Goal: Feedback & Contribution: Leave review/rating

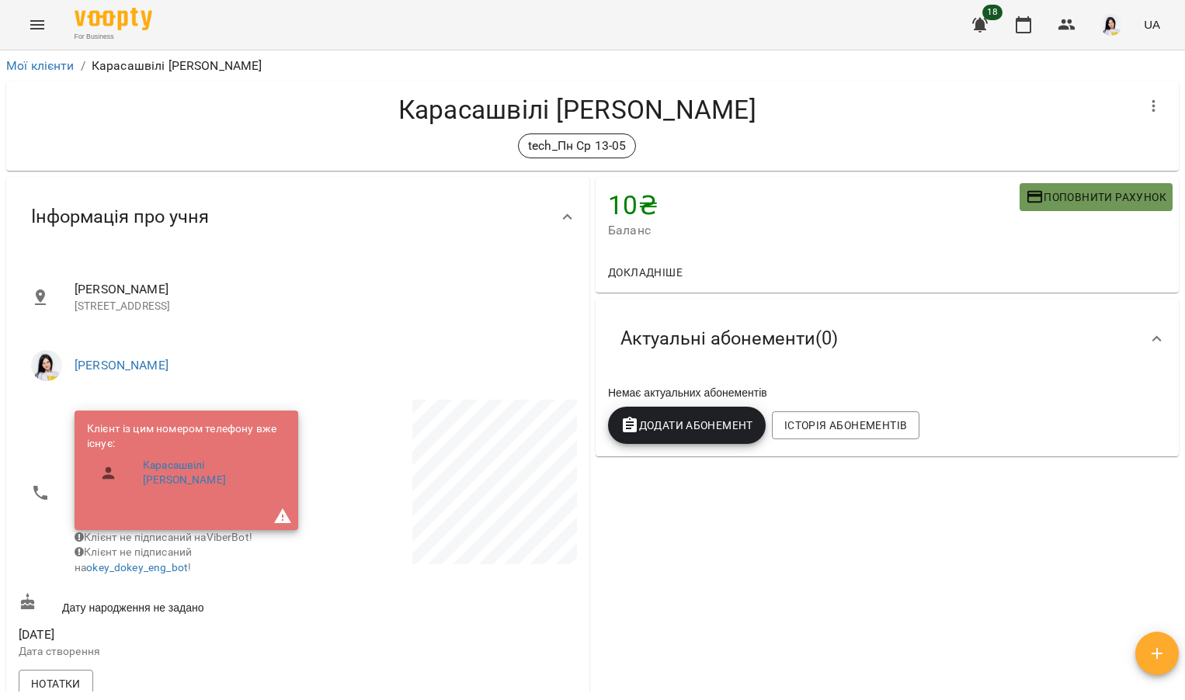
click at [1046, 194] on span "Поповнити рахунок" at bounding box center [1096, 197] width 141 height 19
select select "****"
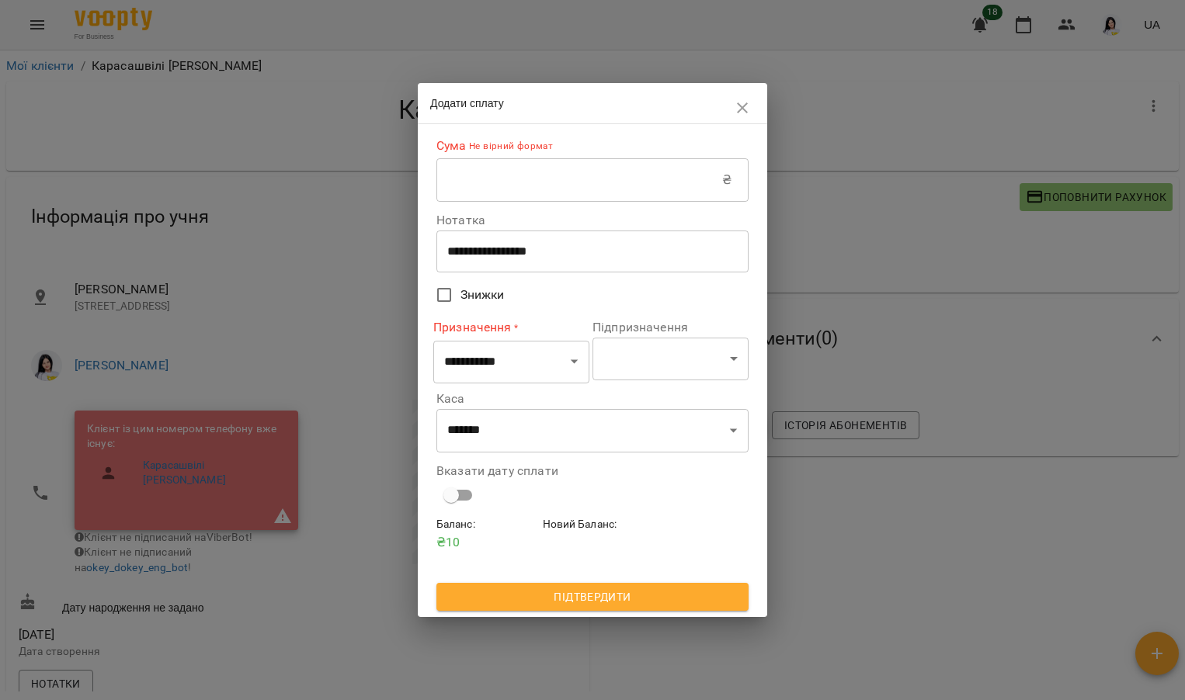
click at [641, 186] on input "text" at bounding box center [579, 179] width 286 height 43
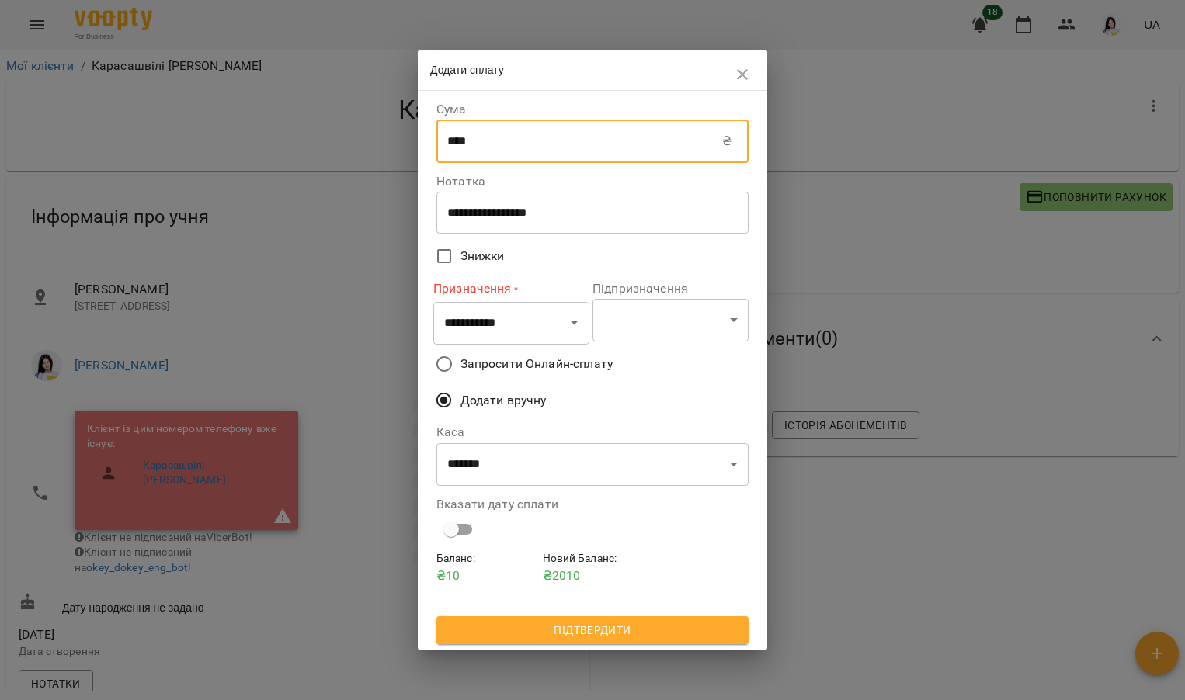
type input "****"
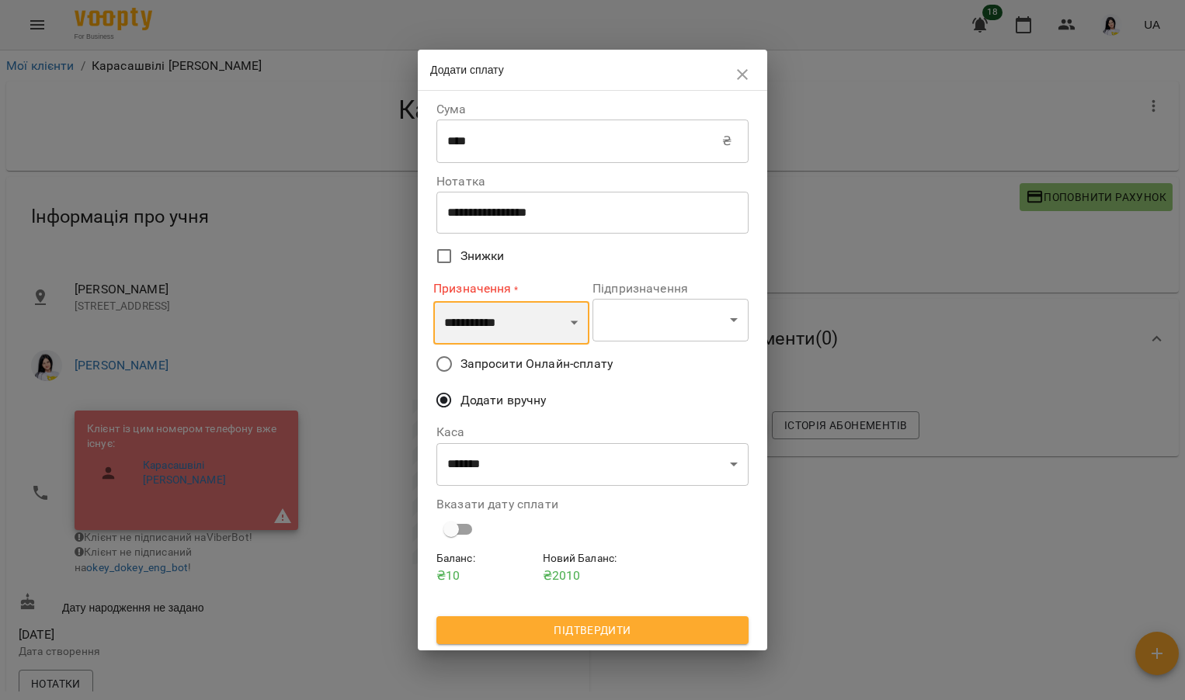
select select "**********"
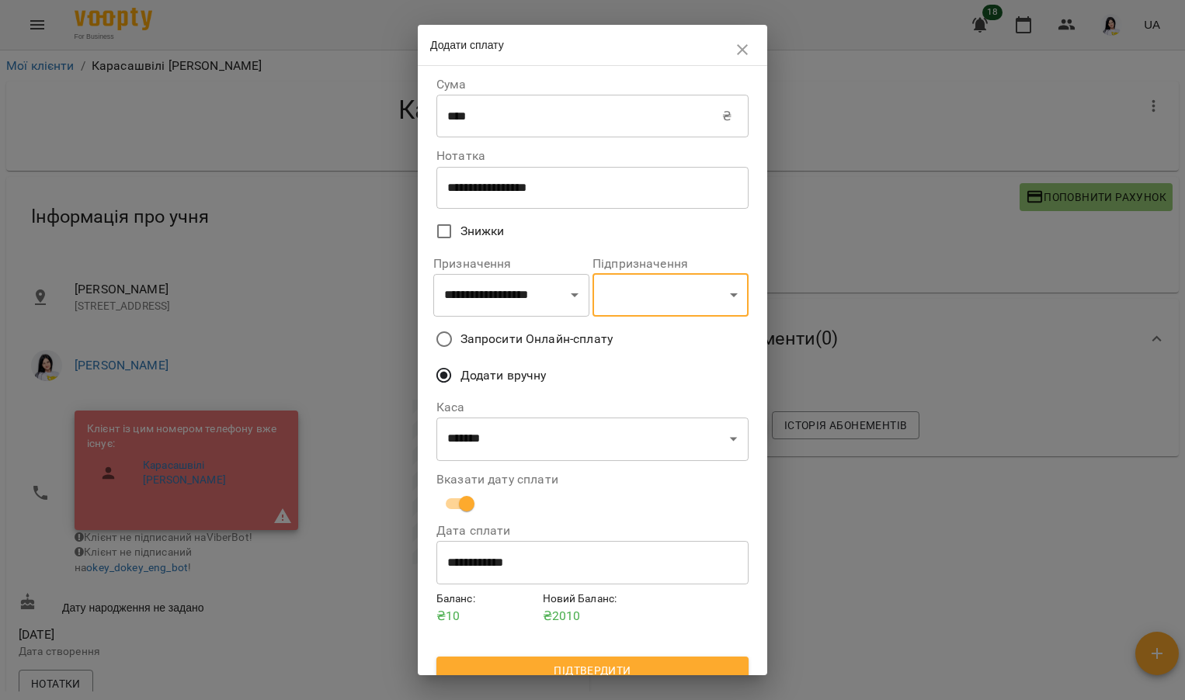
click at [554, 665] on span "Підтвердити" at bounding box center [592, 670] width 287 height 19
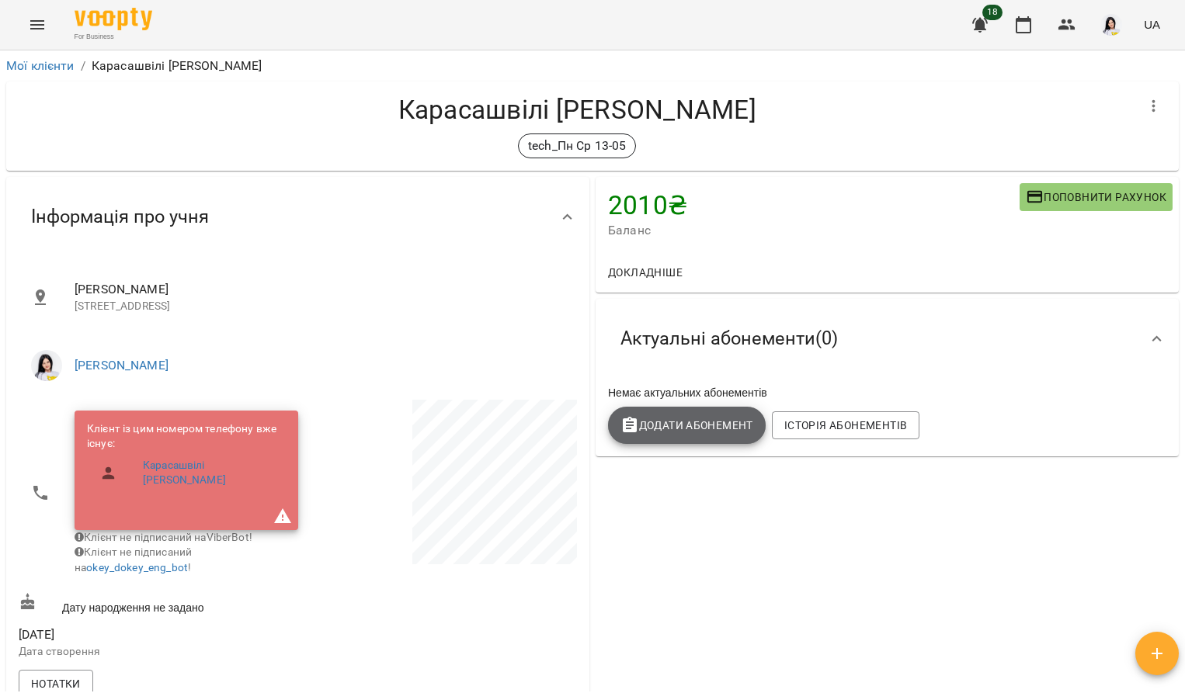
click at [675, 423] on span "Додати Абонемент" at bounding box center [686, 425] width 133 height 19
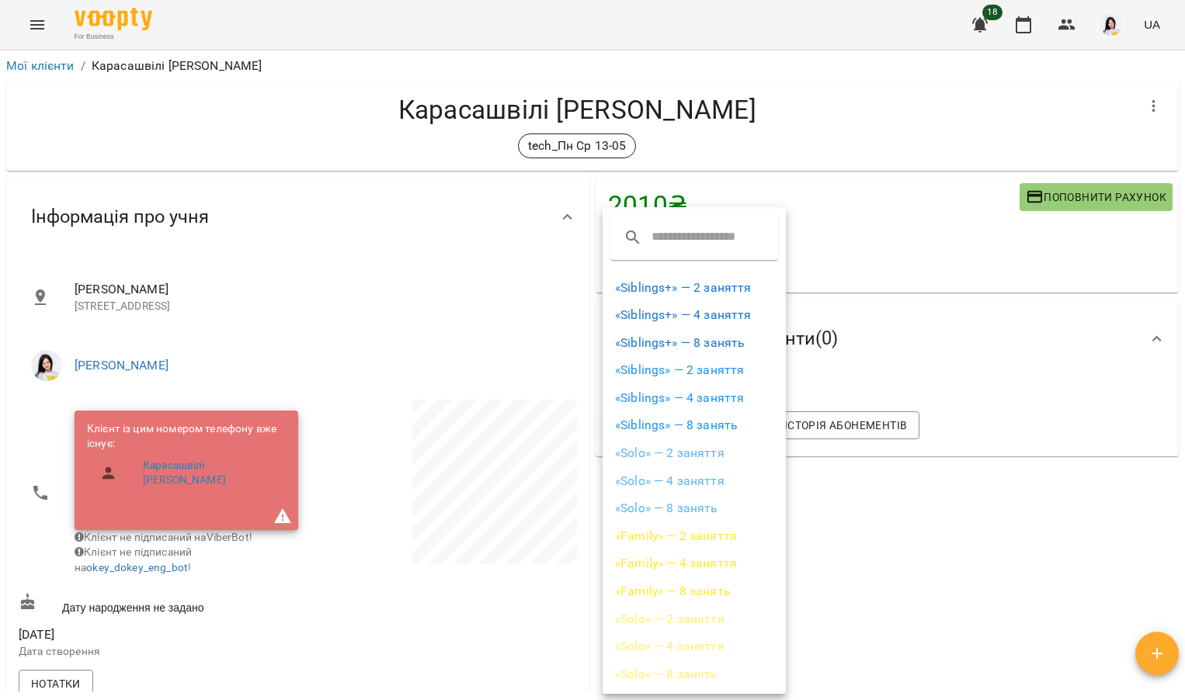
click at [943, 292] on div at bounding box center [592, 350] width 1185 height 700
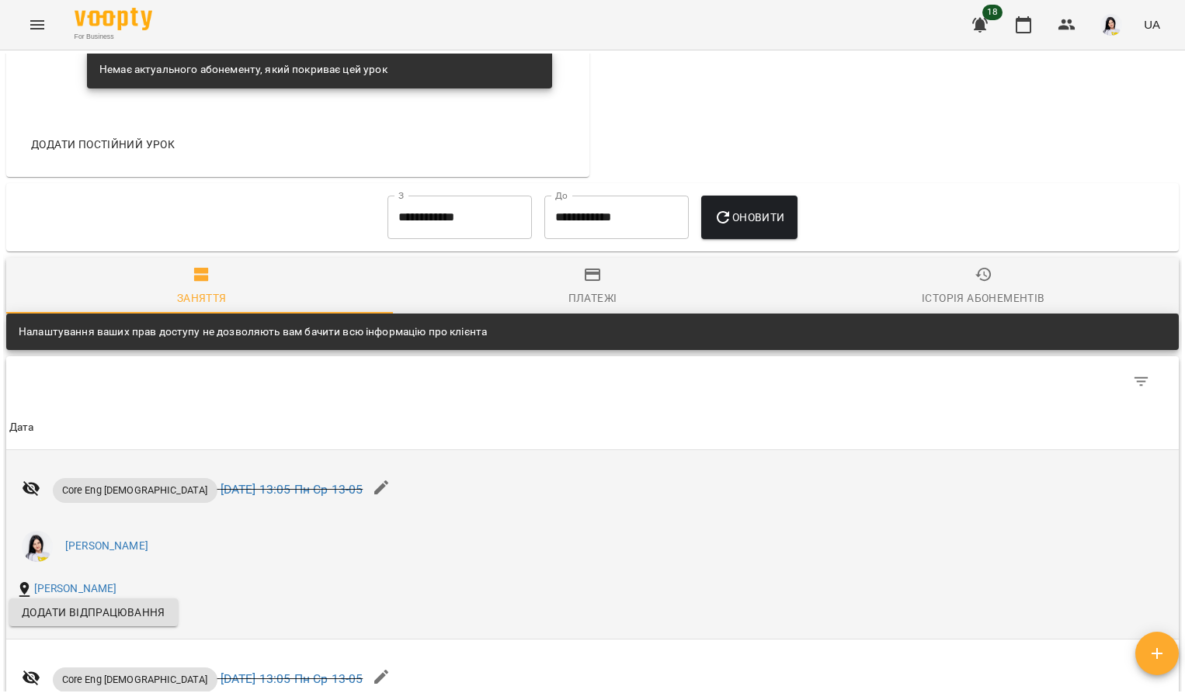
scroll to position [976, 0]
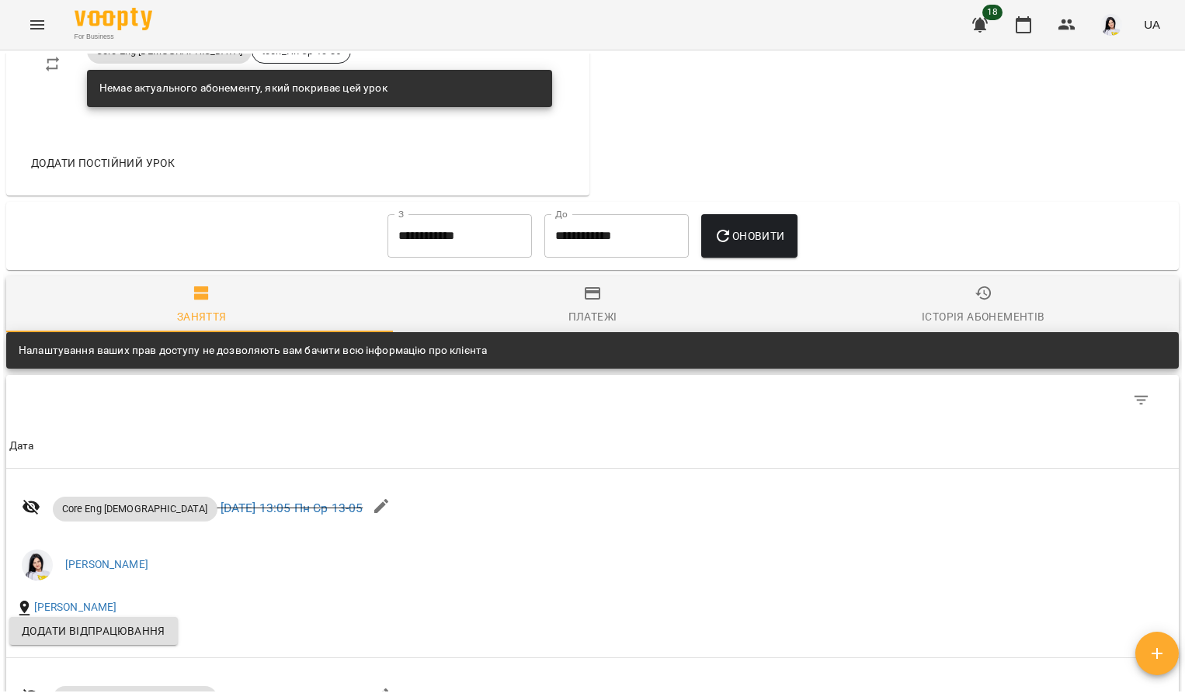
click at [975, 293] on icon "button" at bounding box center [983, 293] width 16 height 14
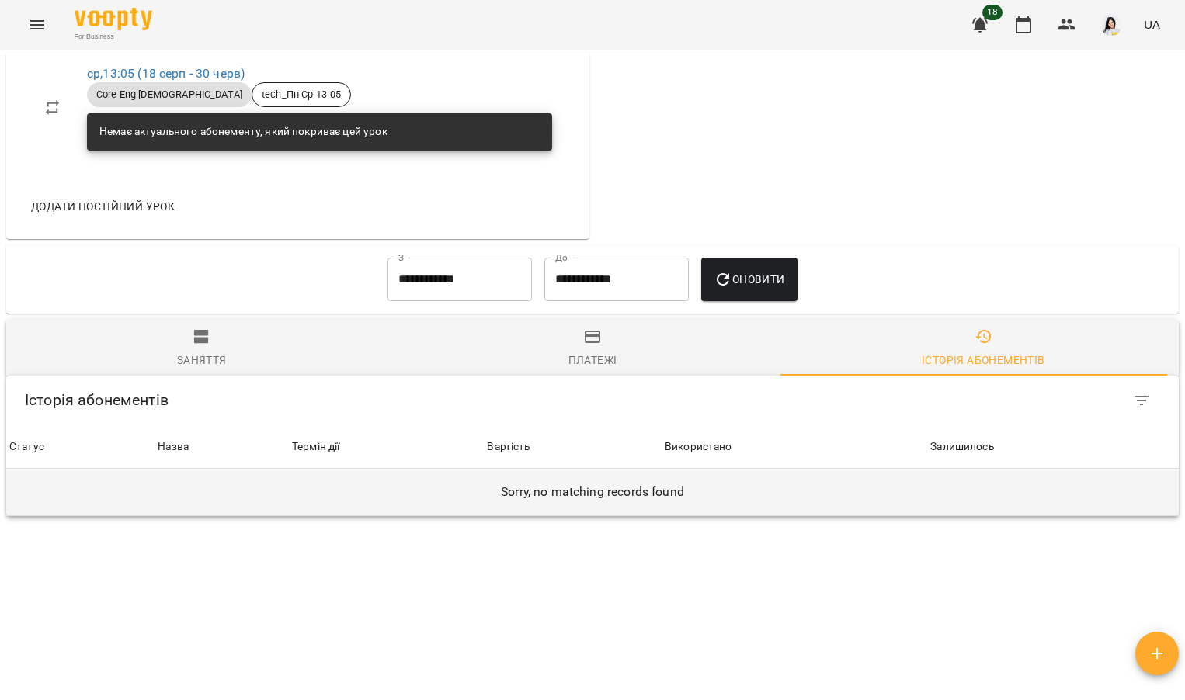
scroll to position [929, 0]
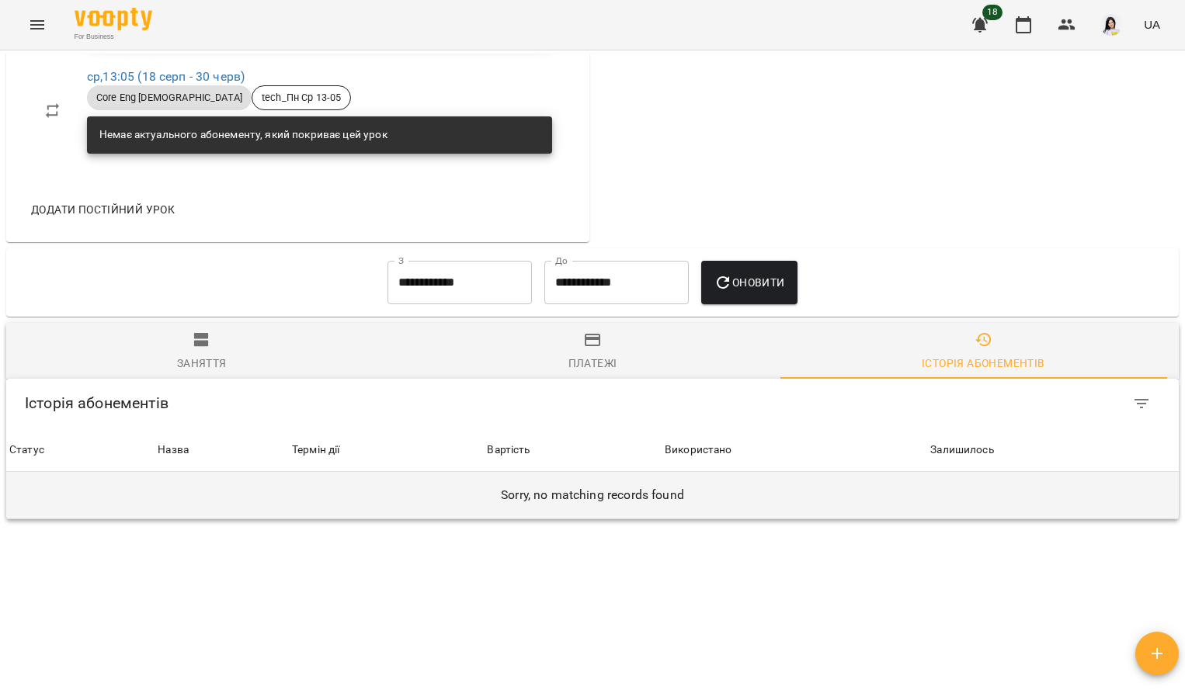
click at [542, 498] on h6 "Sorry, no matching records found" at bounding box center [592, 495] width 1166 height 22
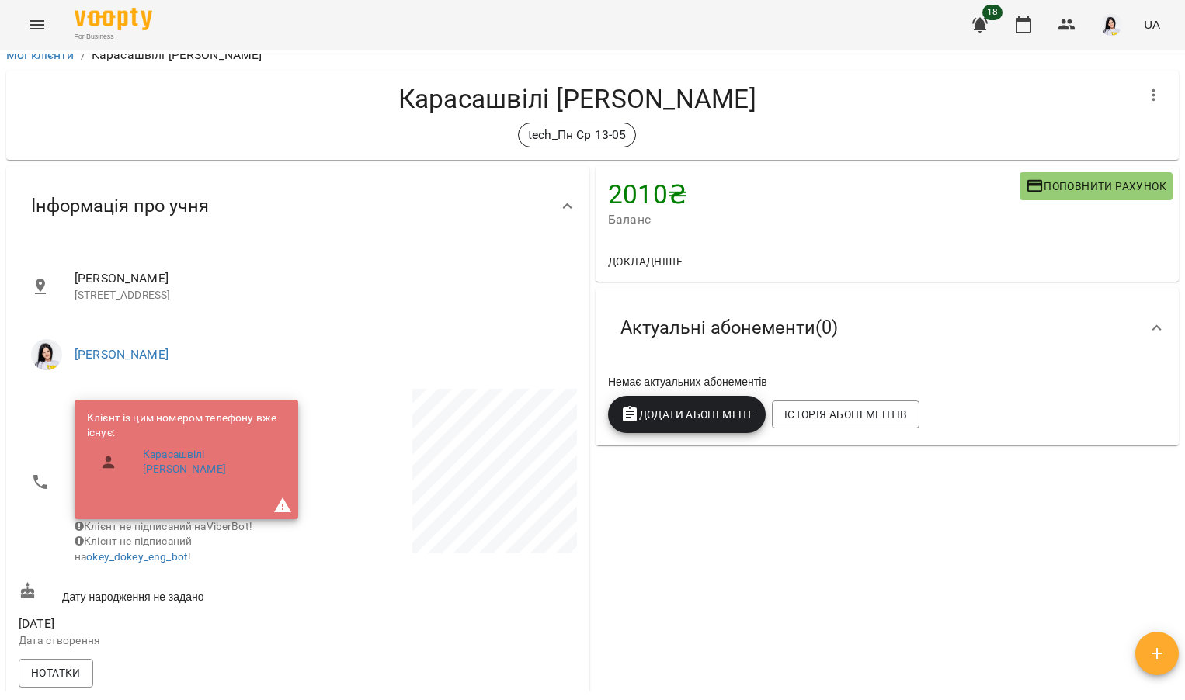
scroll to position [9, 0]
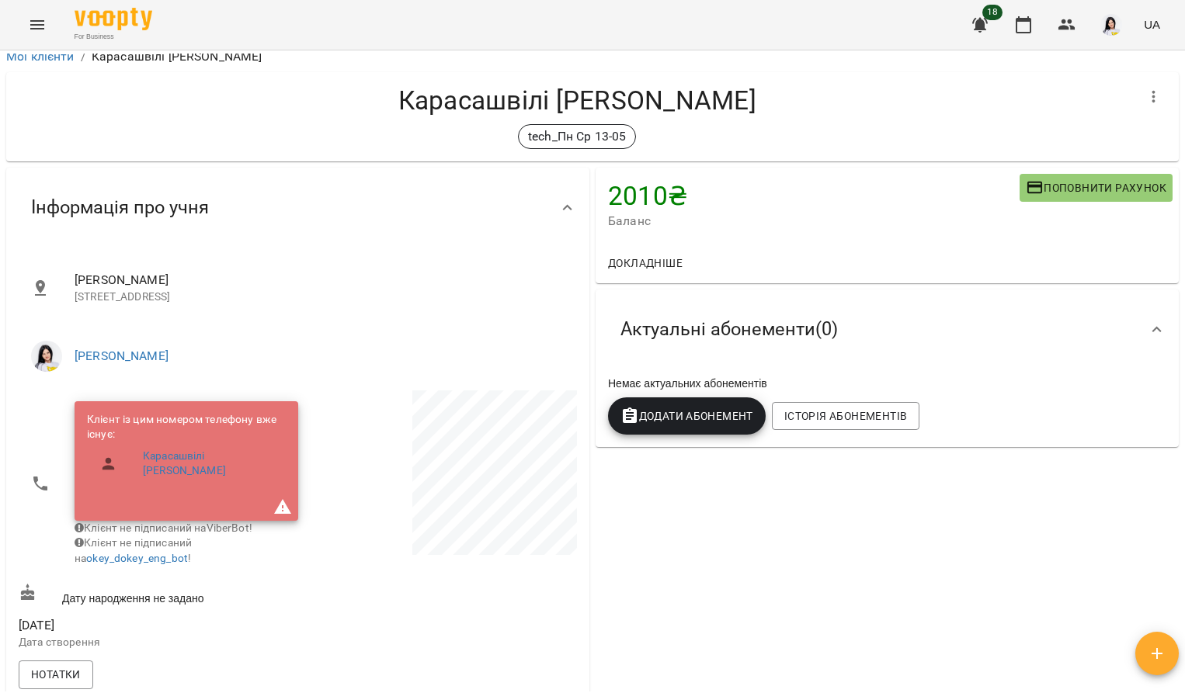
click at [700, 420] on span "Додати Абонемент" at bounding box center [686, 416] width 133 height 19
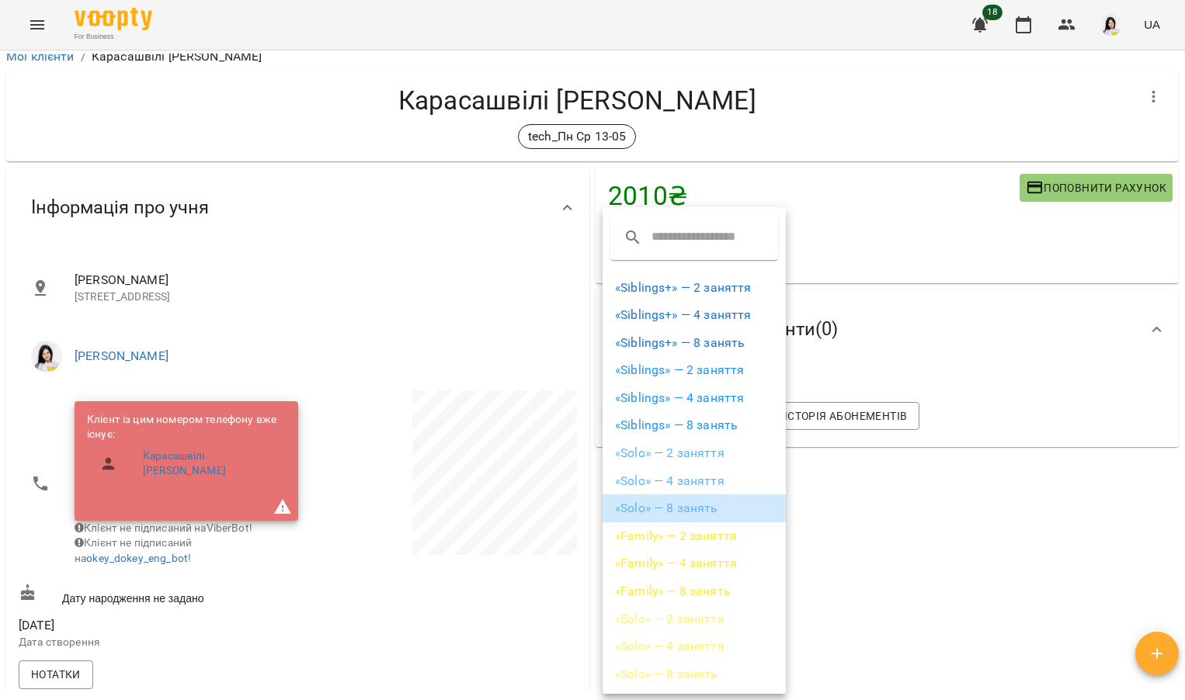
click at [674, 498] on li "«Solo» — 8 занять" at bounding box center [693, 509] width 183 height 28
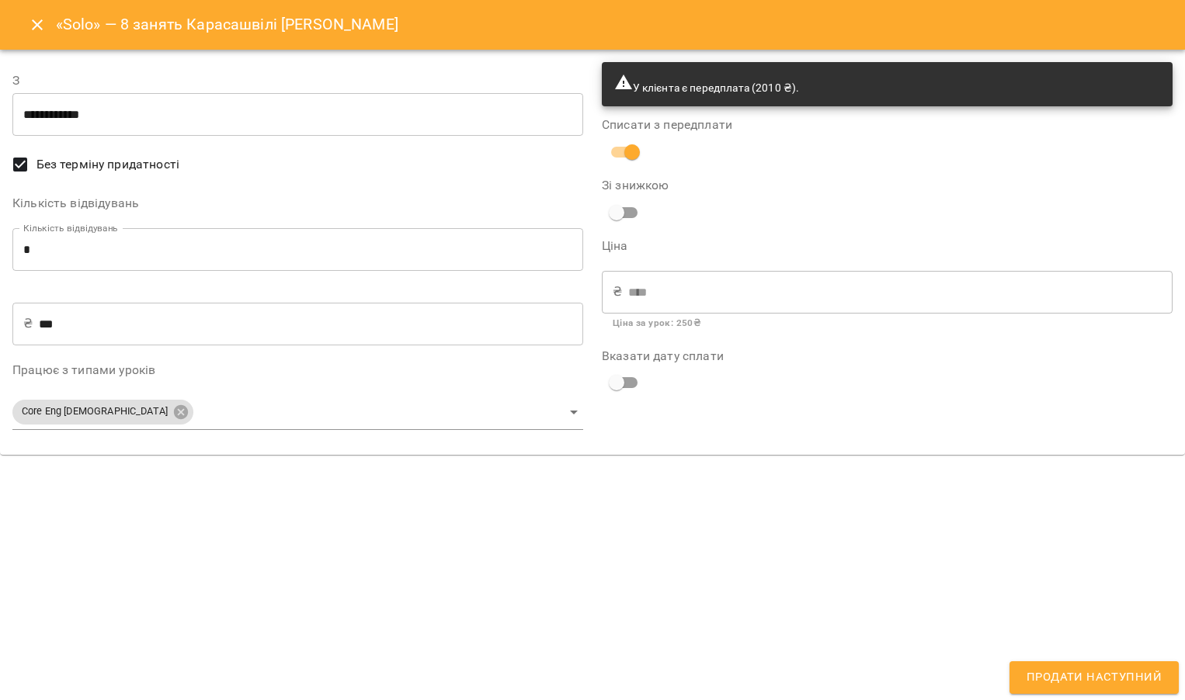
type input "**********"
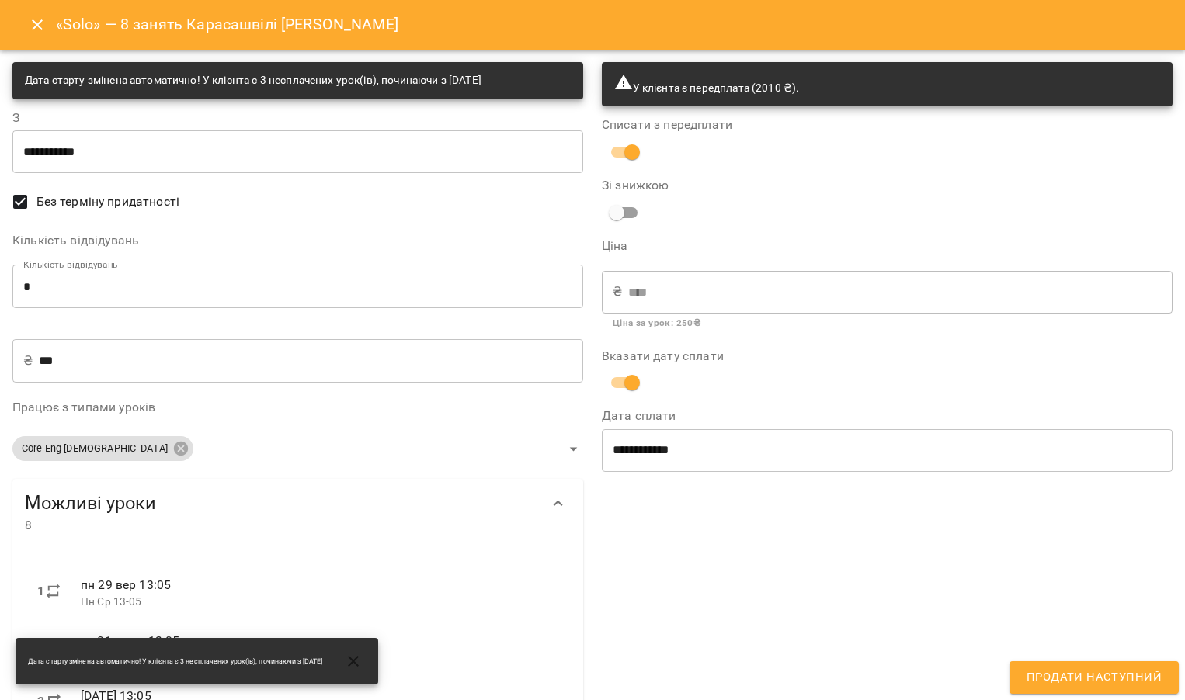
click at [1060, 670] on span "Продати наступний" at bounding box center [1093, 678] width 135 height 20
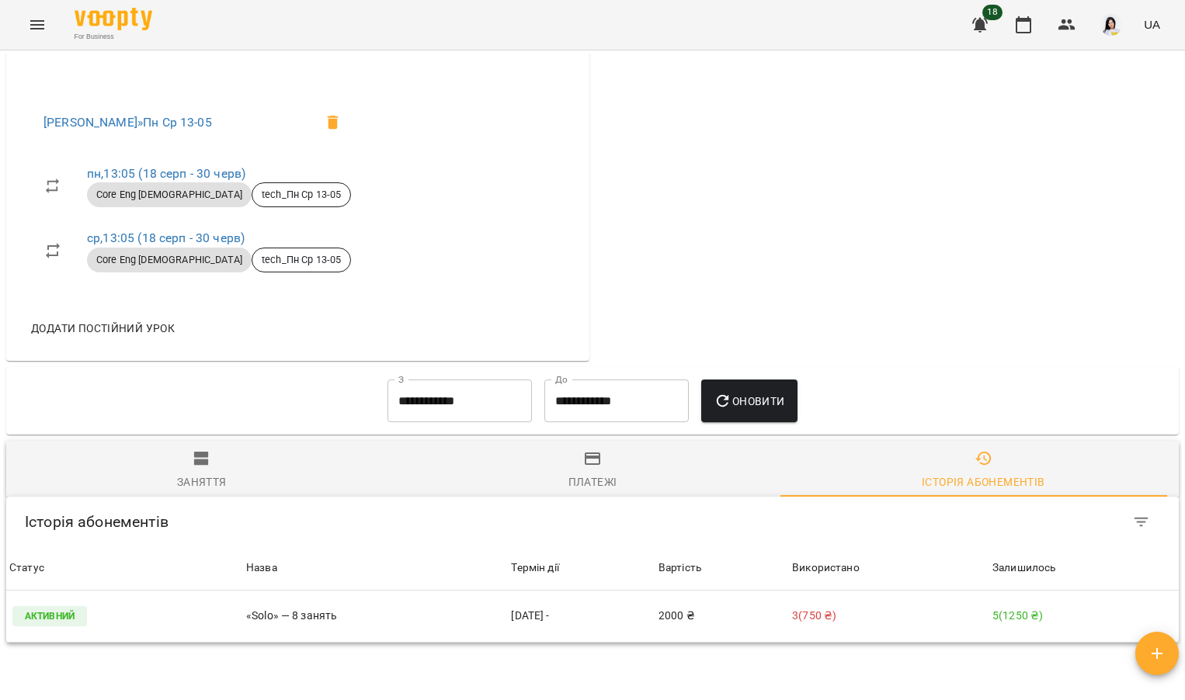
scroll to position [715, 0]
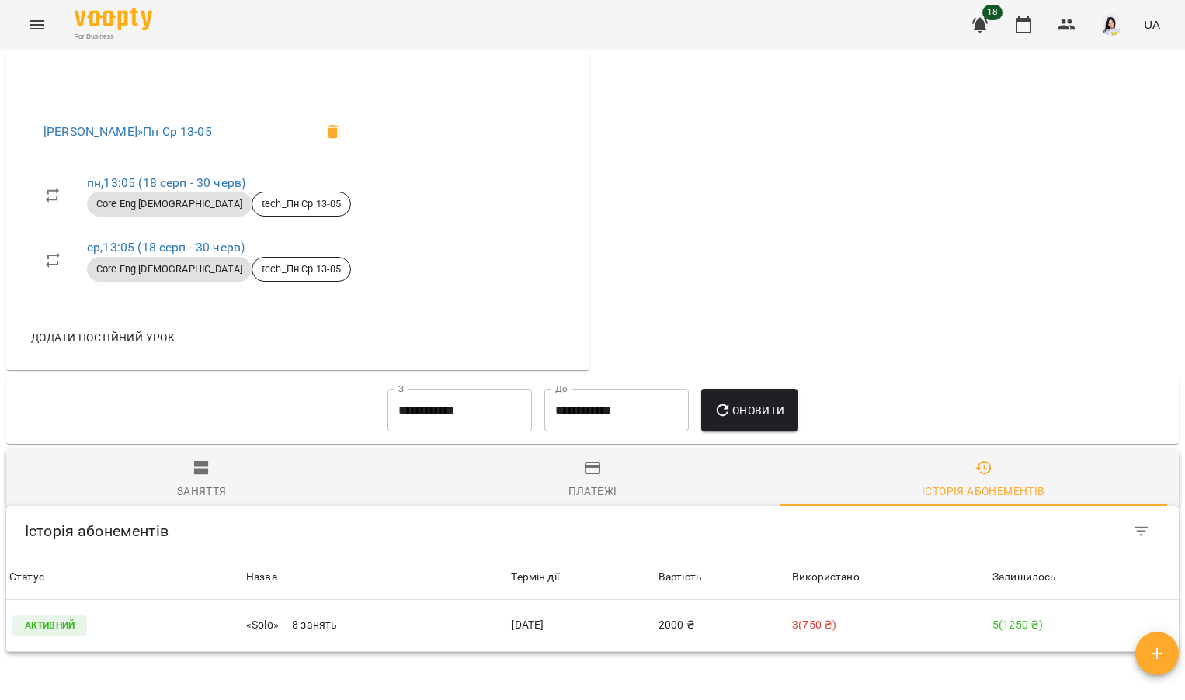
click at [216, 476] on span "Заняття" at bounding box center [202, 480] width 372 height 42
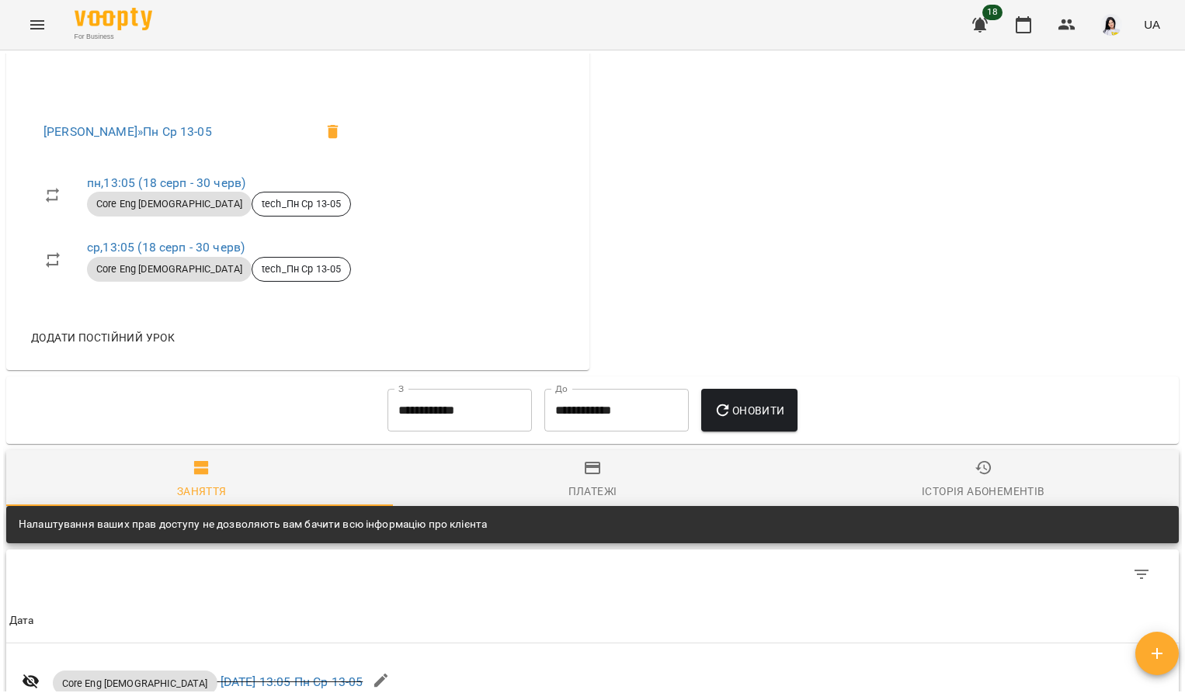
click at [582, 483] on span "Платежі" at bounding box center [592, 480] width 372 height 42
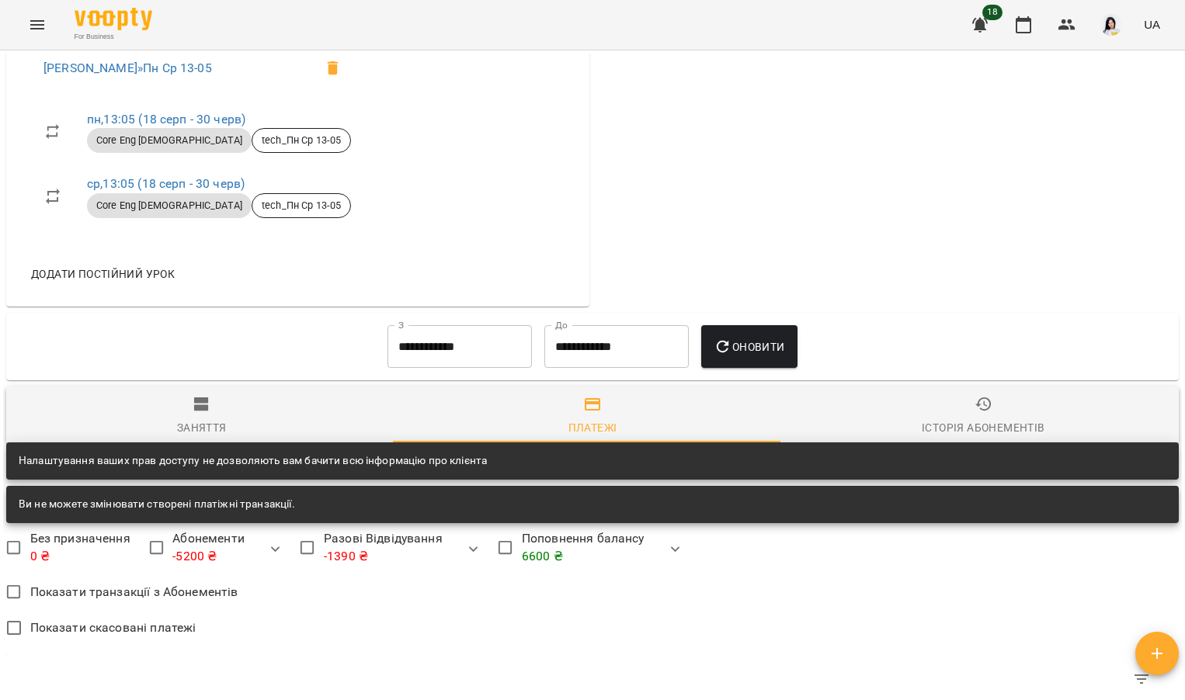
scroll to position [731, 0]
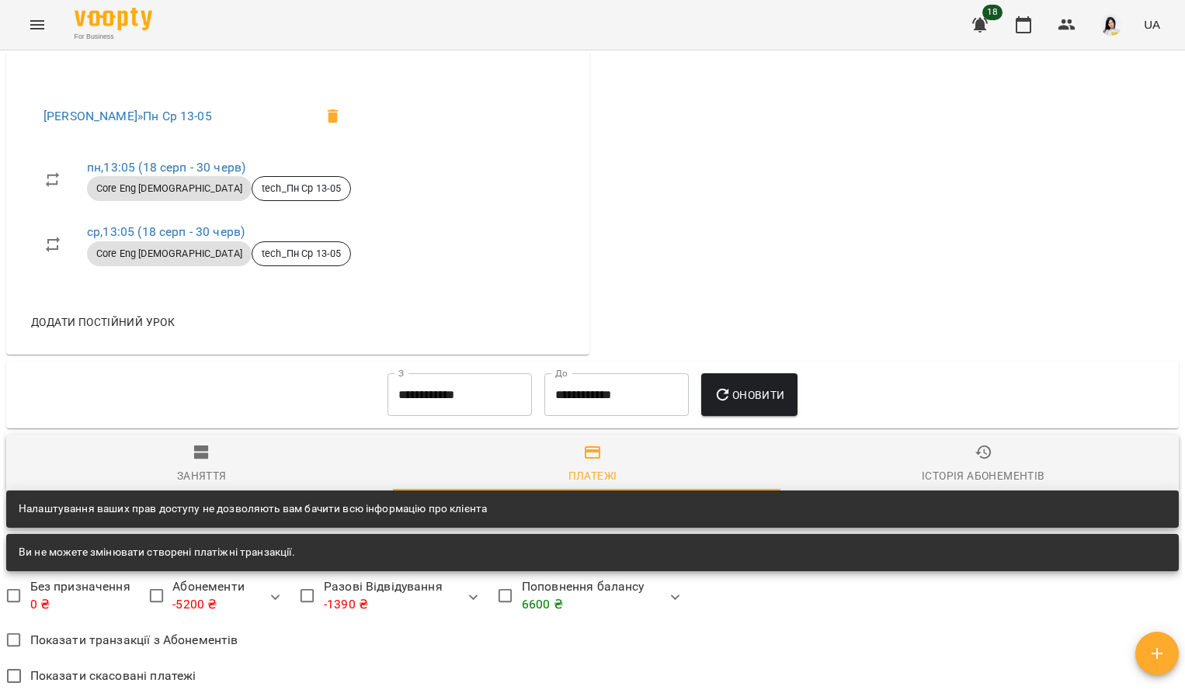
click at [178, 485] on div "Заняття" at bounding box center [202, 476] width 50 height 19
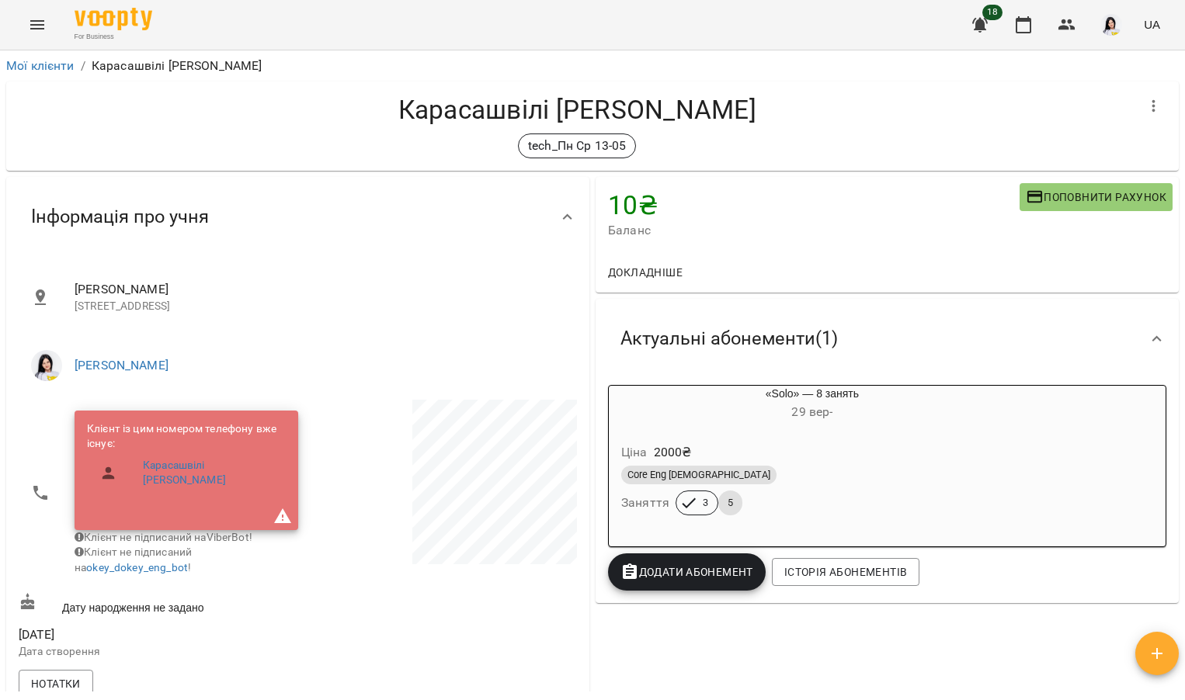
scroll to position [0, 0]
click at [38, 36] on button "Menu" at bounding box center [37, 24] width 37 height 37
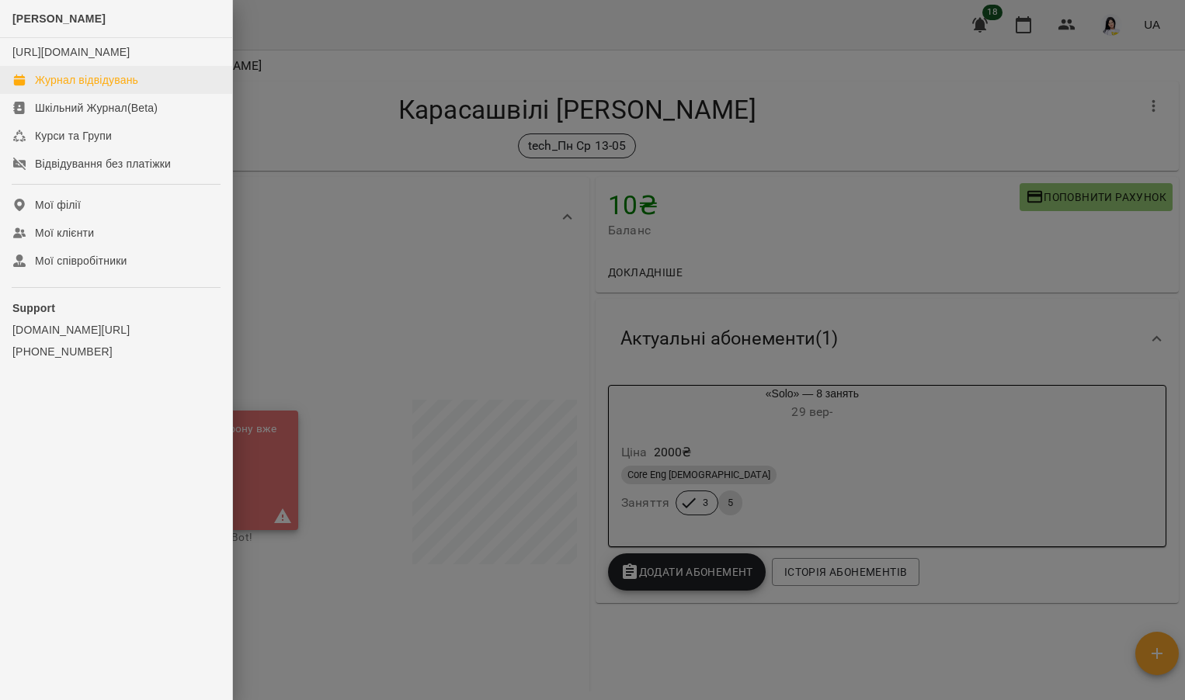
click at [64, 88] on div "Журнал відвідувань" at bounding box center [86, 80] width 103 height 16
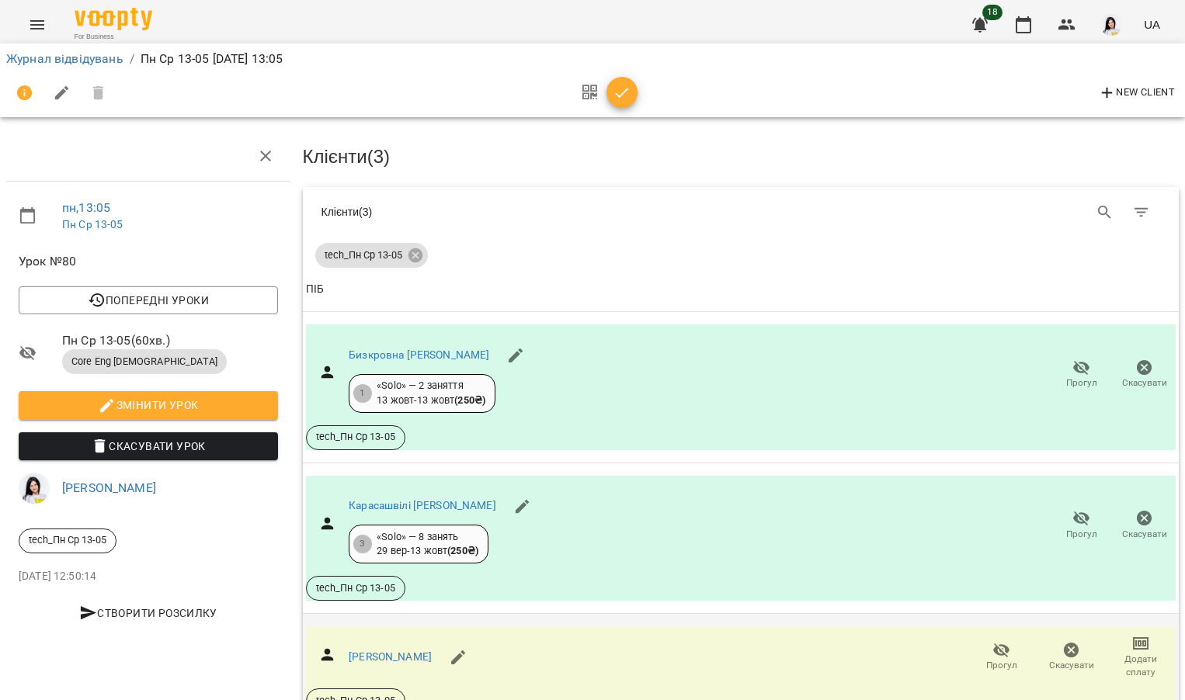
scroll to position [95, 0]
click at [432, 651] on link "Смоленська Марія Юріївна" at bounding box center [390, 657] width 83 height 12
click at [437, 499] on link "Карасашвілі Домініка Джемаловна" at bounding box center [423, 505] width 148 height 12
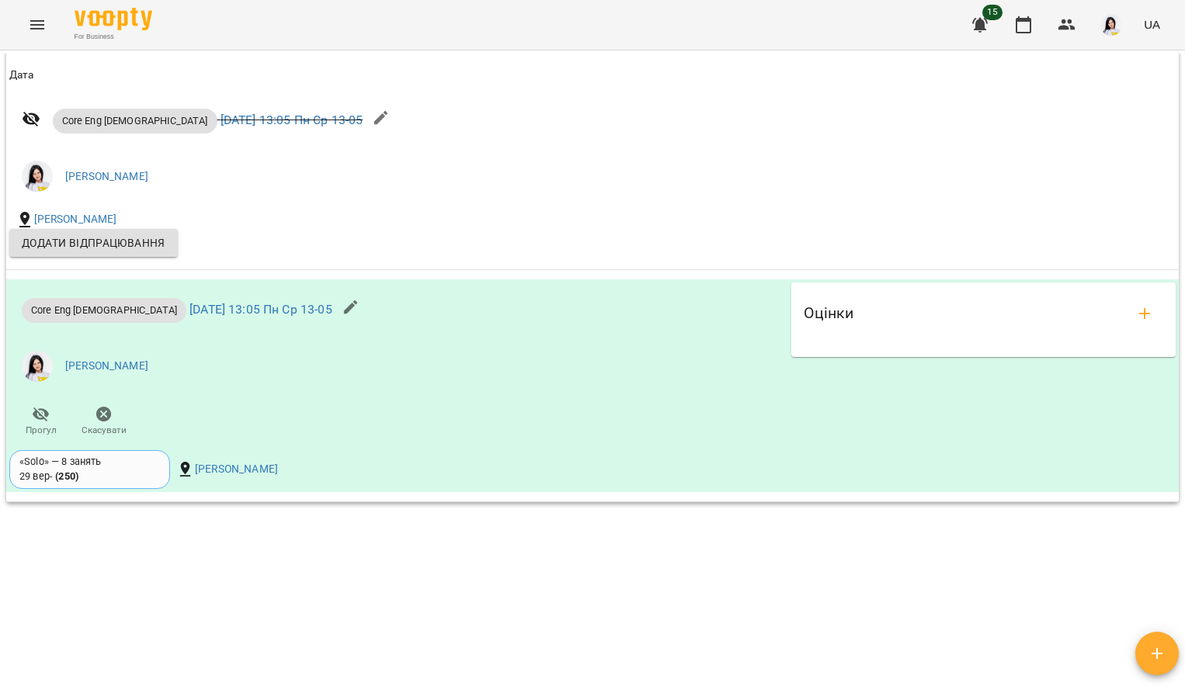
scroll to position [1470, 0]
click at [1131, 304] on button "add evaluations" at bounding box center [1144, 313] width 37 height 37
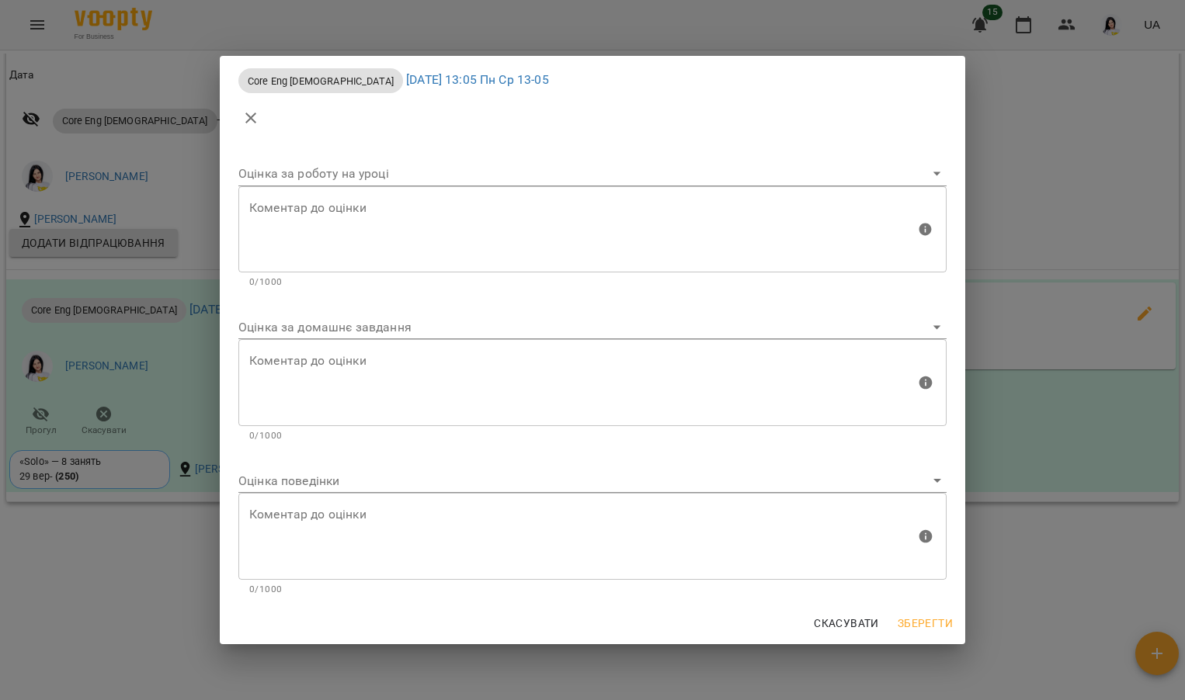
click at [435, 329] on body "For Business 15 UA Мої клієнти / Карасашвілі Домініка Джемаловна Карасашвілі До…" at bounding box center [592, 375] width 1185 height 751
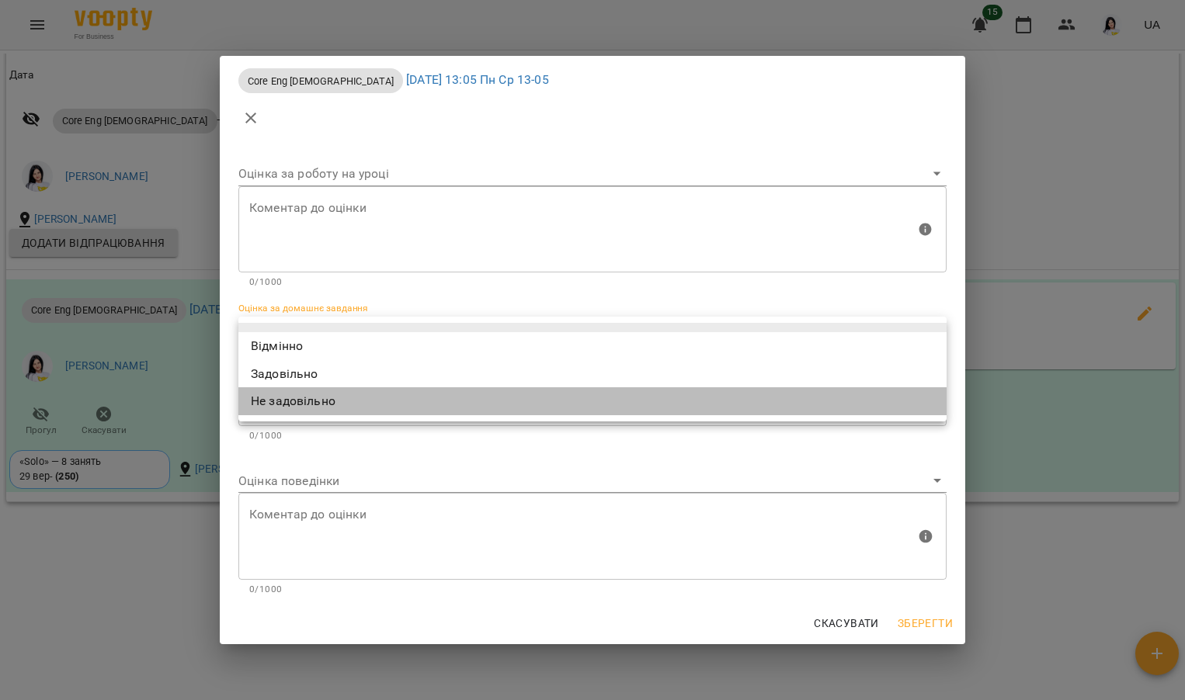
click at [279, 390] on li "Не задовільно" at bounding box center [592, 401] width 708 height 28
type input "**********"
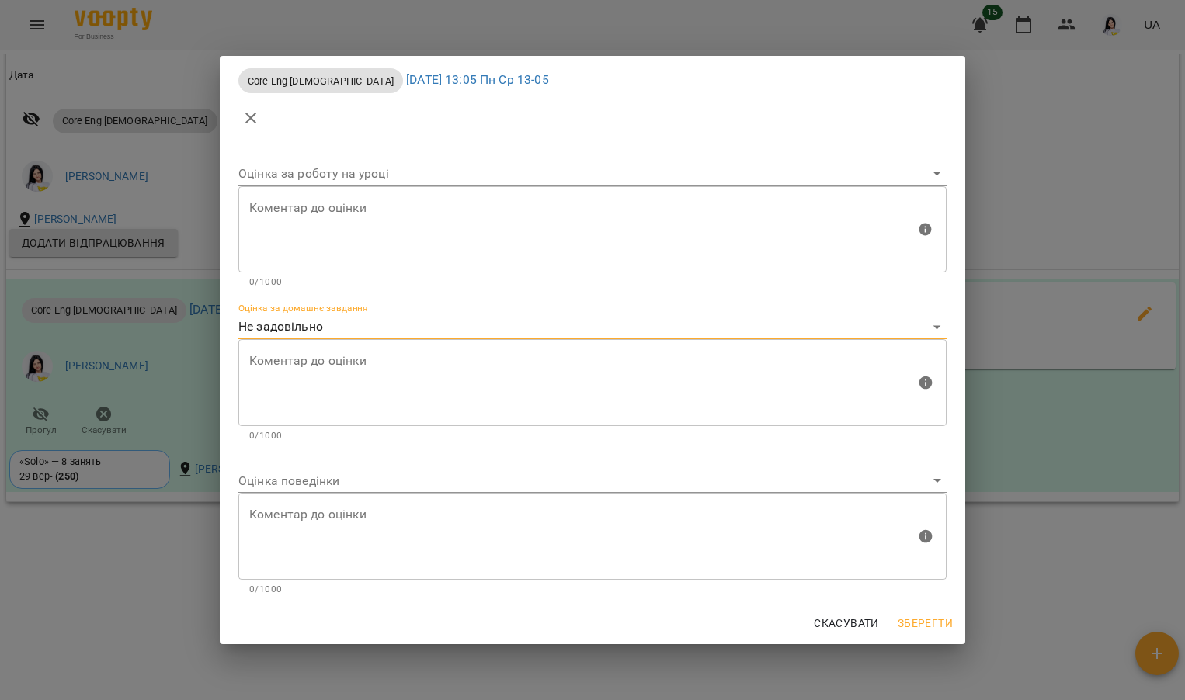
click at [296, 367] on textarea at bounding box center [582, 383] width 666 height 58
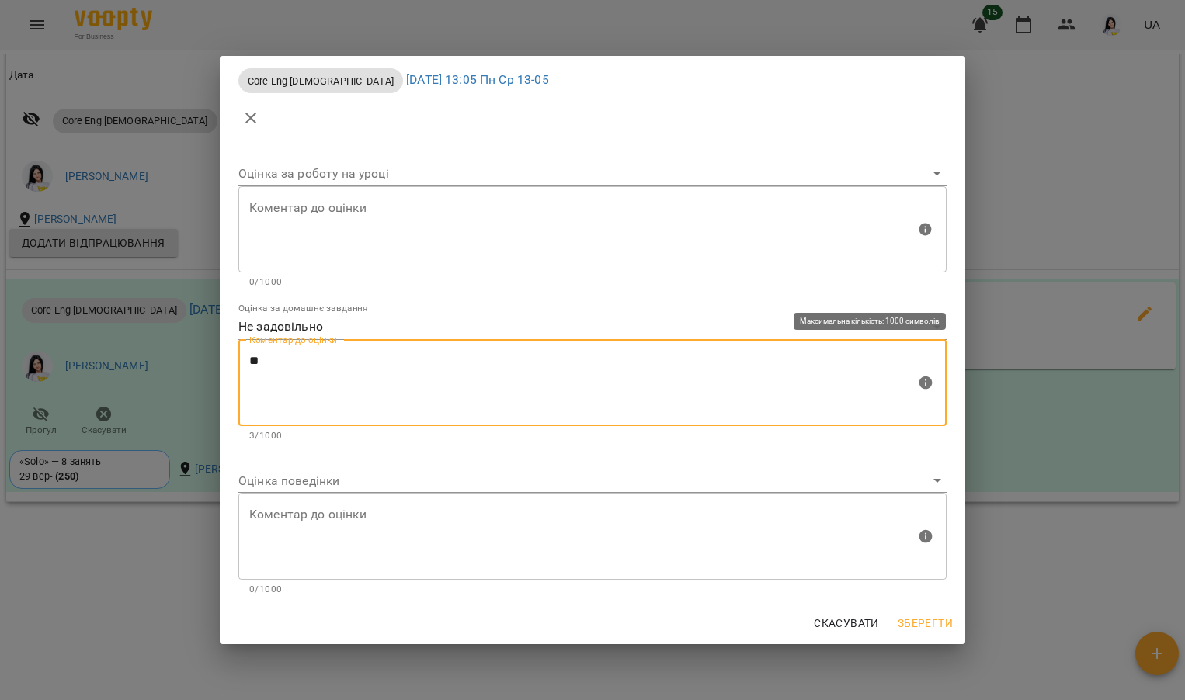
type textarea "*"
type textarea "**********"
click at [245, 478] on body "For Business 15 UA Мої клієнти / Карасашвілі Домініка Джемаловна Карасашвілі До…" at bounding box center [592, 375] width 1185 height 751
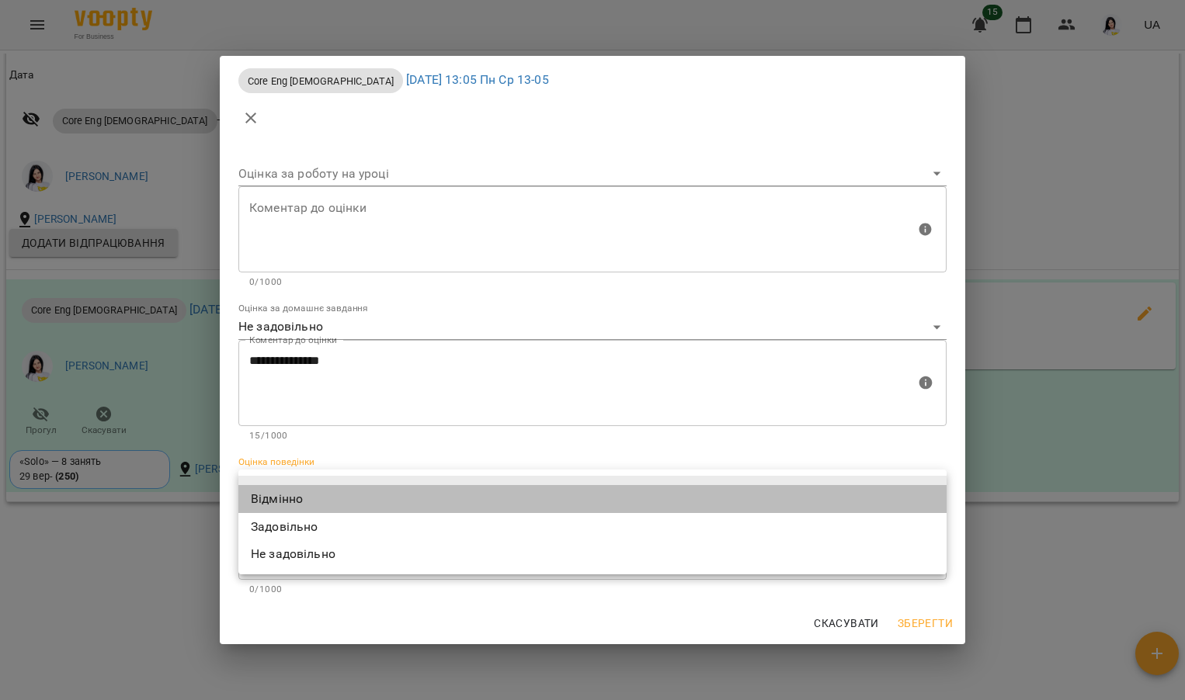
click at [260, 499] on li "Відмінно" at bounding box center [592, 499] width 708 height 28
type input "*********"
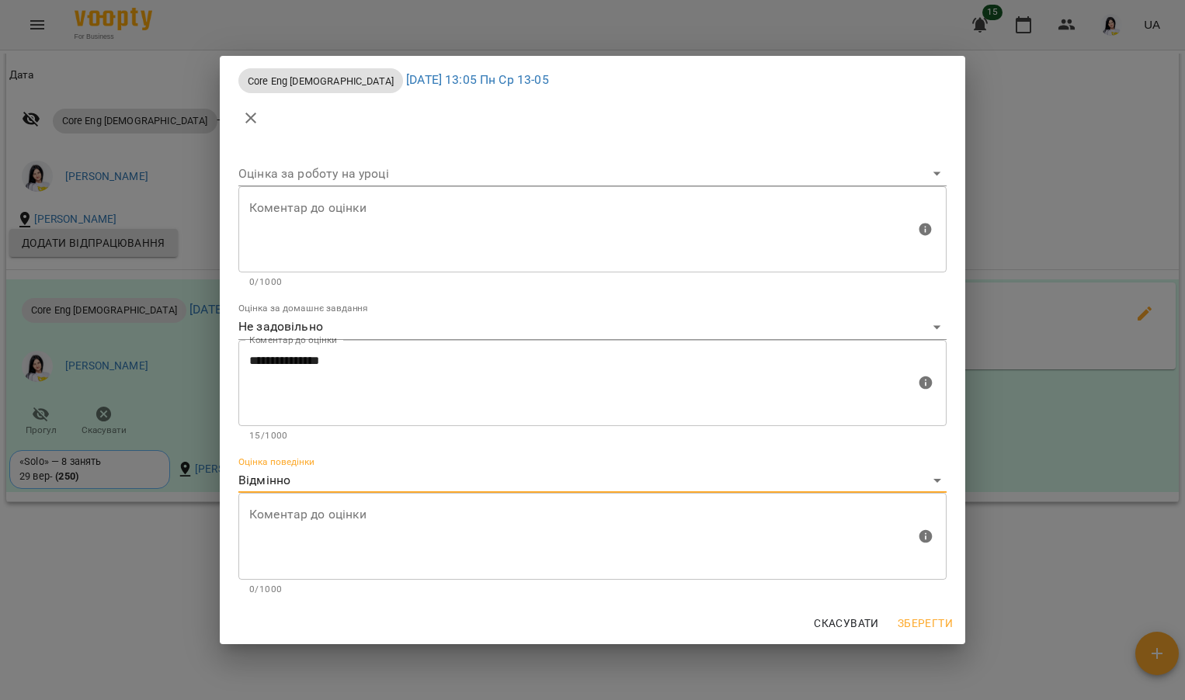
click at [936, 620] on span "Зберегти" at bounding box center [924, 623] width 55 height 19
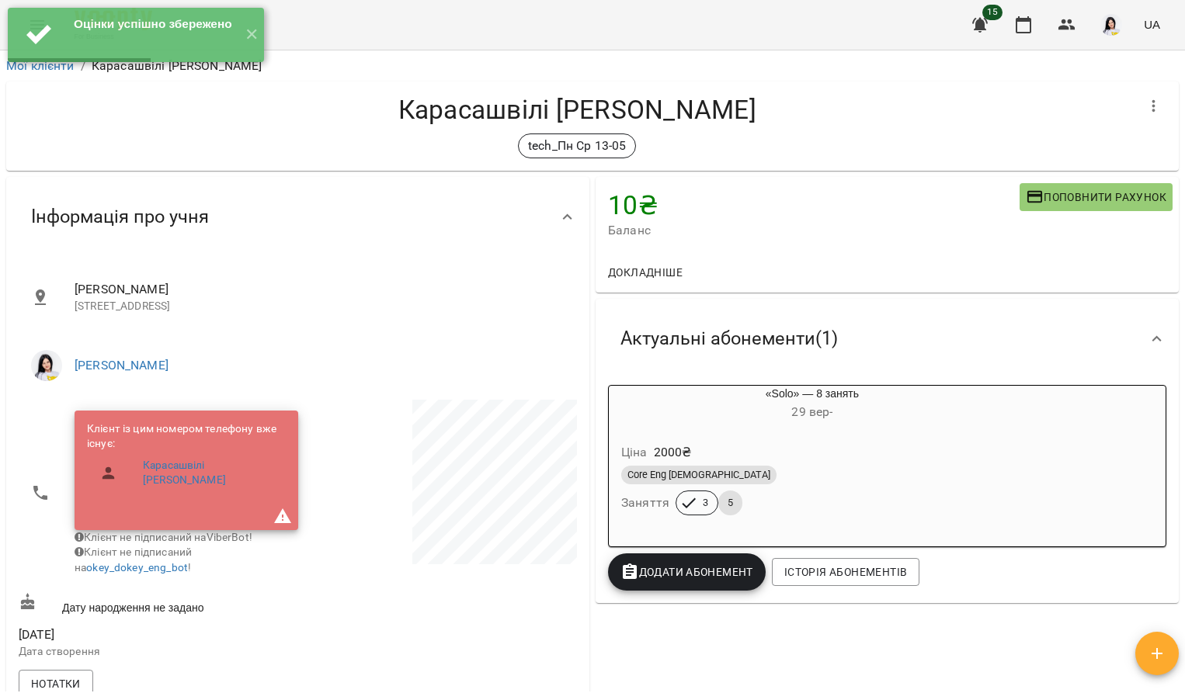
scroll to position [0, 0]
click at [253, 35] on button "✕" at bounding box center [251, 35] width 26 height 54
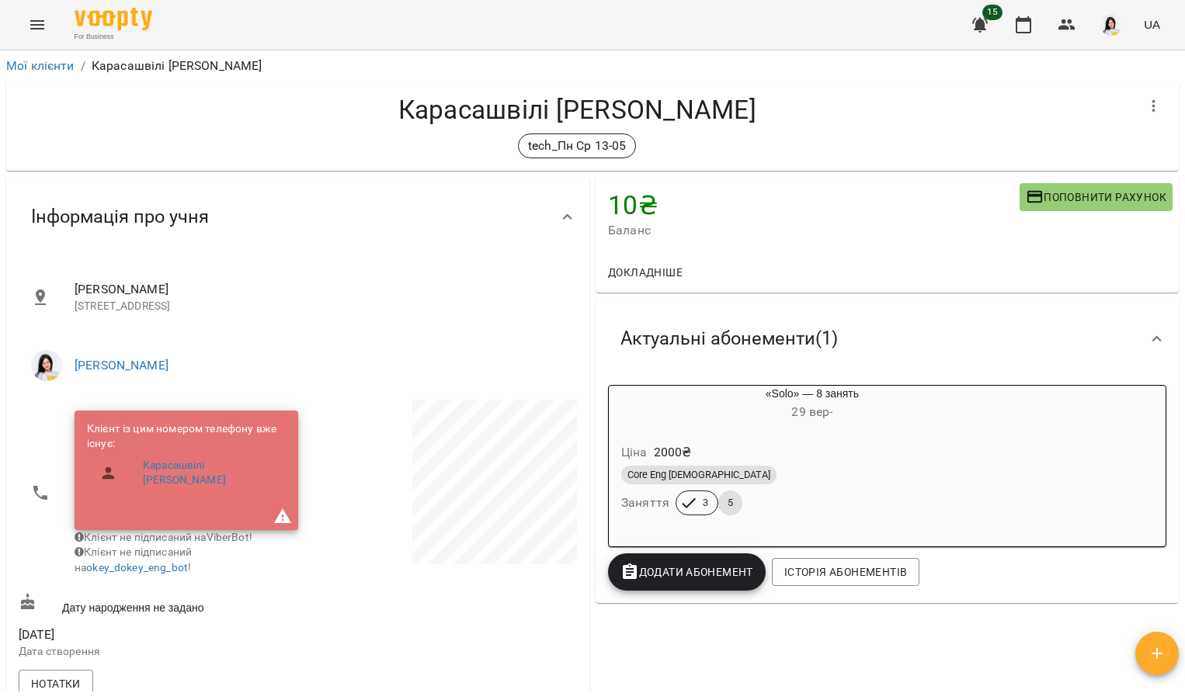
click at [40, 20] on icon "Menu" at bounding box center [37, 25] width 19 height 19
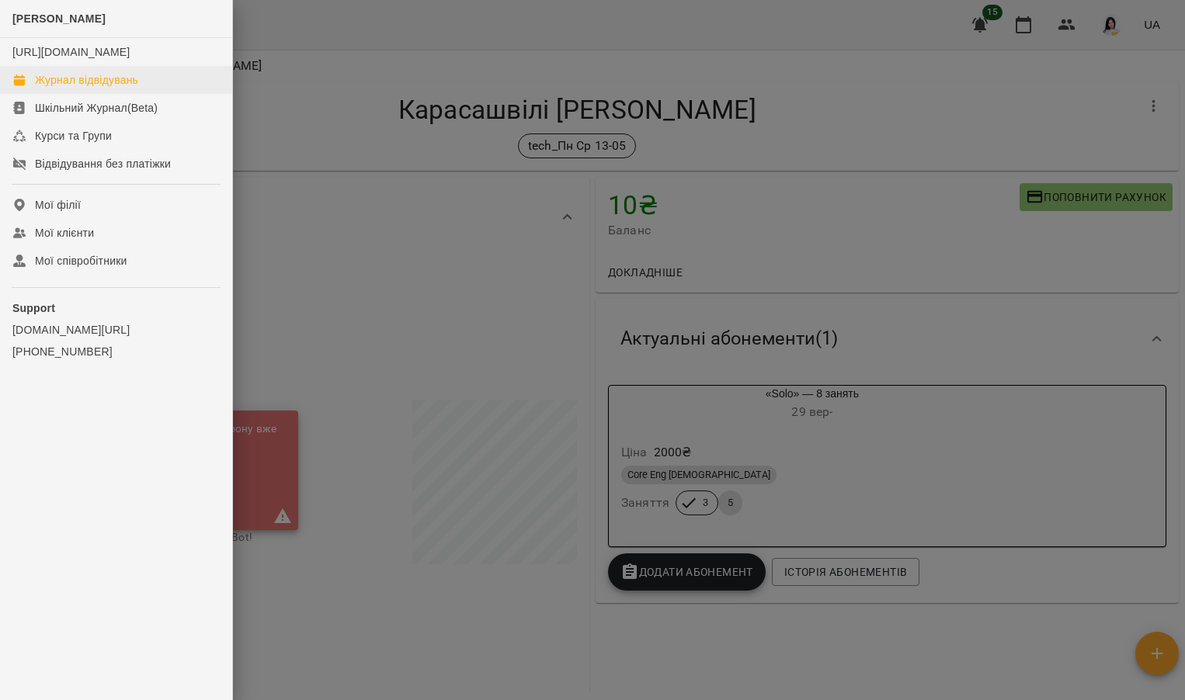
click at [117, 88] on div "Журнал відвідувань" at bounding box center [86, 80] width 103 height 16
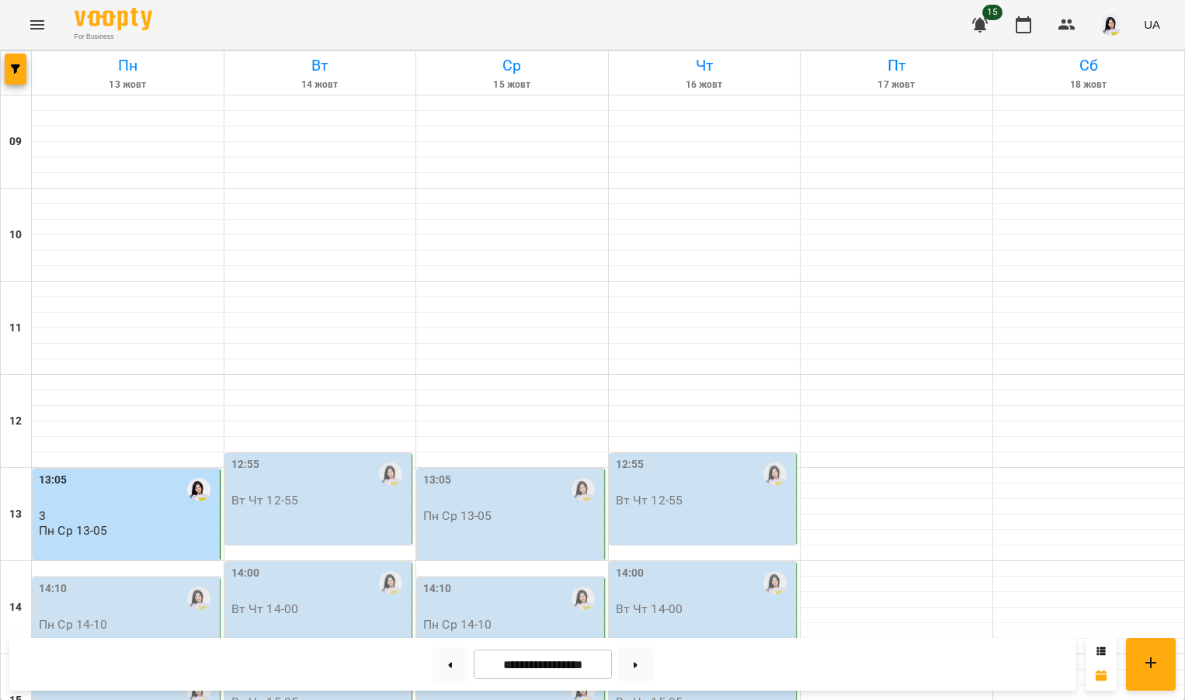
scroll to position [126, 0]
click at [147, 472] on div "13:05" at bounding box center [128, 490] width 178 height 36
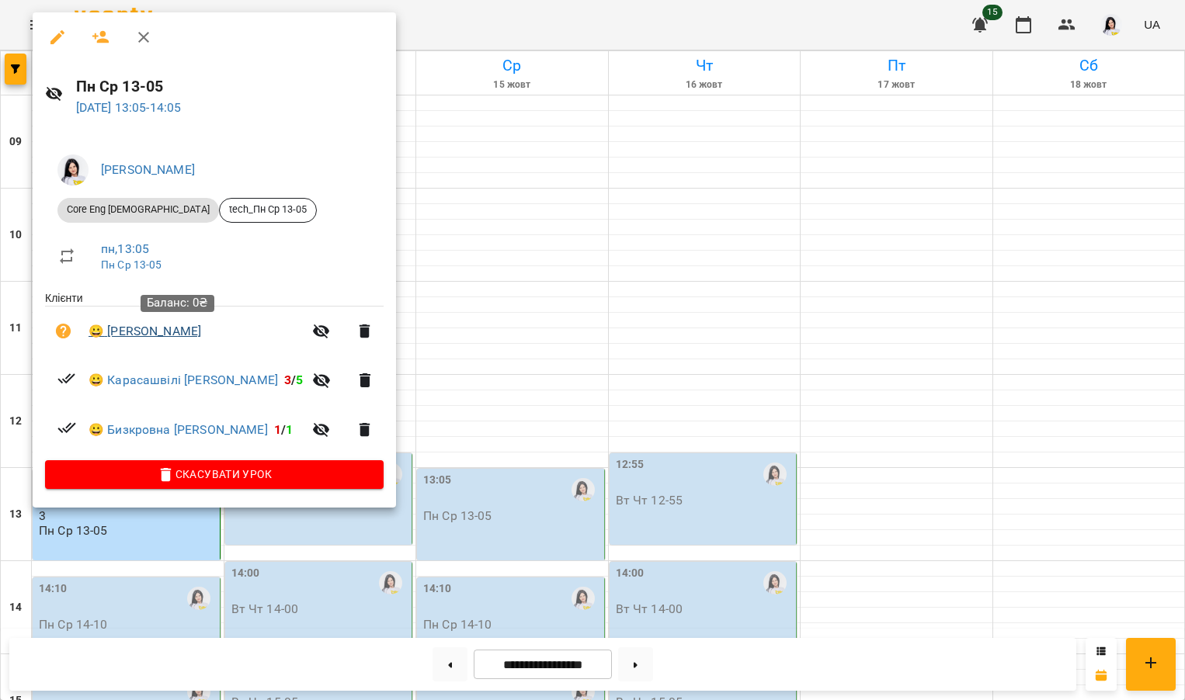
click at [187, 332] on link "😀 Смоленська Марія Юріївна" at bounding box center [145, 331] width 113 height 19
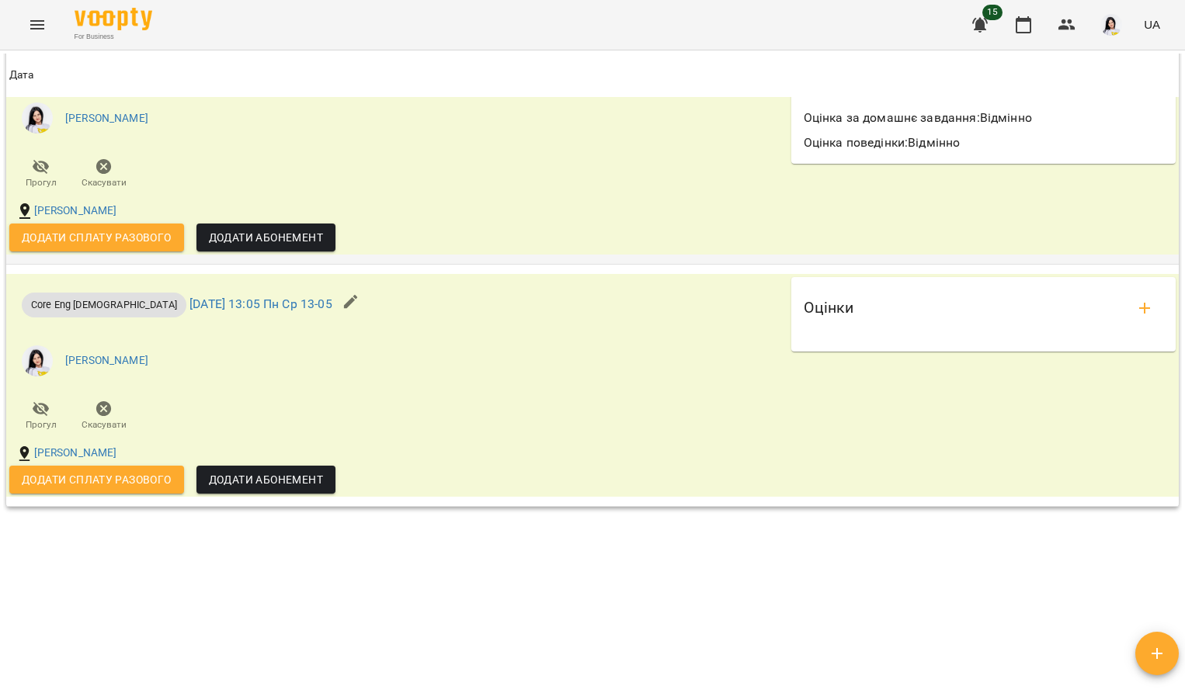
scroll to position [1613, 0]
click at [1145, 307] on button "add evaluations" at bounding box center [1144, 308] width 37 height 37
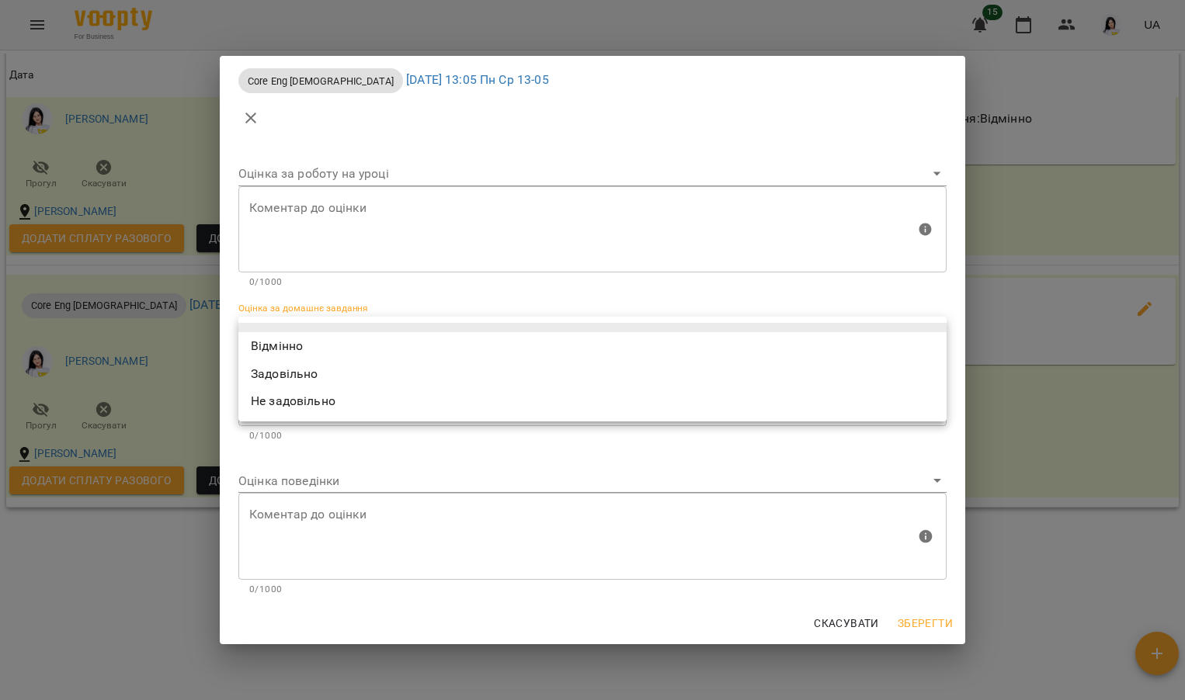
click at [314, 318] on body "For Business 15 UA Мої клієнти / Смоленська Марія Юріївна Смоленська Марія Юрії…" at bounding box center [592, 375] width 1185 height 751
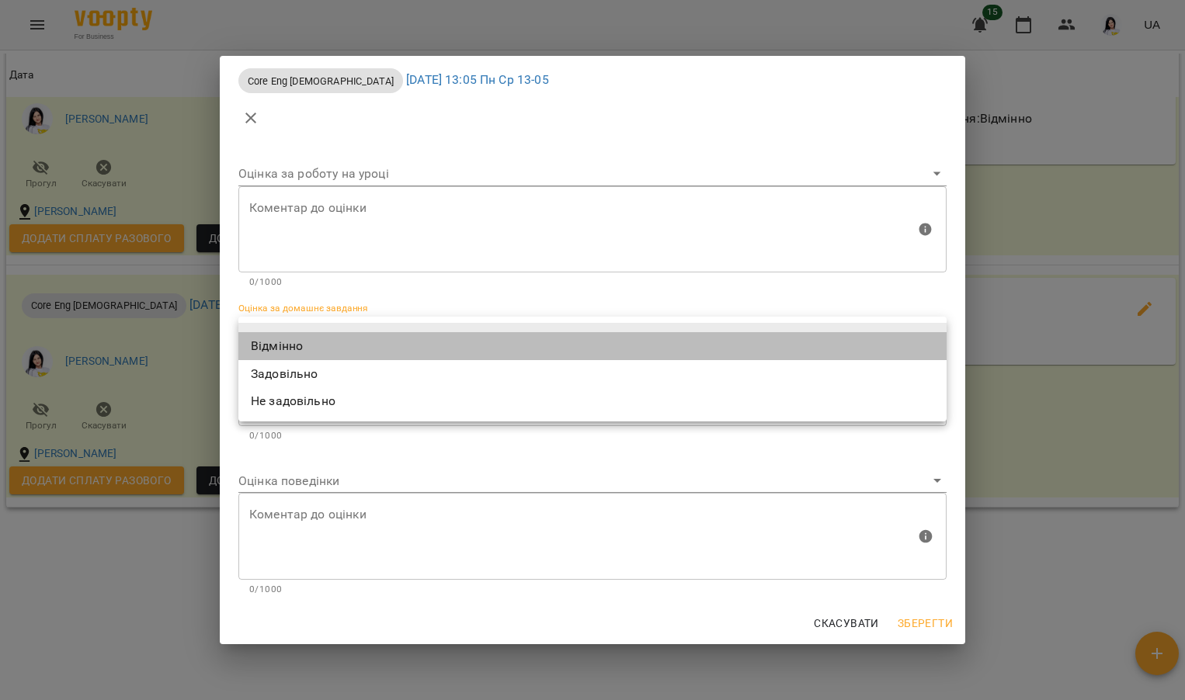
click at [300, 345] on li "Відмінно" at bounding box center [592, 346] width 708 height 28
type input "*********"
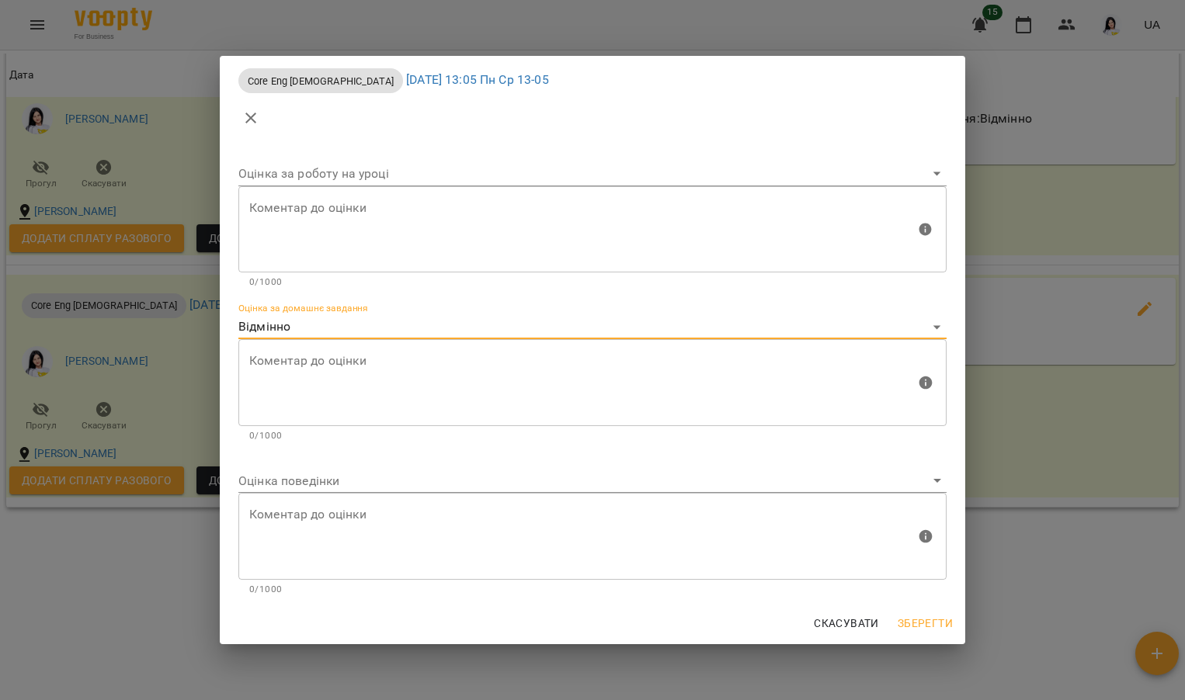
click at [302, 472] on body "For Business 15 UA Мої клієнти / Смоленська Марія Юріївна Смоленська Марія Юрії…" at bounding box center [592, 375] width 1185 height 751
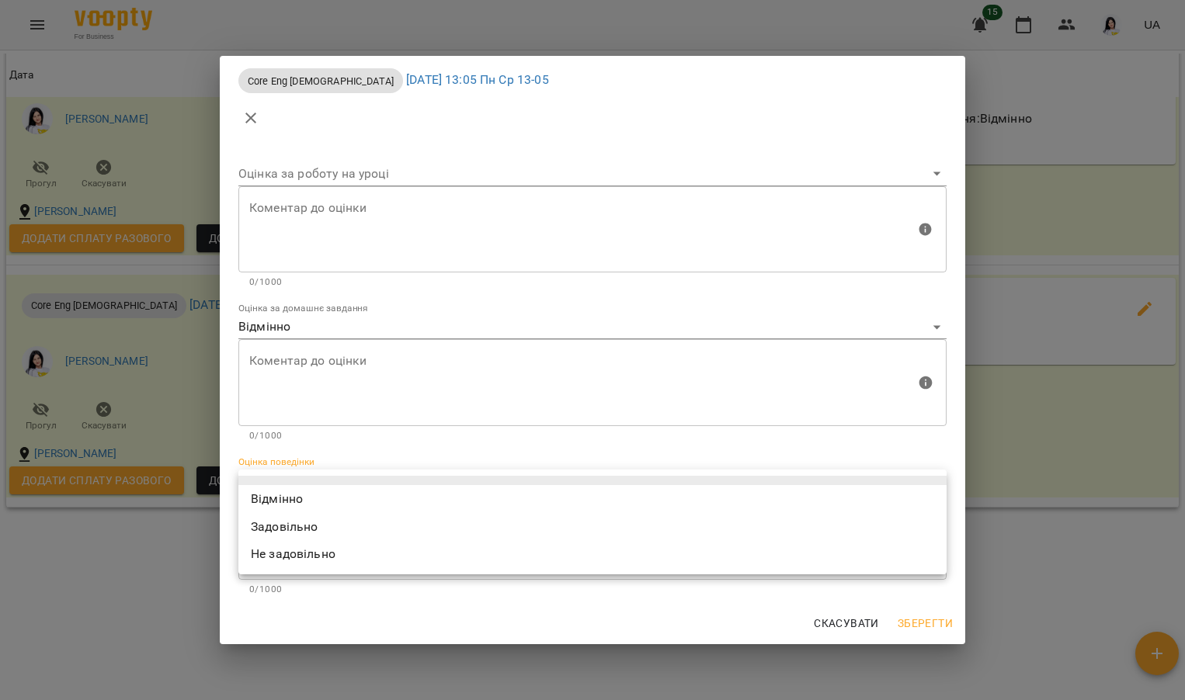
click at [300, 513] on li "Задовільно" at bounding box center [592, 527] width 708 height 28
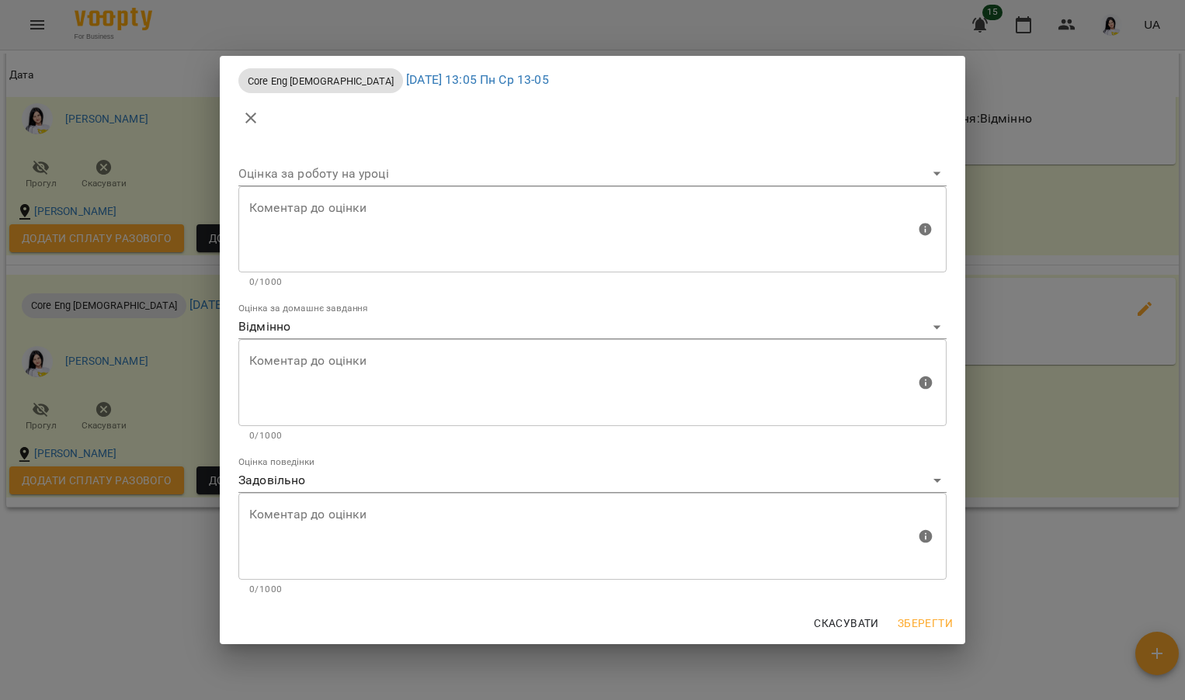
click at [342, 467] on div "**********" at bounding box center [592, 475] width 708 height 37
click at [319, 494] on div "Коментар до оцінки" at bounding box center [592, 536] width 708 height 87
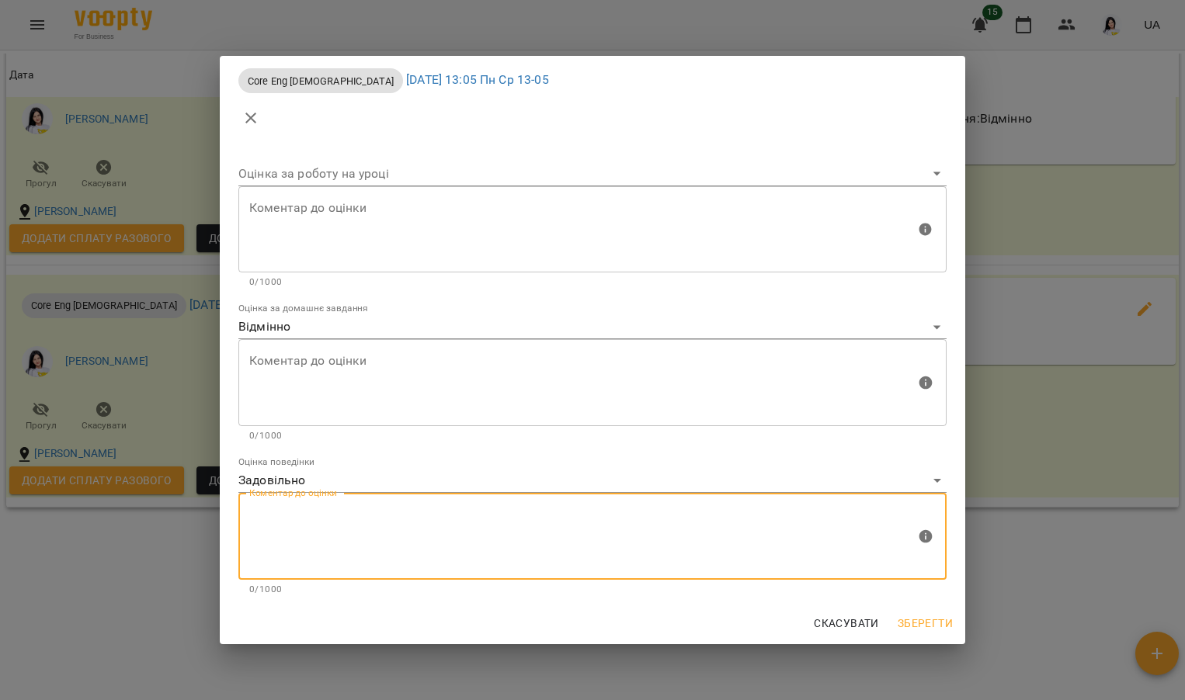
click at [319, 481] on body "For Business 15 UA Мої клієнти / Смоленська Марія Юріївна Смоленська Марія Юрії…" at bounding box center [592, 375] width 1185 height 751
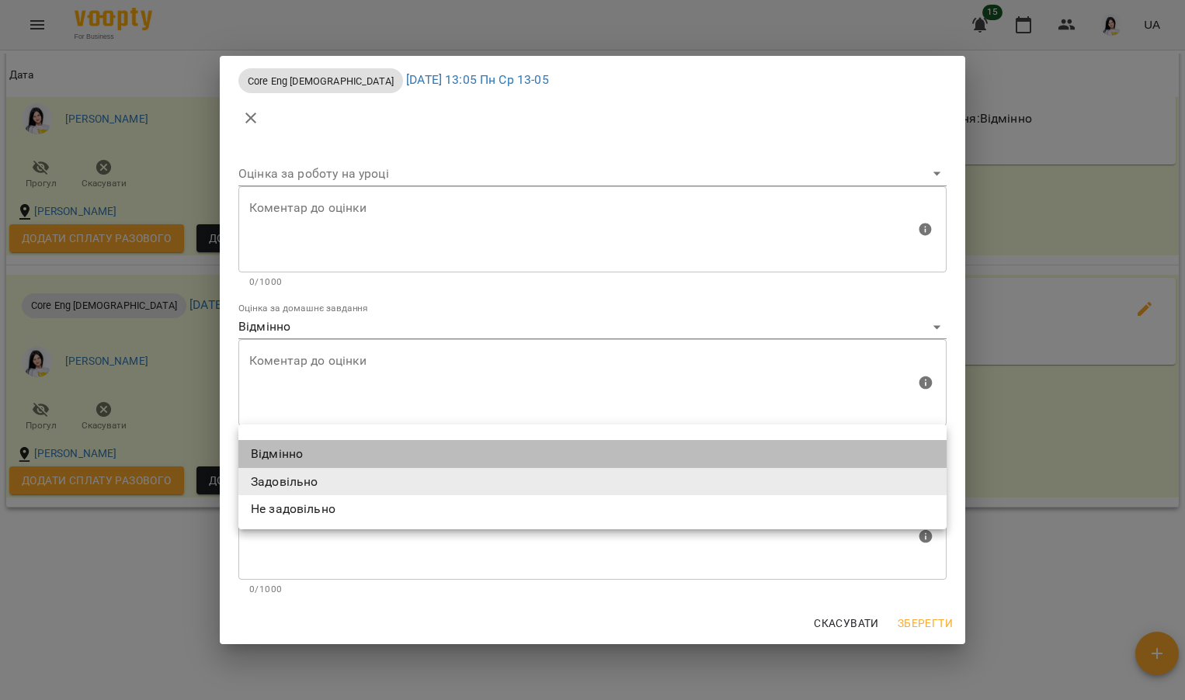
click at [306, 455] on li "Відмінно" at bounding box center [592, 454] width 708 height 28
type input "*********"
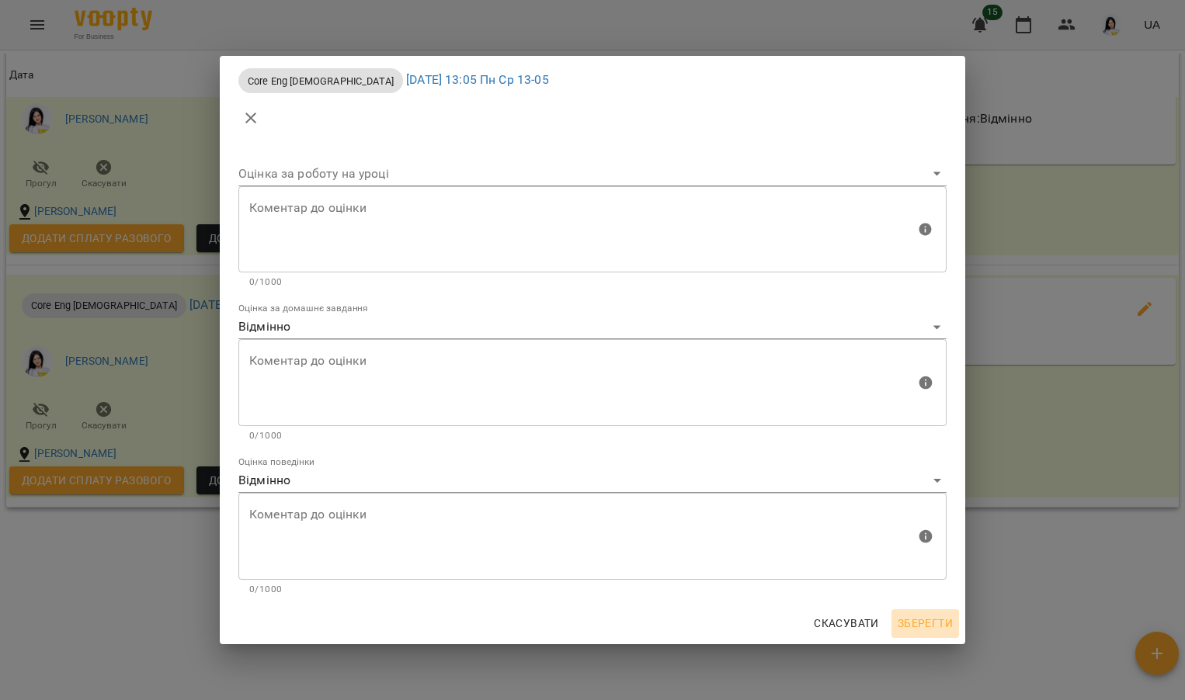
click at [902, 626] on span "Зберегти" at bounding box center [924, 623] width 55 height 19
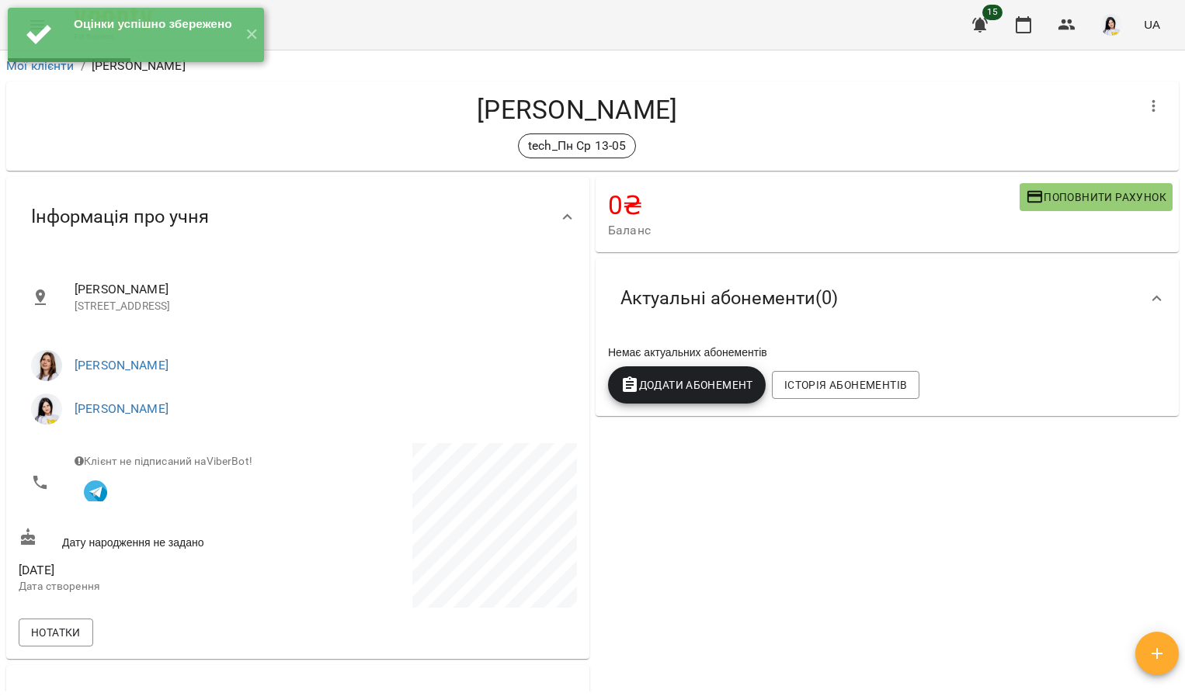
scroll to position [0, 0]
click at [254, 35] on button "✕" at bounding box center [251, 35] width 26 height 54
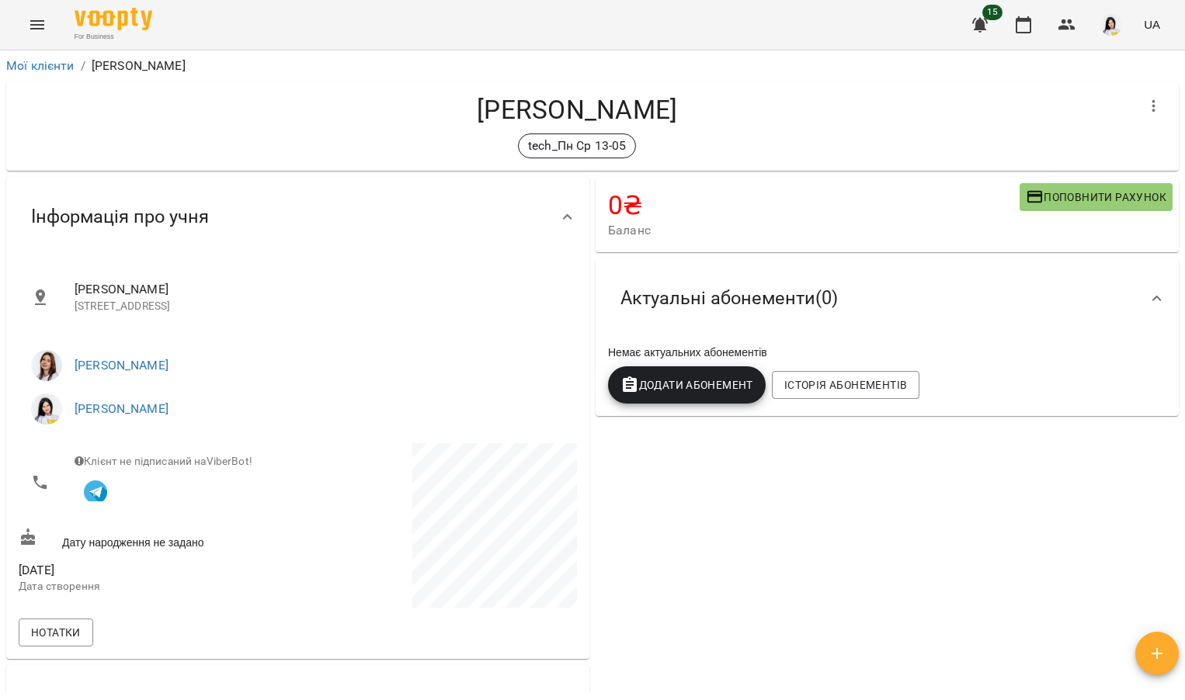
click at [27, 15] on button "Menu" at bounding box center [37, 24] width 37 height 37
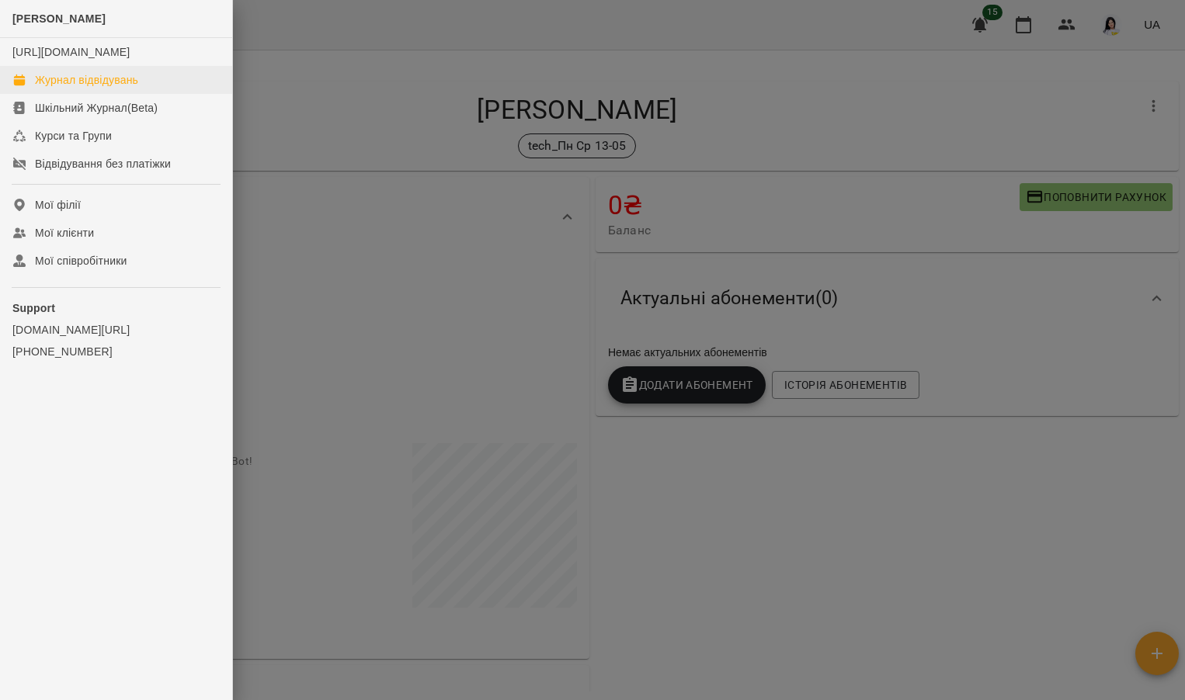
click at [85, 88] on div "Журнал відвідувань" at bounding box center [86, 80] width 103 height 16
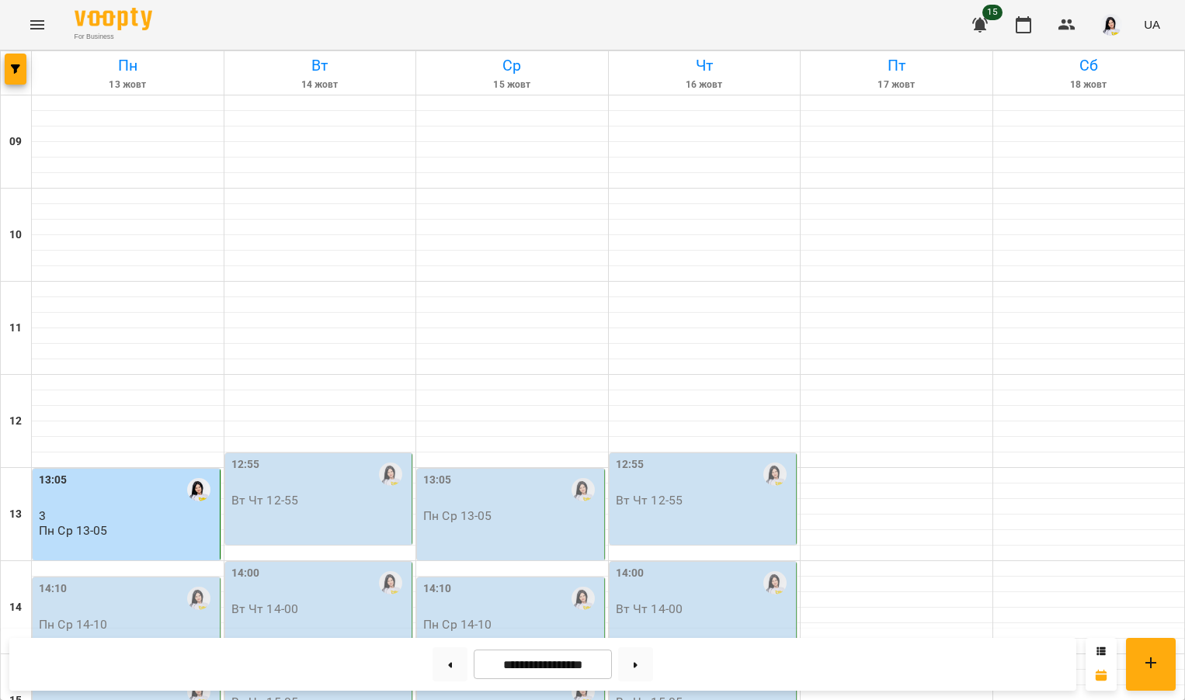
scroll to position [333, 0]
click at [59, 509] on p "3" at bounding box center [128, 515] width 178 height 13
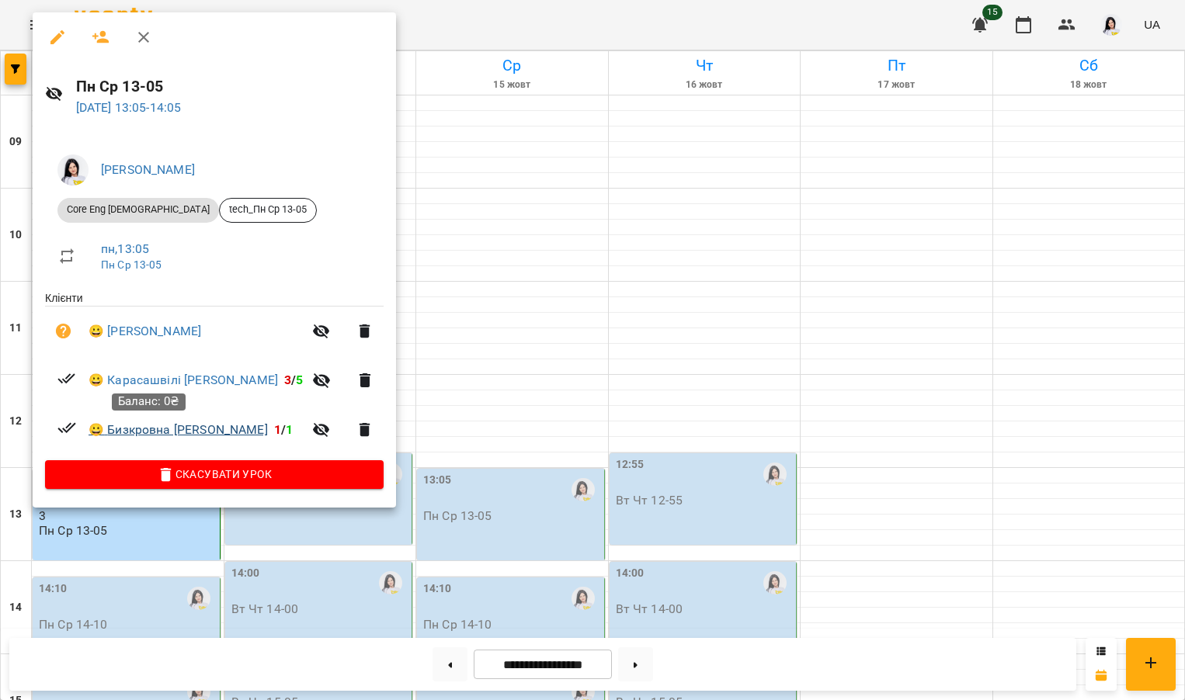
click at [187, 431] on link "😀 Бизкровна Софія" at bounding box center [178, 430] width 179 height 19
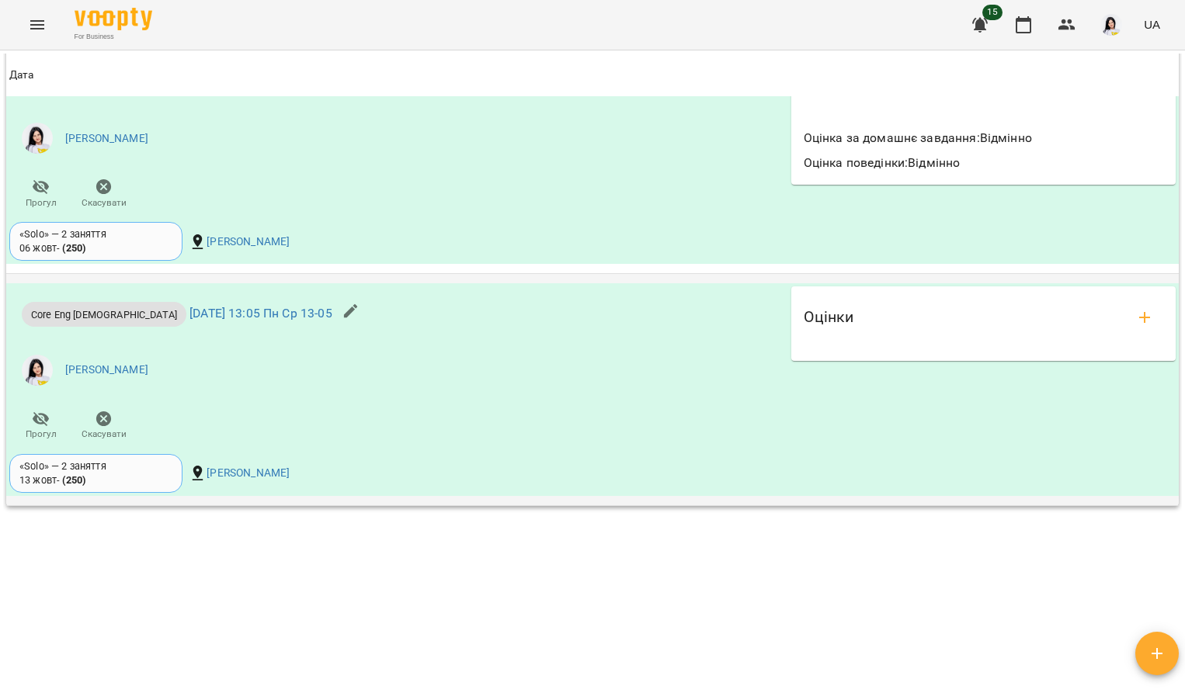
scroll to position [1495, 0]
click at [1126, 314] on button "add evaluations" at bounding box center [1144, 318] width 37 height 37
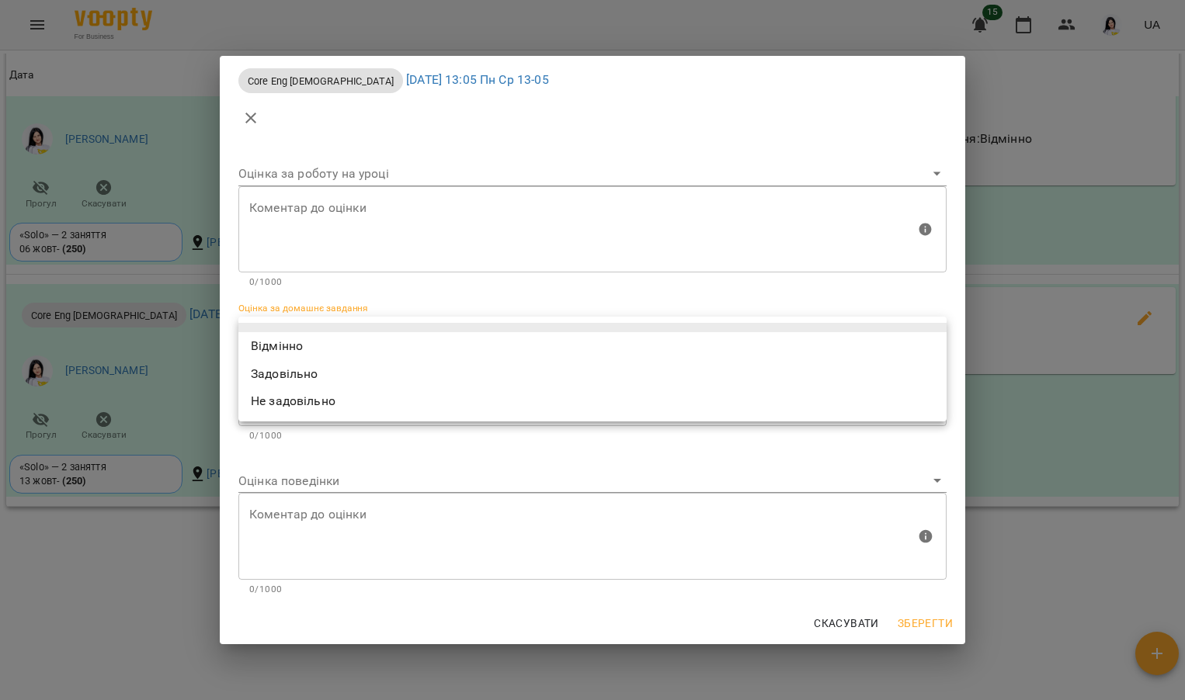
click at [415, 326] on body "For Business 15 UA Мої клієнти / Бизкровна Софія Бизкровна Софія tech_Пн Ср 13-…" at bounding box center [592, 375] width 1185 height 751
click at [300, 350] on li "Відмінно" at bounding box center [592, 346] width 708 height 28
type input "*********"
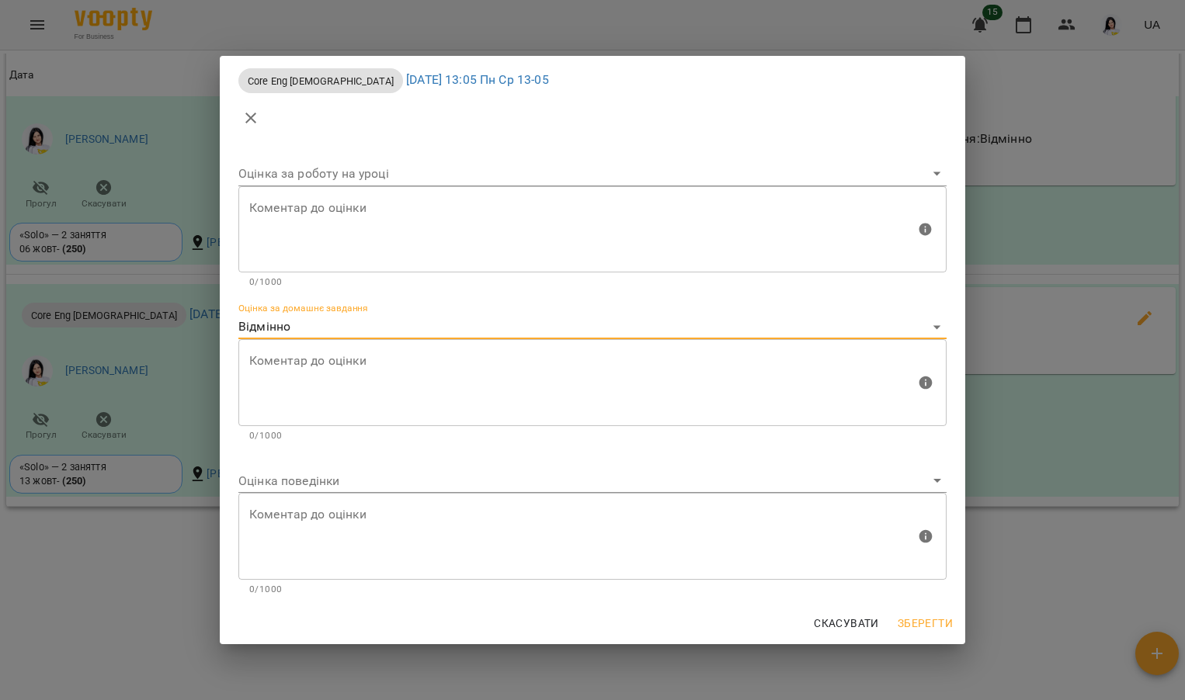
click at [301, 475] on body "For Business 15 UA Мої клієнти / Бизкровна Софія Бизкровна Софія tech_Пн Ср 13-…" at bounding box center [592, 375] width 1185 height 751
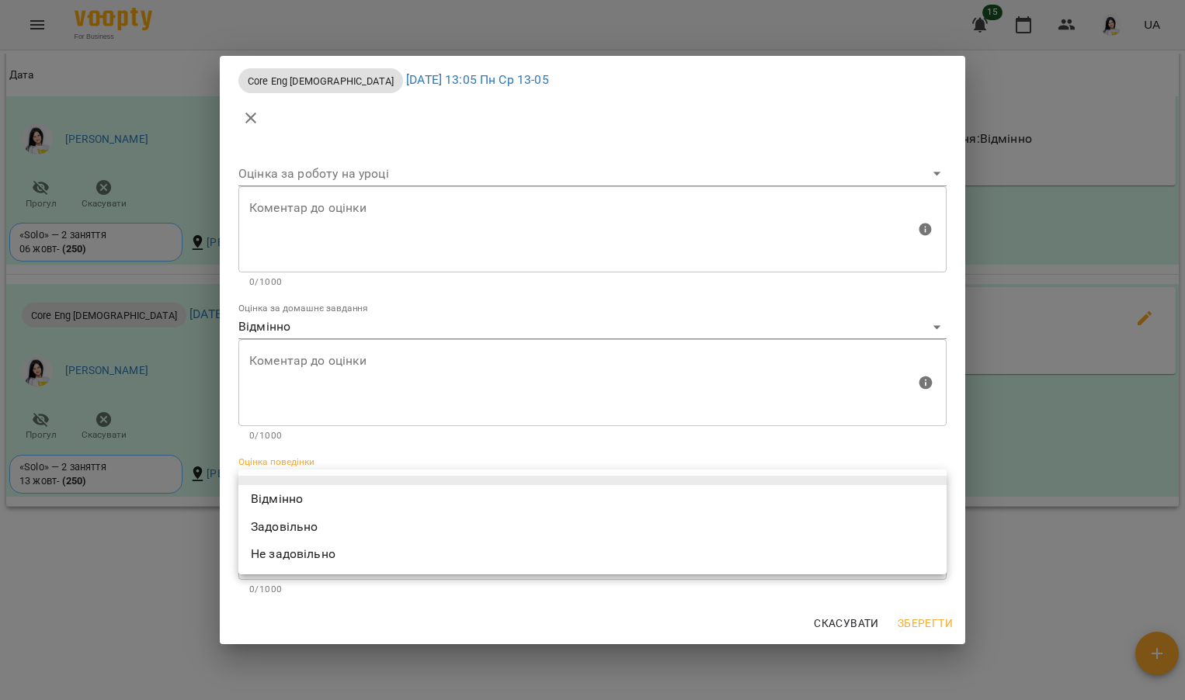
click at [299, 508] on li "Відмінно" at bounding box center [592, 499] width 708 height 28
type input "*********"
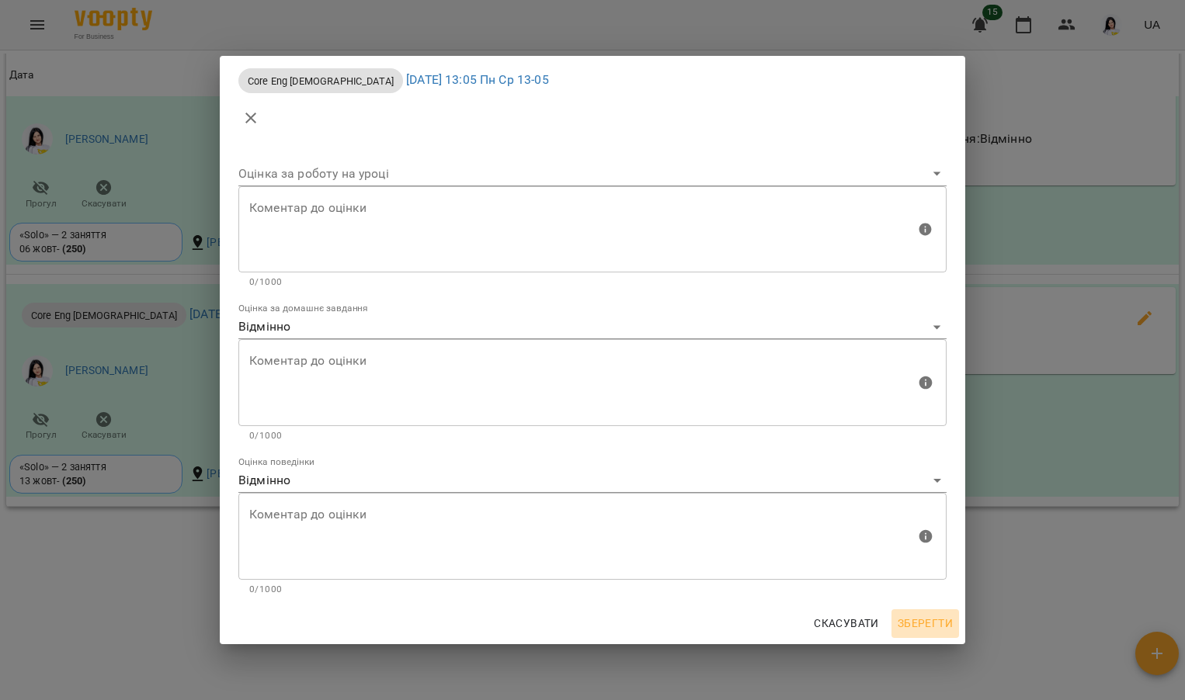
click at [936, 618] on span "Зберегти" at bounding box center [924, 623] width 55 height 19
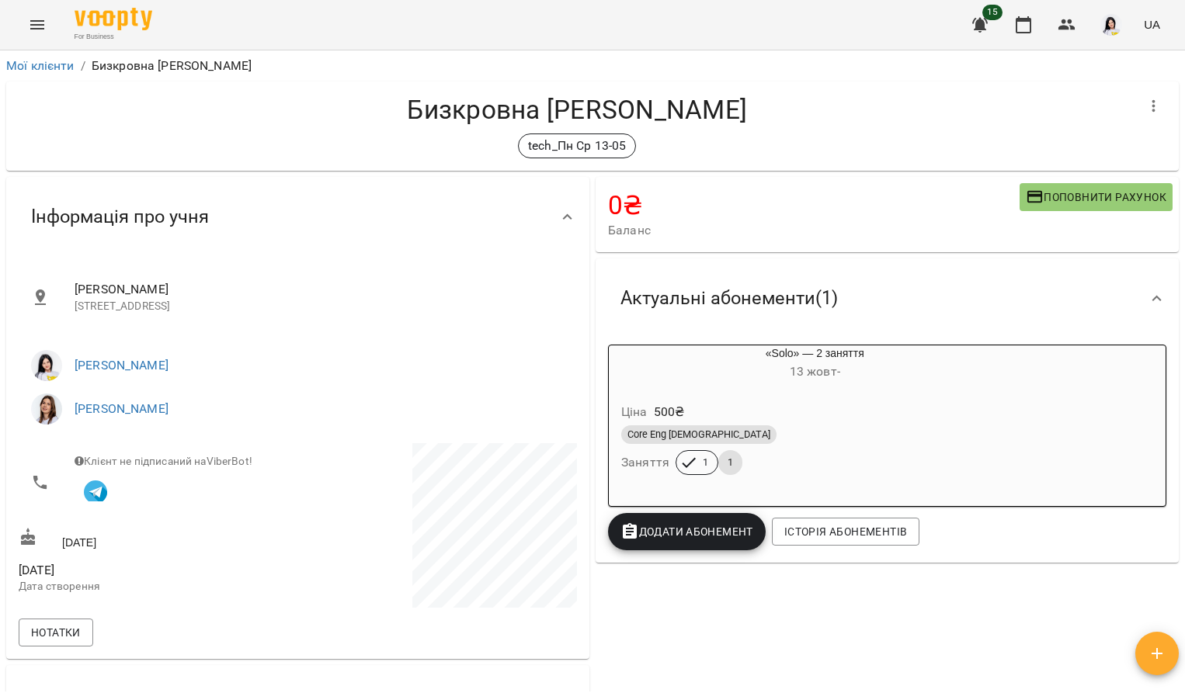
scroll to position [0, 0]
click at [45, 35] on button "Menu" at bounding box center [37, 24] width 37 height 37
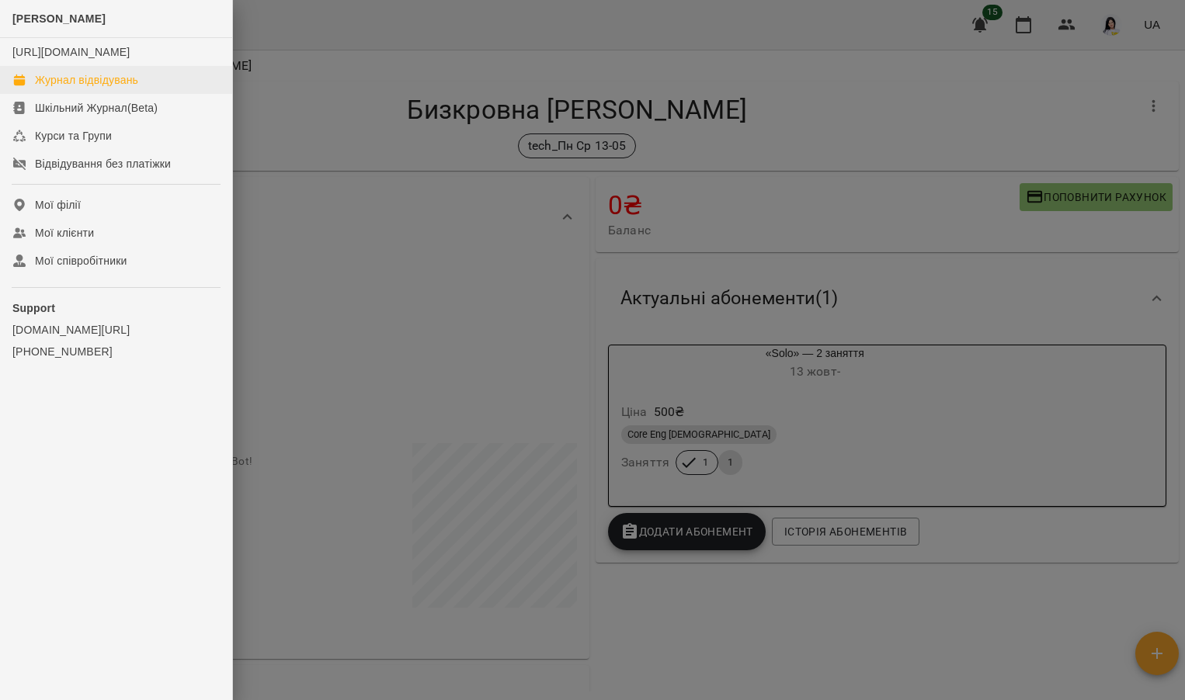
click at [80, 88] on div "Журнал відвідувань" at bounding box center [86, 80] width 103 height 16
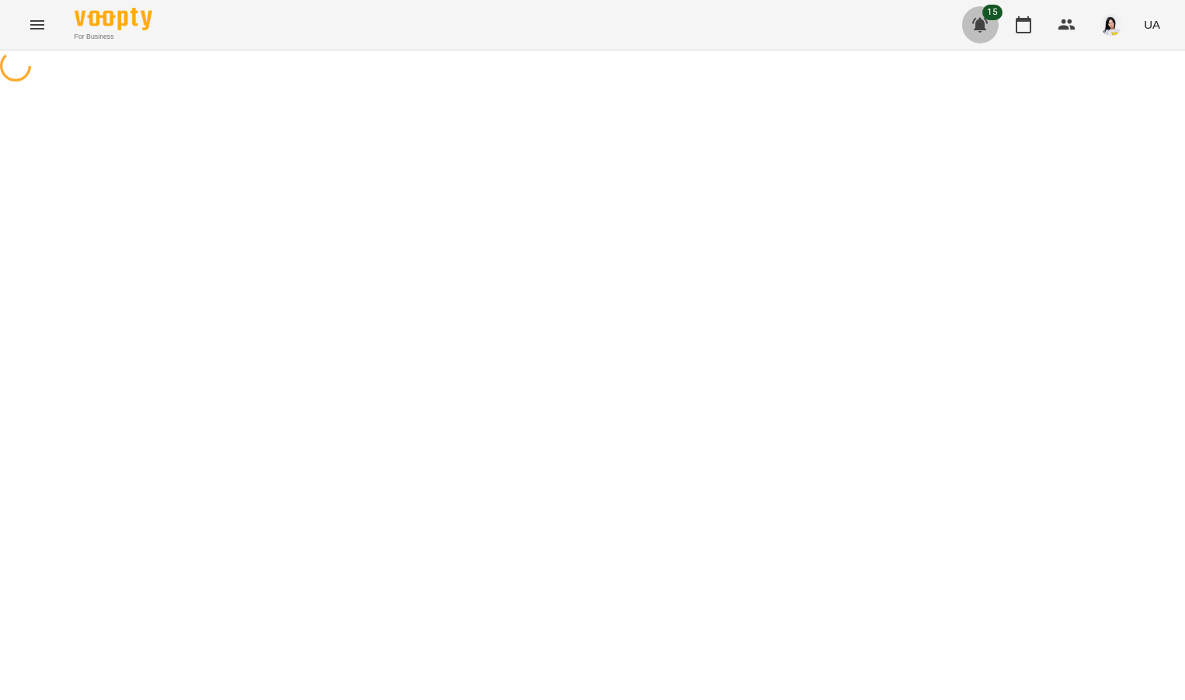
click at [970, 20] on button "button" at bounding box center [979, 24] width 37 height 37
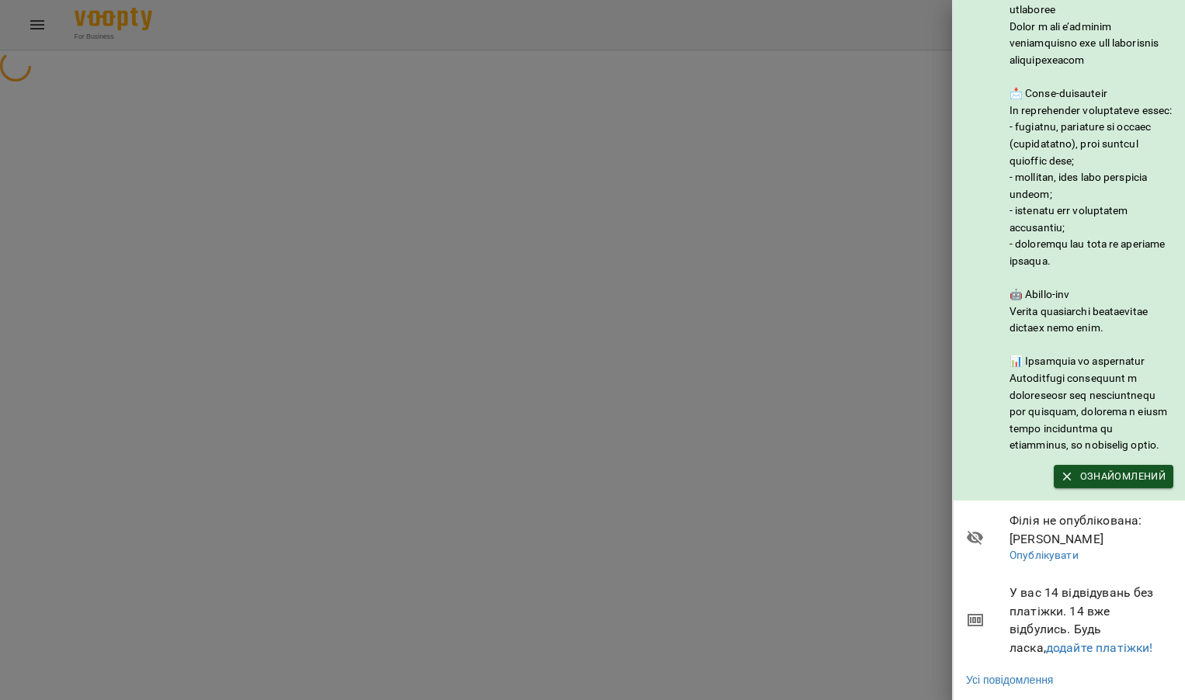
scroll to position [127, 0]
click at [703, 295] on div at bounding box center [592, 350] width 1185 height 700
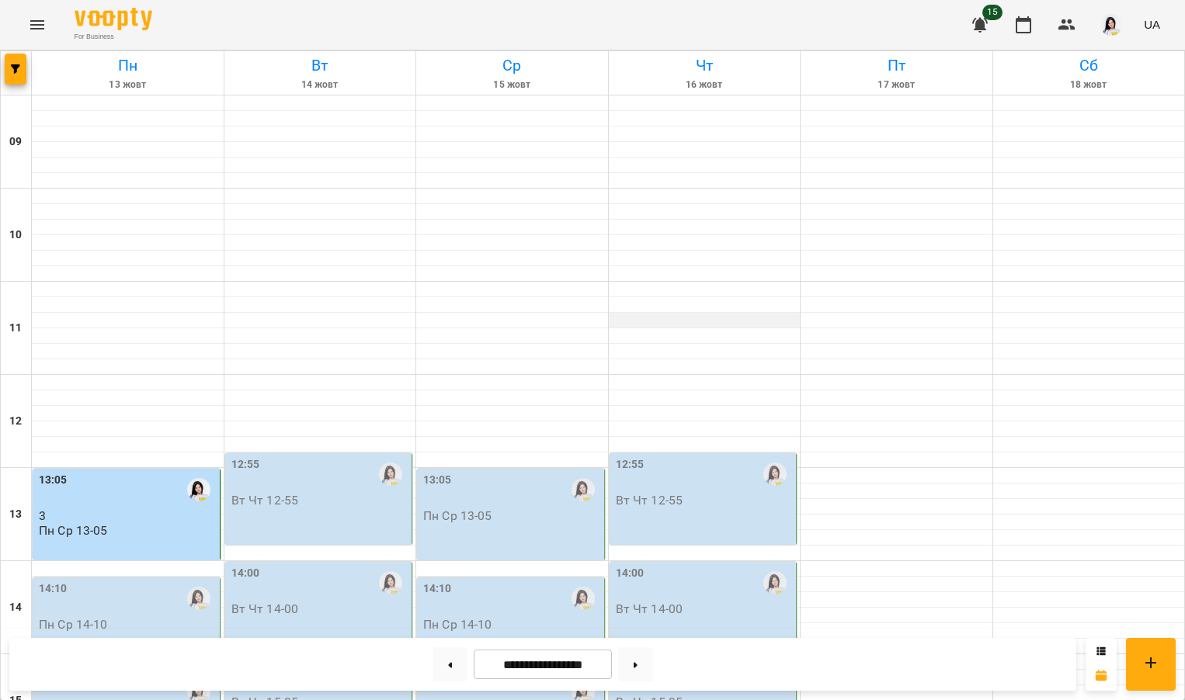
scroll to position [0, 0]
click at [991, 29] on button "button" at bounding box center [979, 24] width 37 height 37
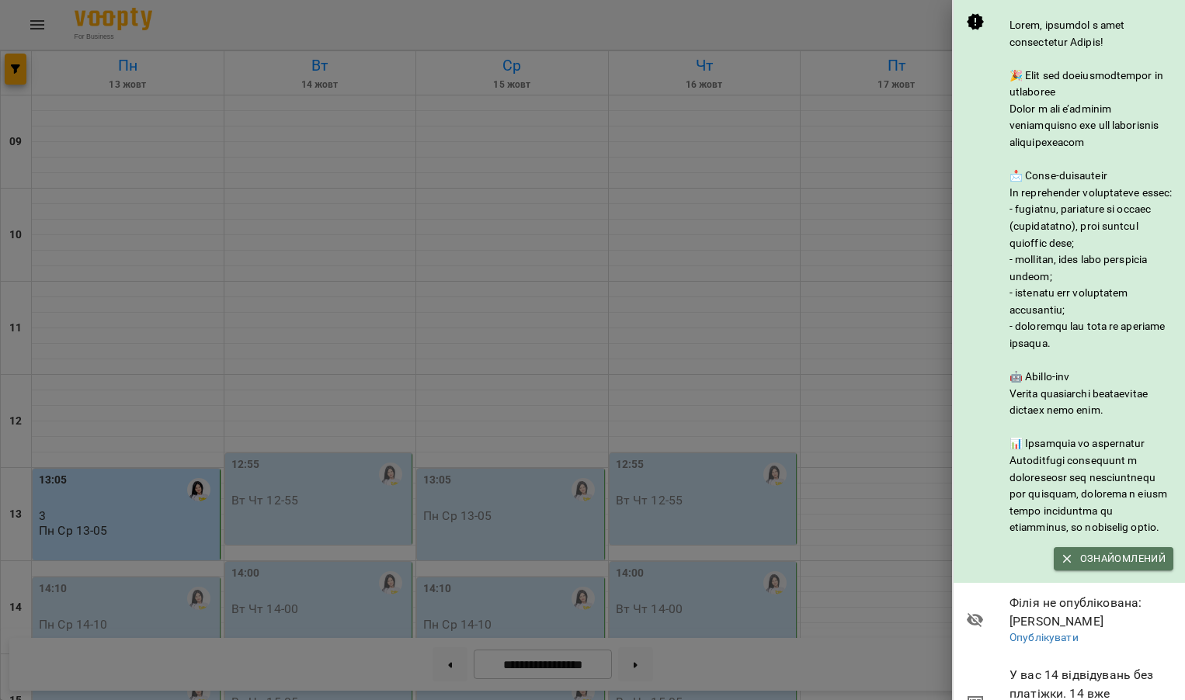
click at [1097, 568] on span "Ознайомлений" at bounding box center [1113, 558] width 104 height 17
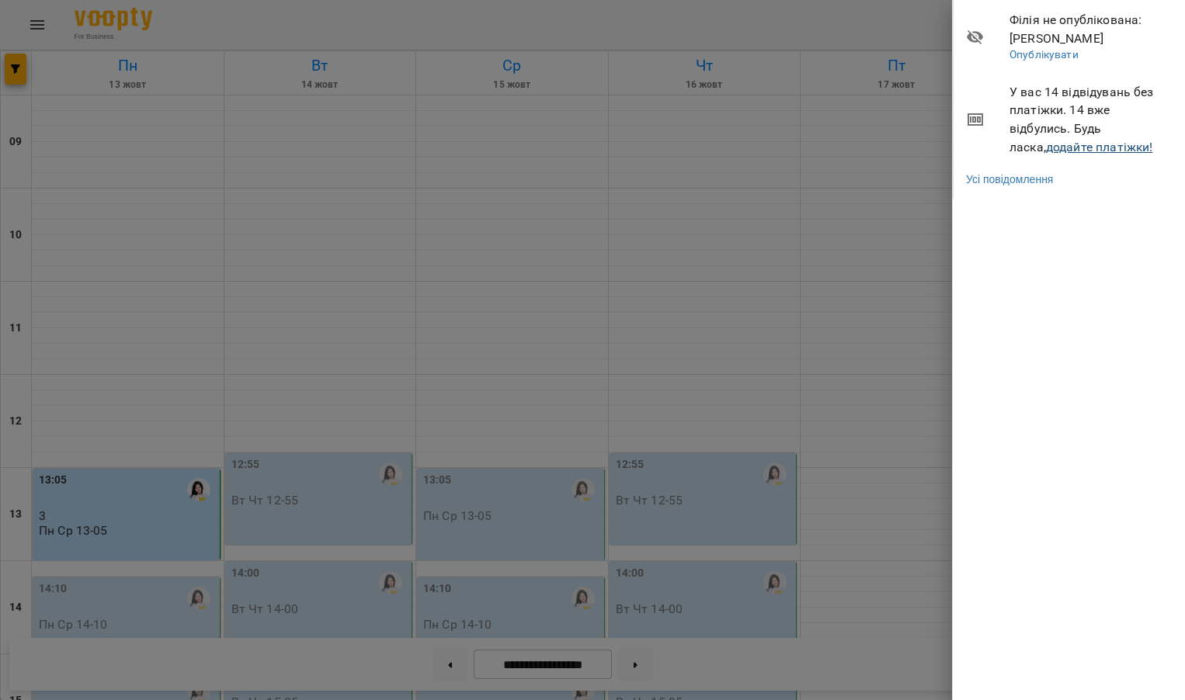
click at [1046, 147] on link "додайте платіжки!" at bounding box center [1099, 147] width 107 height 15
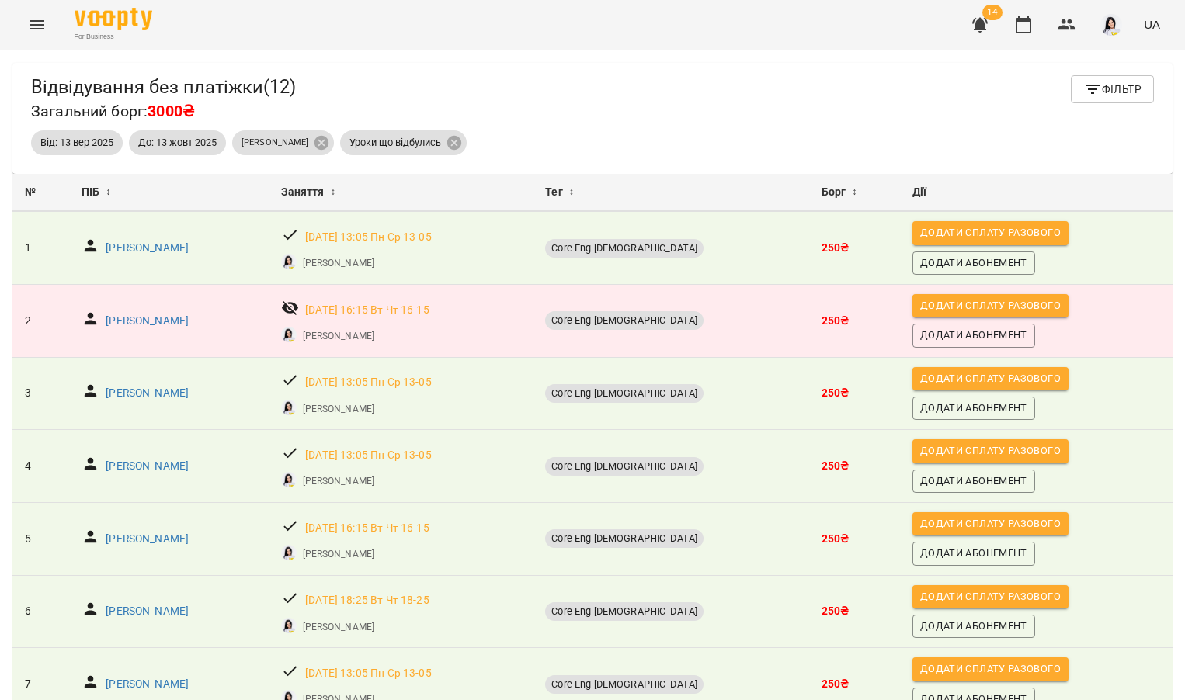
click at [36, 21] on icon "Menu" at bounding box center [37, 24] width 14 height 9
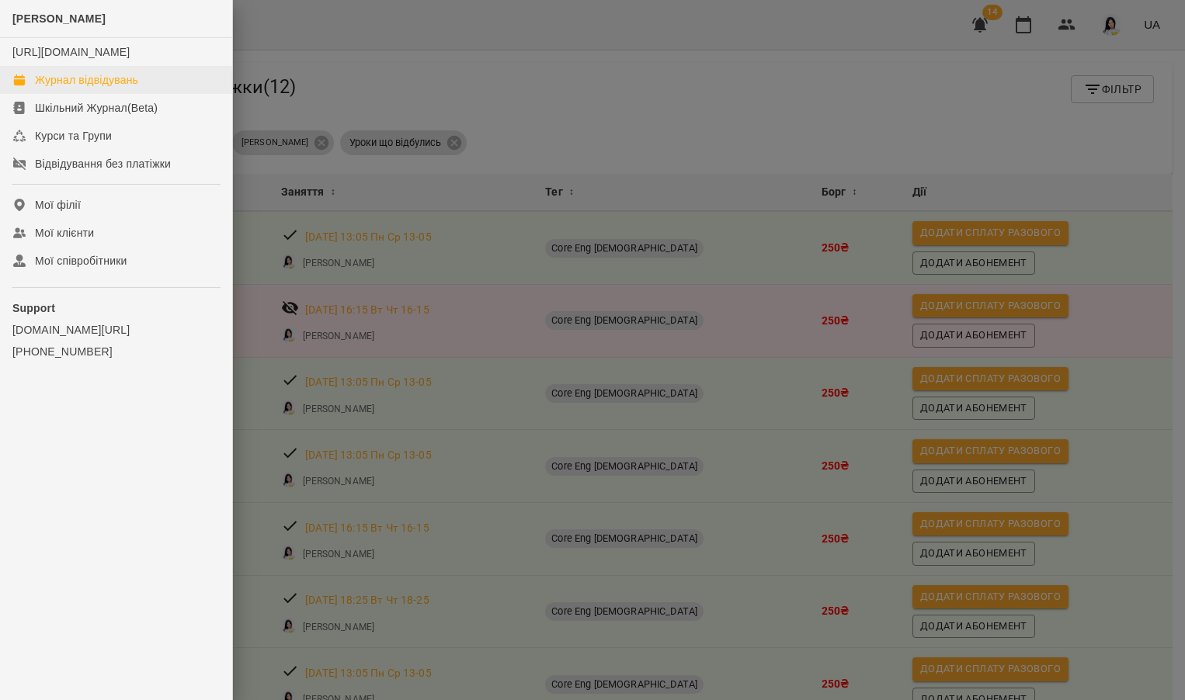
click at [54, 88] on div "Журнал відвідувань" at bounding box center [86, 80] width 103 height 16
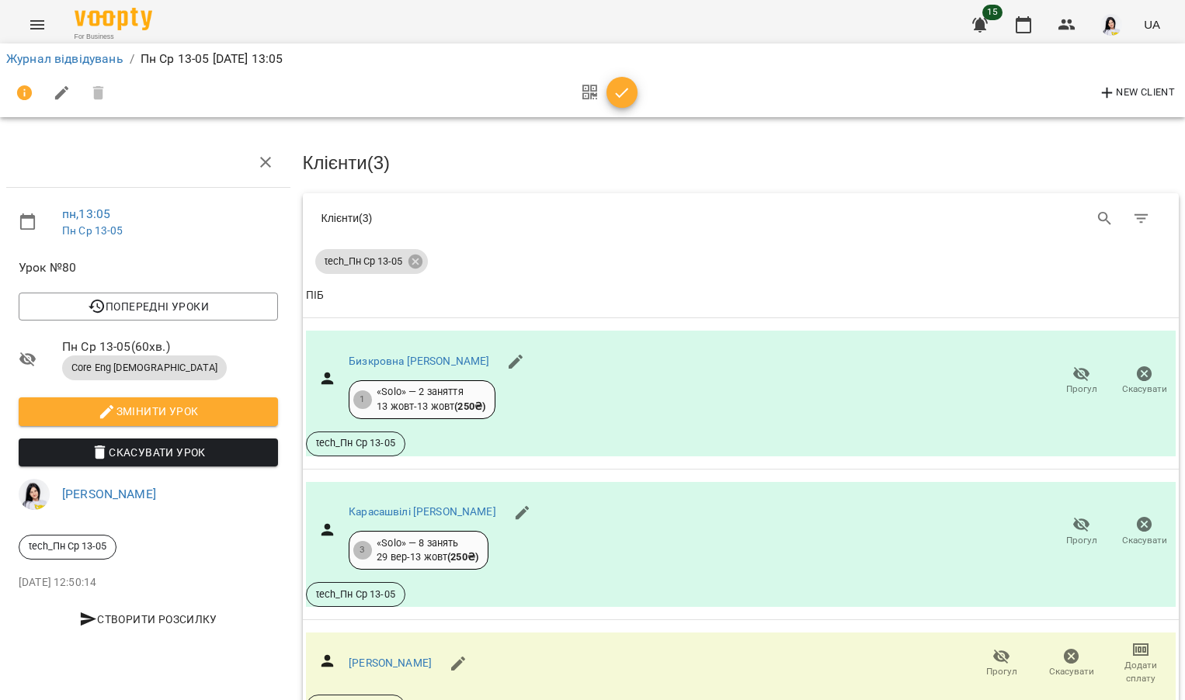
scroll to position [95, 0]
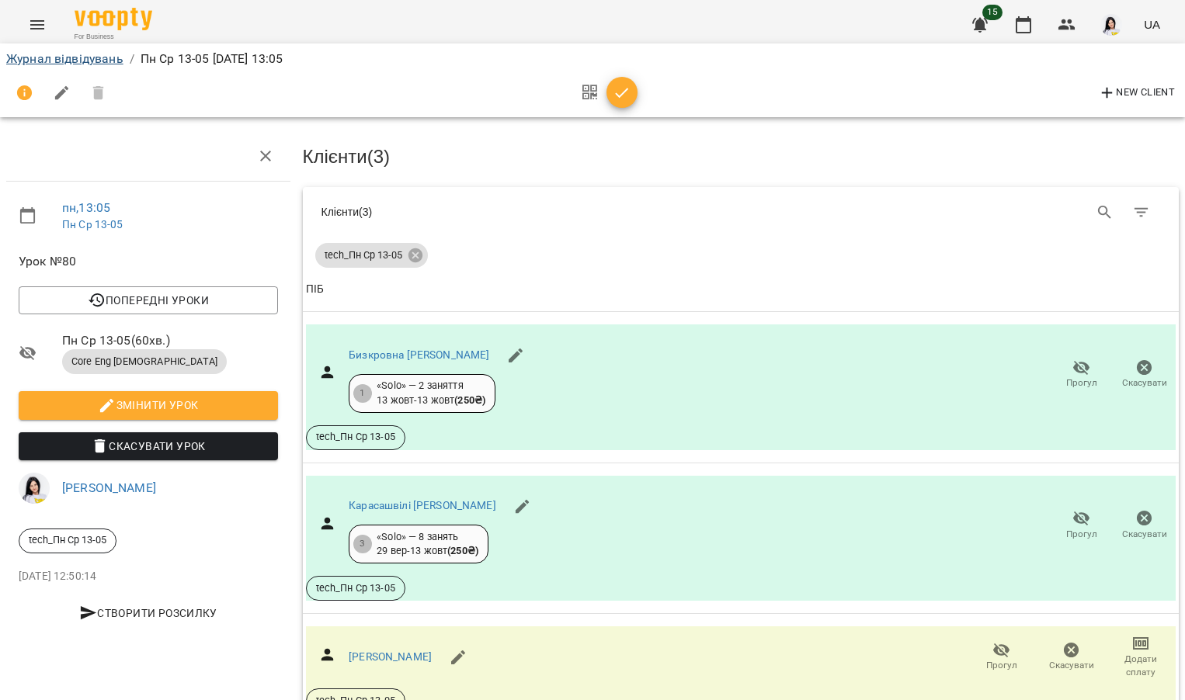
click at [89, 58] on link "Журнал відвідувань" at bounding box center [64, 58] width 117 height 15
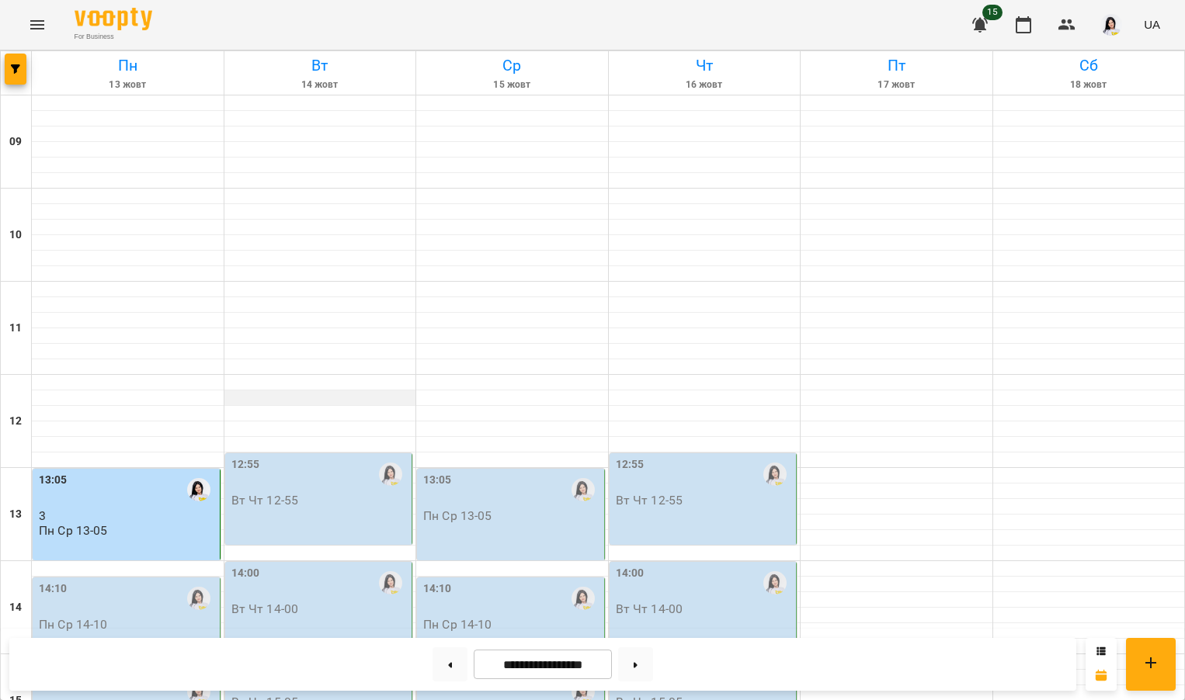
scroll to position [168, 0]
click at [85, 618] on p "Пн Ср 14-10" at bounding box center [73, 624] width 69 height 13
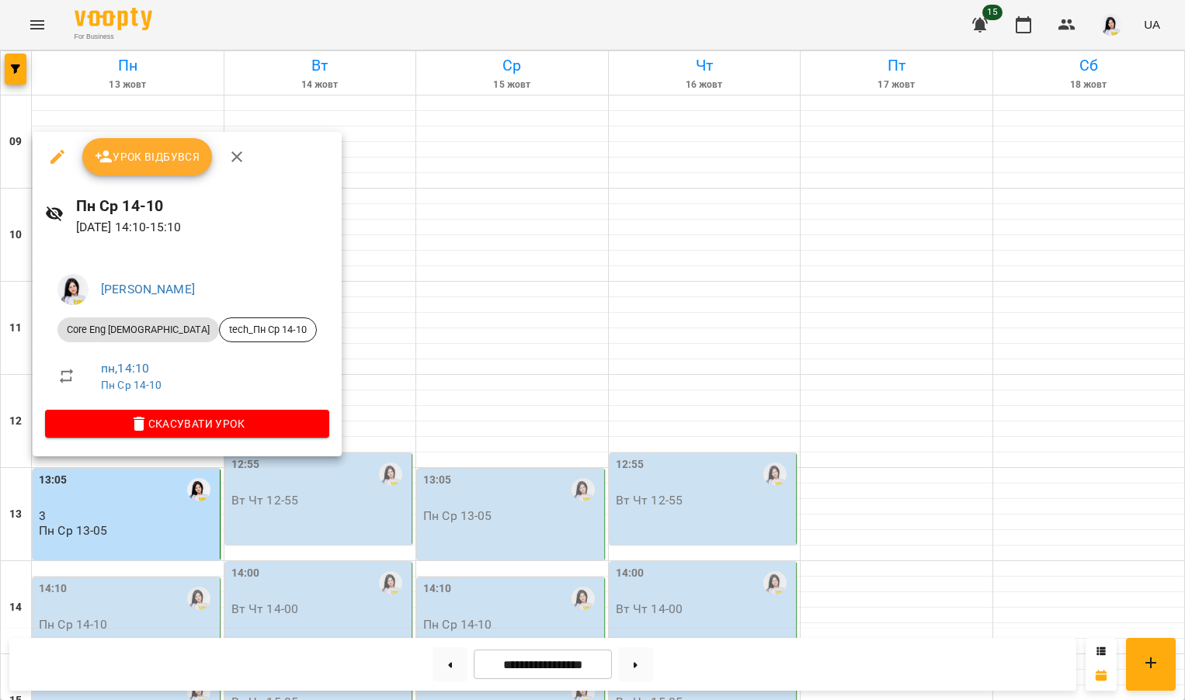
click at [133, 172] on button "Урок відбувся" at bounding box center [147, 156] width 130 height 37
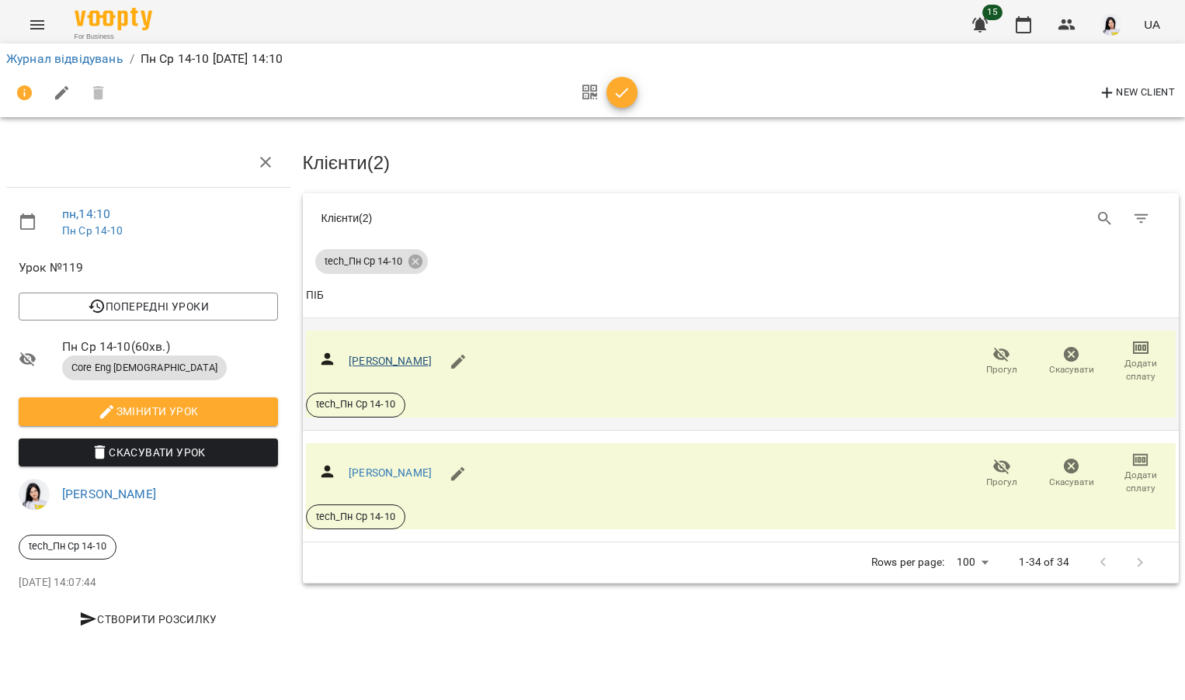
click at [396, 359] on link "[PERSON_NAME]" at bounding box center [390, 361] width 83 height 12
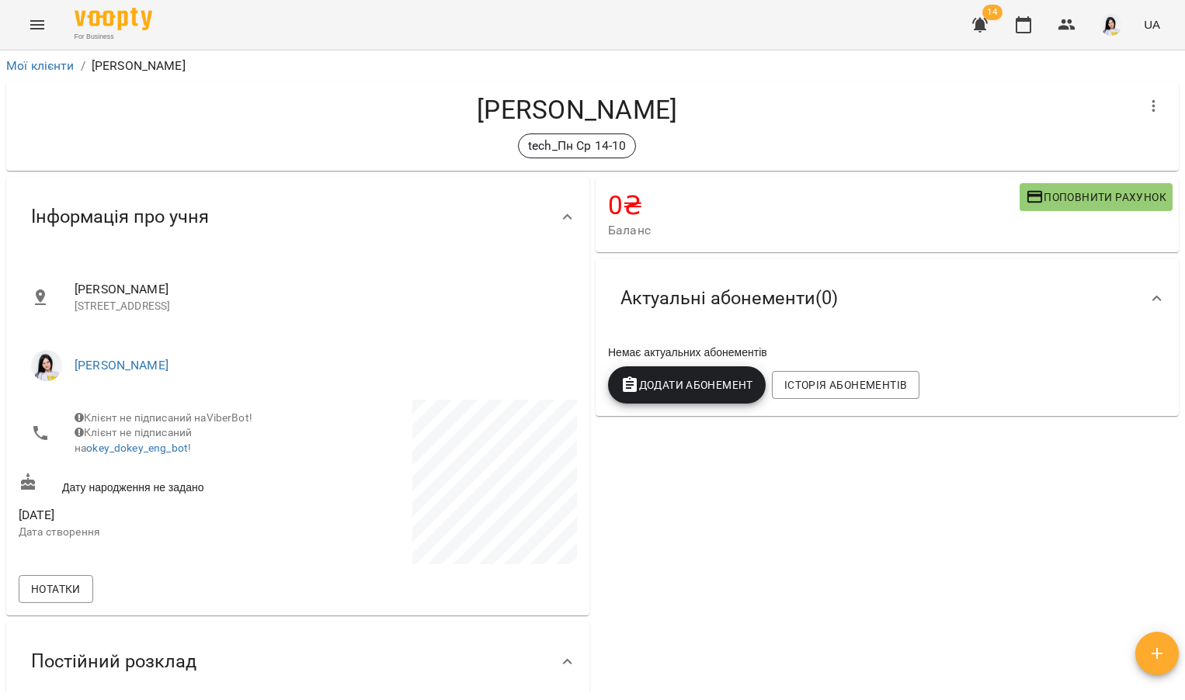
click at [44, 25] on icon "Menu" at bounding box center [37, 25] width 19 height 19
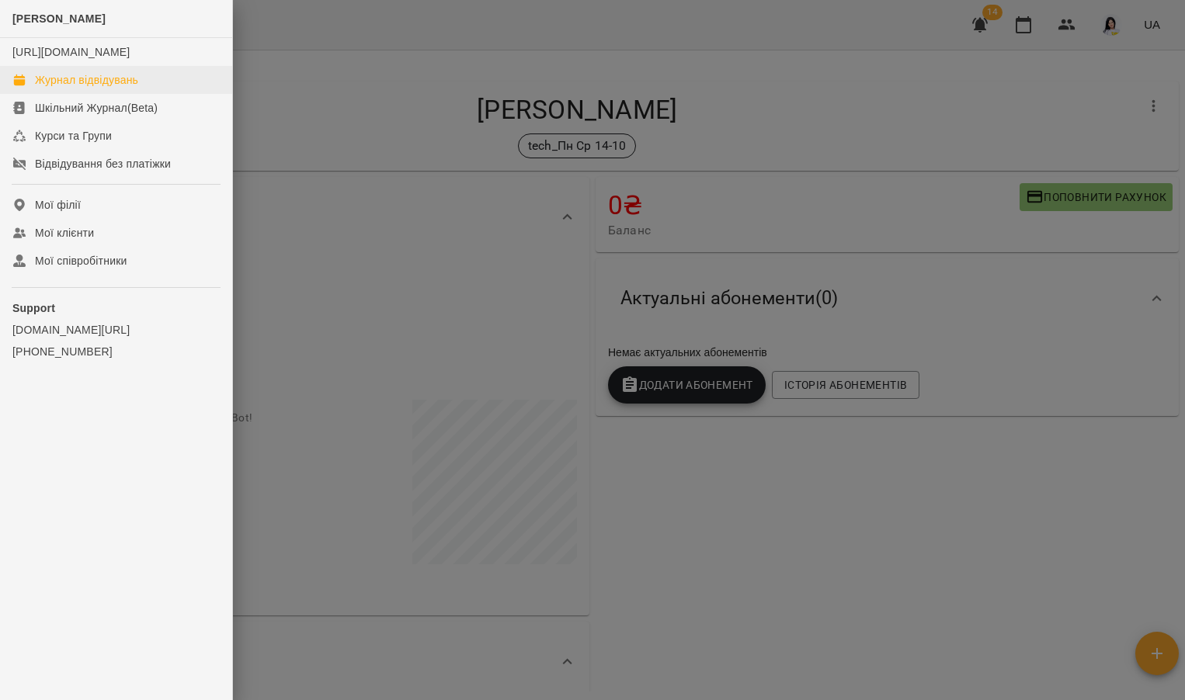
click at [50, 88] on div "Журнал відвідувань" at bounding box center [86, 80] width 103 height 16
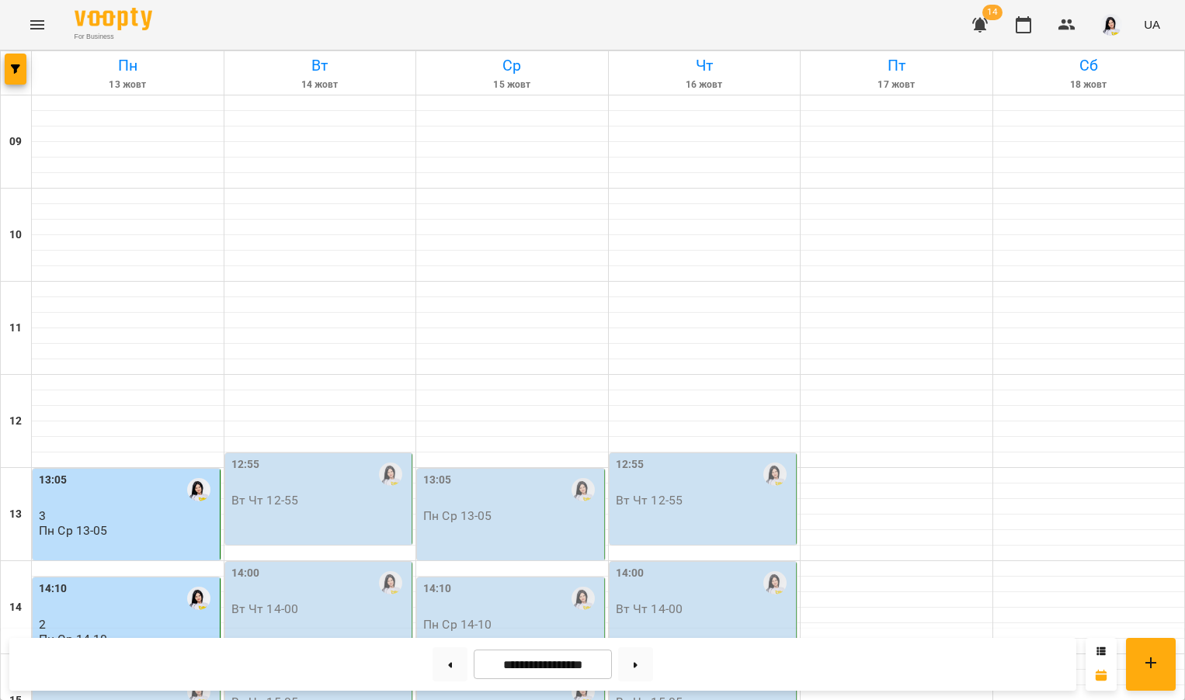
scroll to position [401, 0]
click at [87, 633] on p "Пн Ср 14-10" at bounding box center [73, 639] width 69 height 13
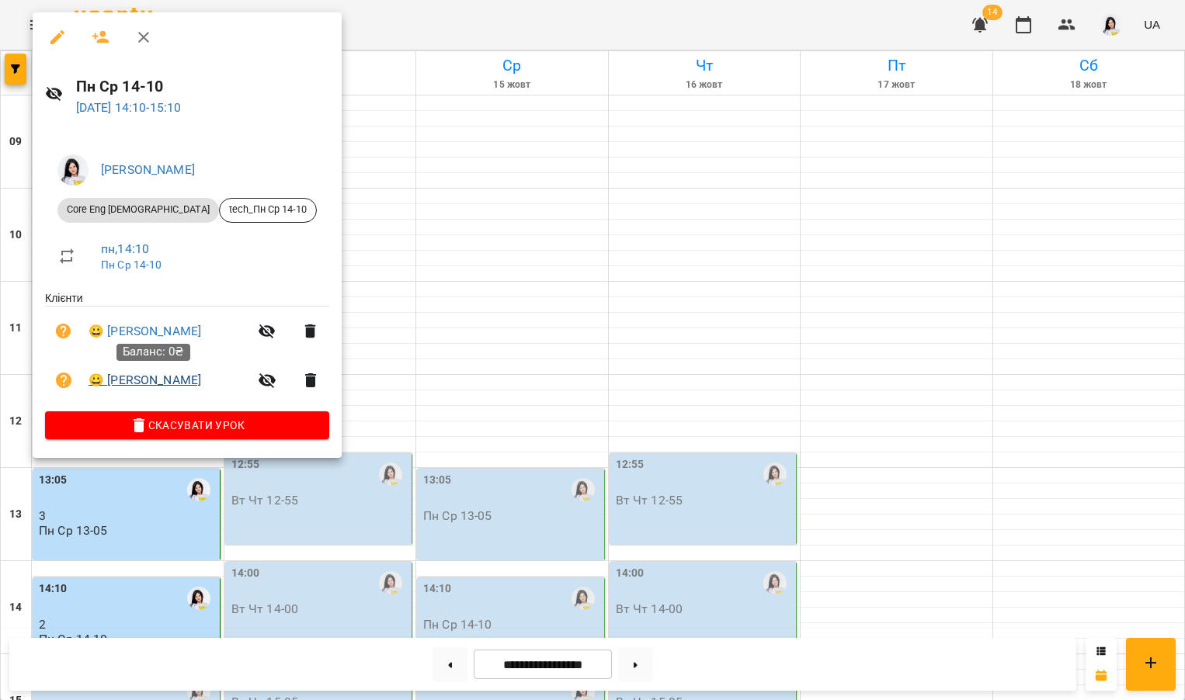
click at [140, 380] on link "😀 [PERSON_NAME]" at bounding box center [145, 380] width 113 height 19
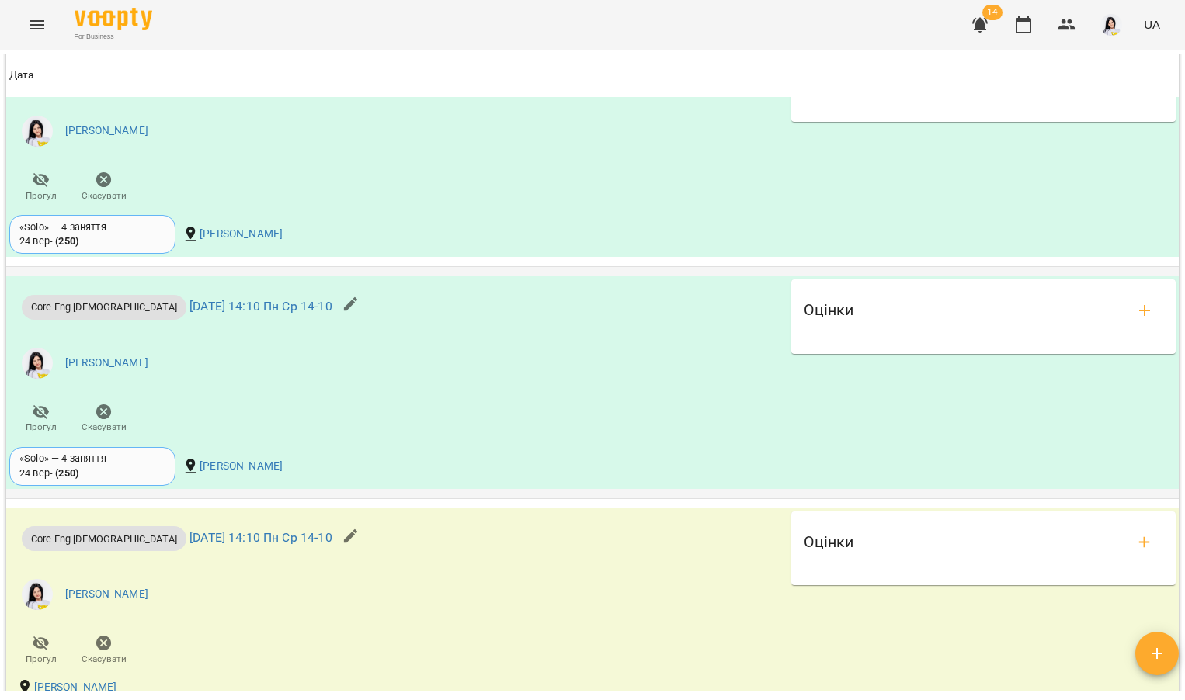
scroll to position [1342, 0]
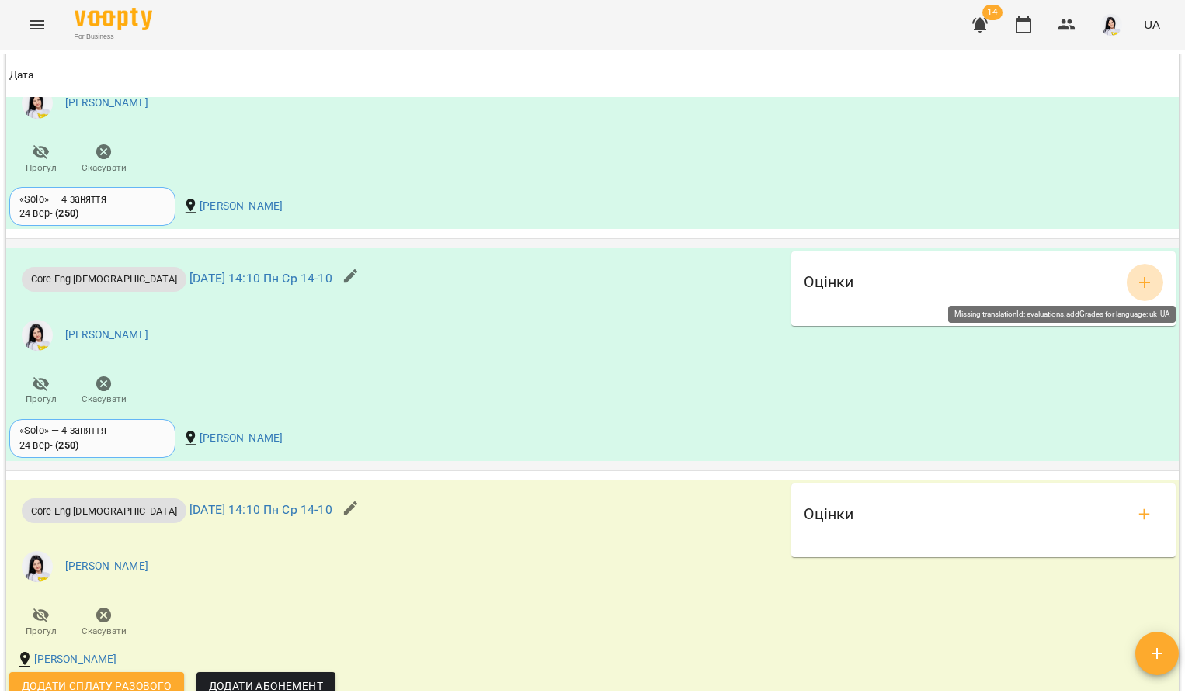
click at [1135, 279] on icon "add evaluations" at bounding box center [1144, 282] width 19 height 19
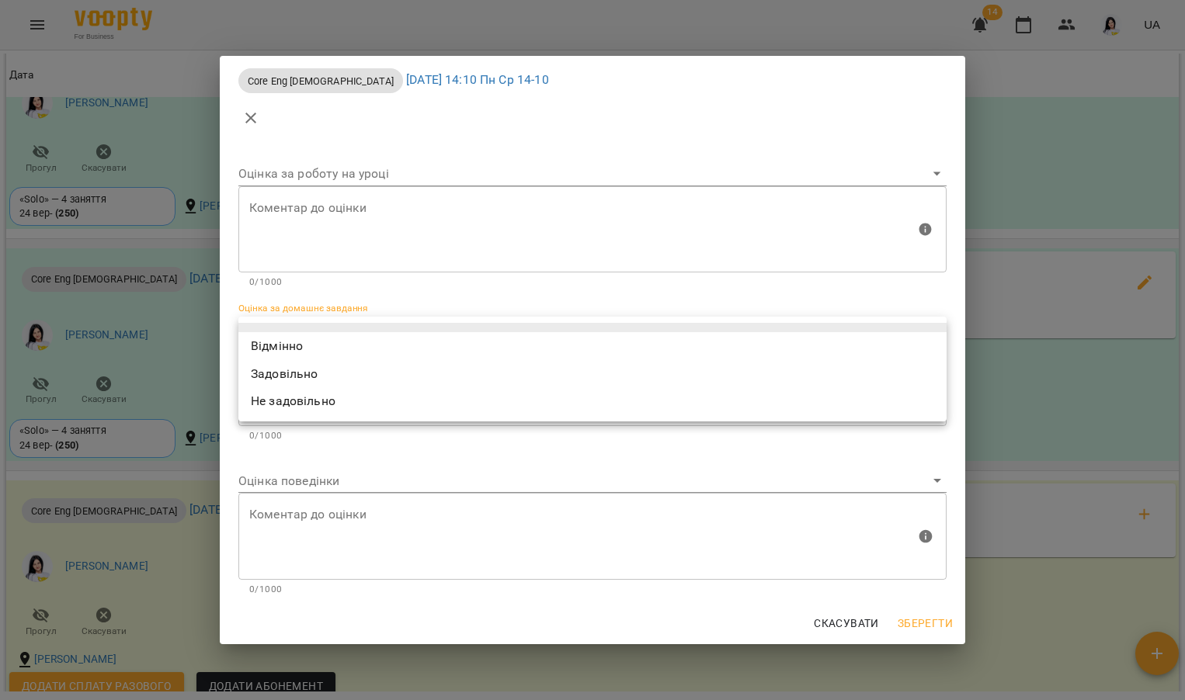
click at [370, 325] on body "For Business 14 UA Мої клієнти / [PERSON_NAME] [PERSON_NAME] tech_Пн Ср 14-10 0…" at bounding box center [592, 375] width 1185 height 751
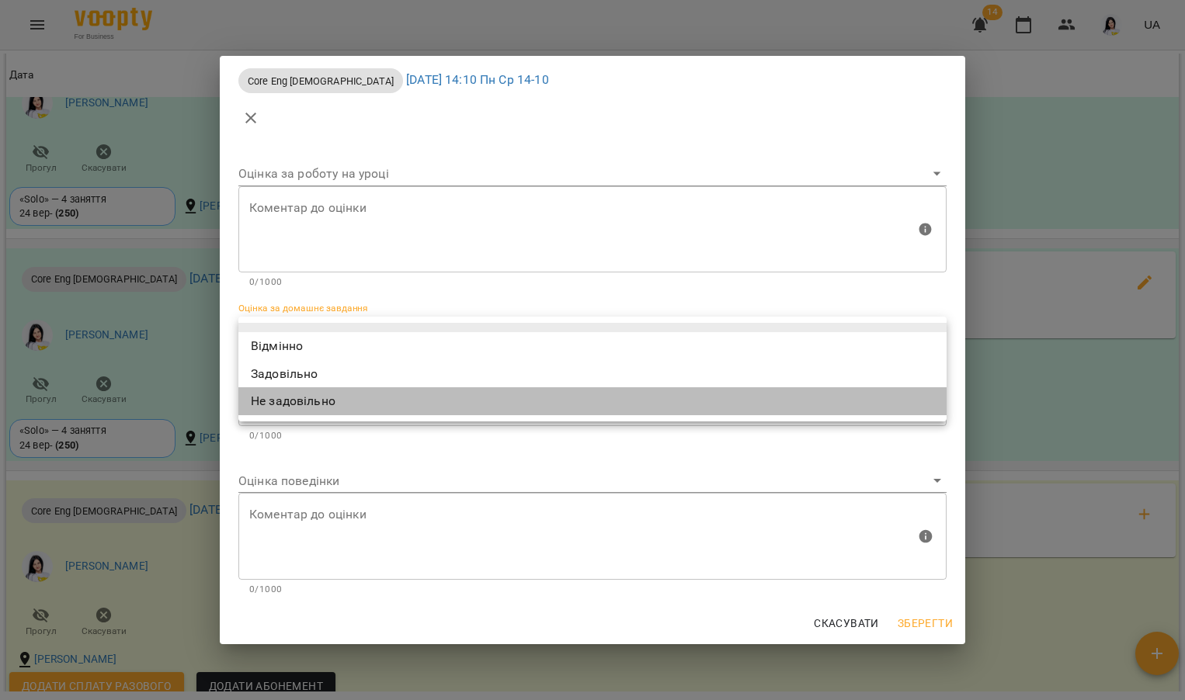
click at [300, 406] on li "Не задовільно" at bounding box center [592, 401] width 708 height 28
type input "**********"
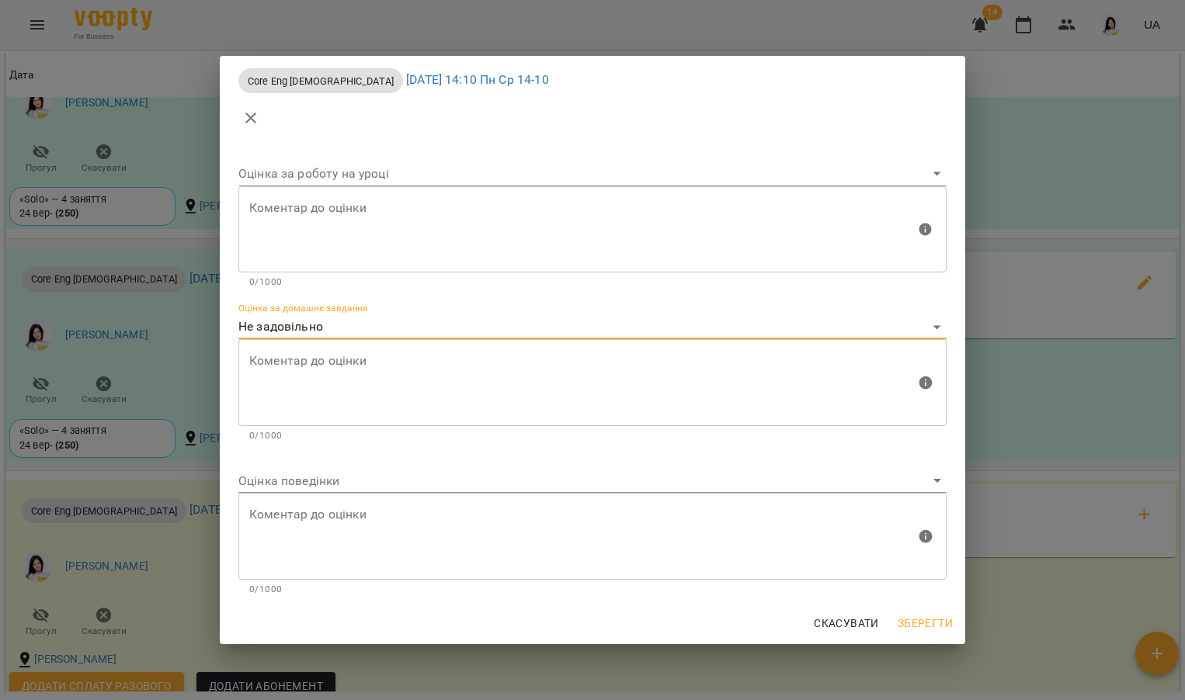
click at [298, 393] on textarea at bounding box center [582, 383] width 666 height 58
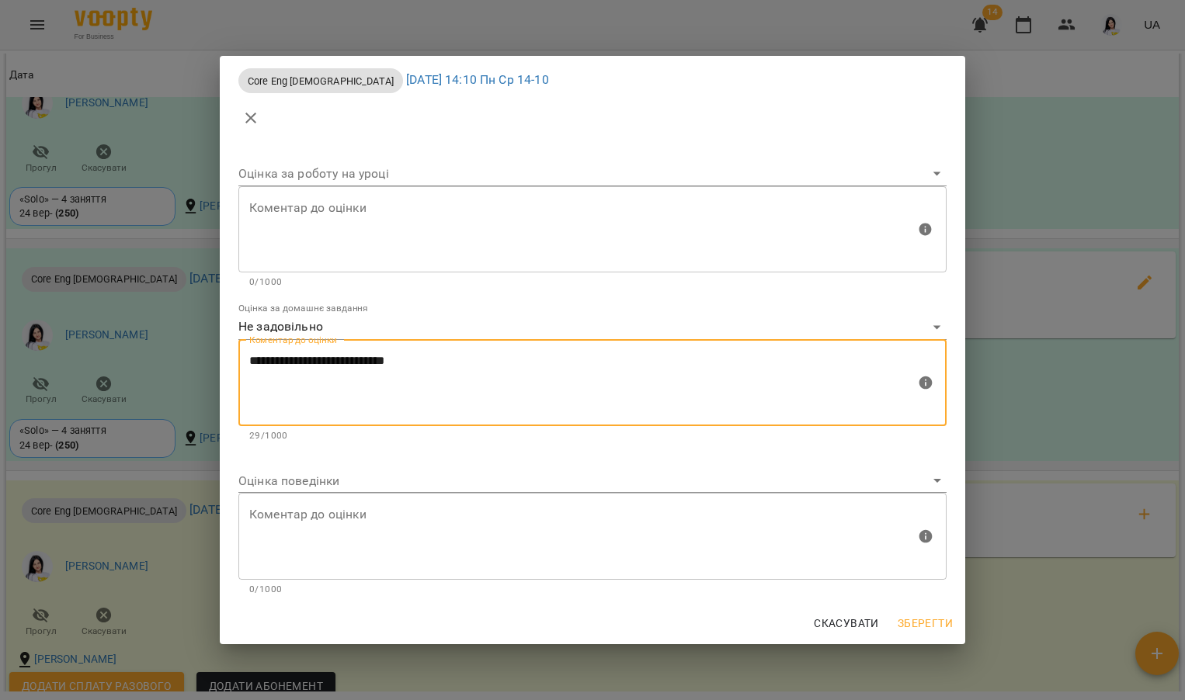
type textarea "**********"
click at [254, 464] on div "Оцінка поведінки" at bounding box center [592, 475] width 708 height 37
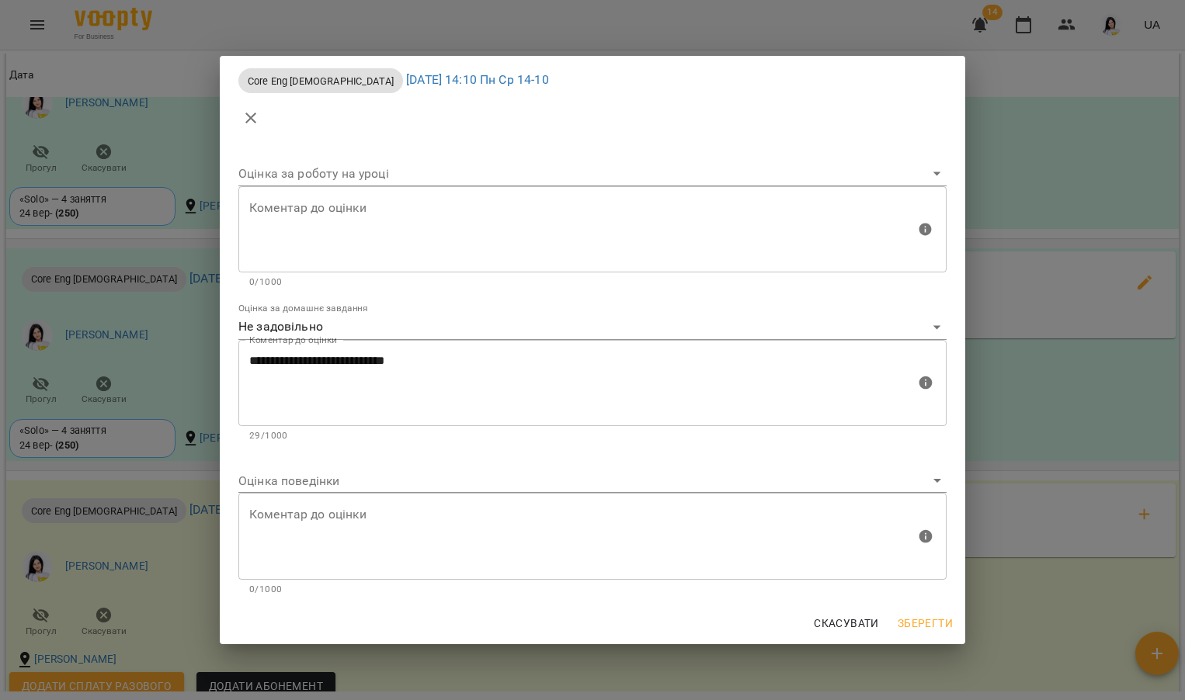
click at [254, 481] on body "For Business 14 UA Мої клієнти / [PERSON_NAME] [PERSON_NAME] tech_Пн Ср 14-10 0…" at bounding box center [592, 375] width 1185 height 751
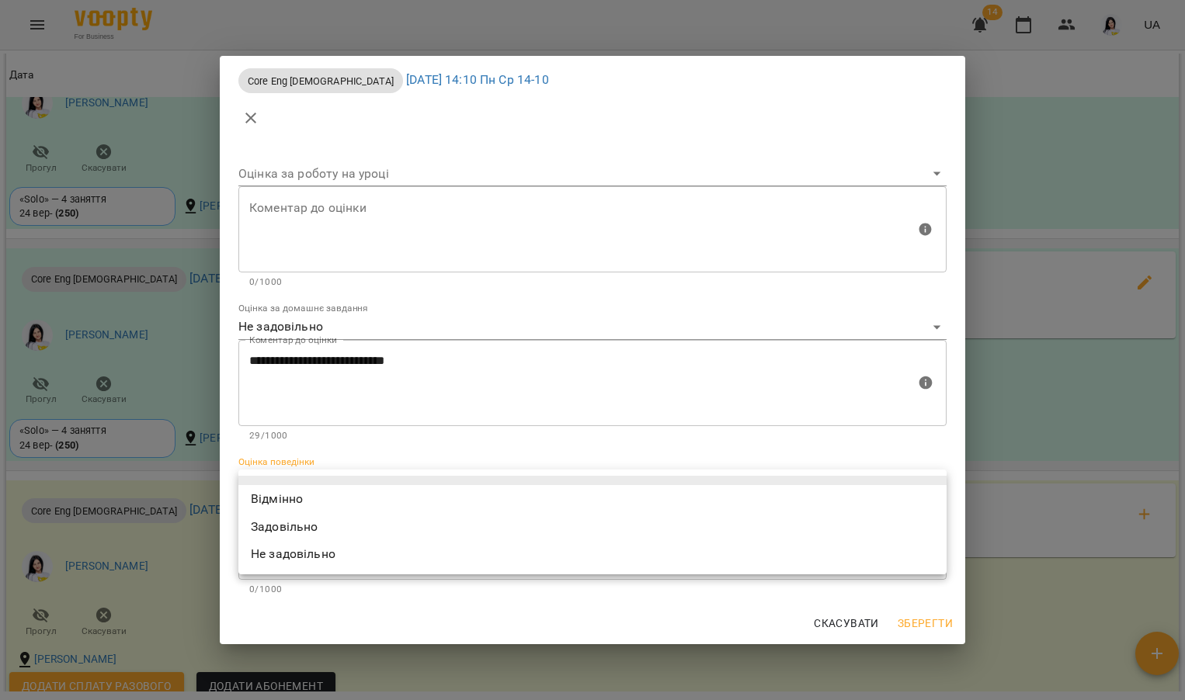
click at [259, 488] on li "Відмінно" at bounding box center [592, 499] width 708 height 28
type input "*********"
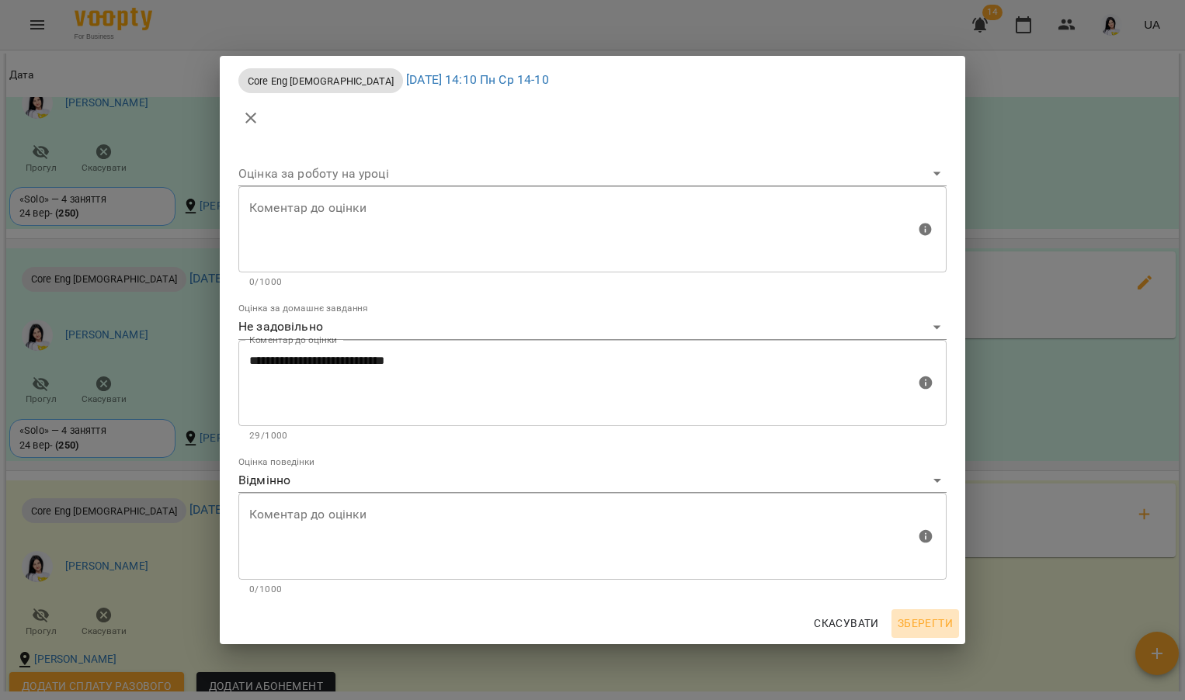
click at [942, 626] on span "Зберегти" at bounding box center [924, 623] width 55 height 19
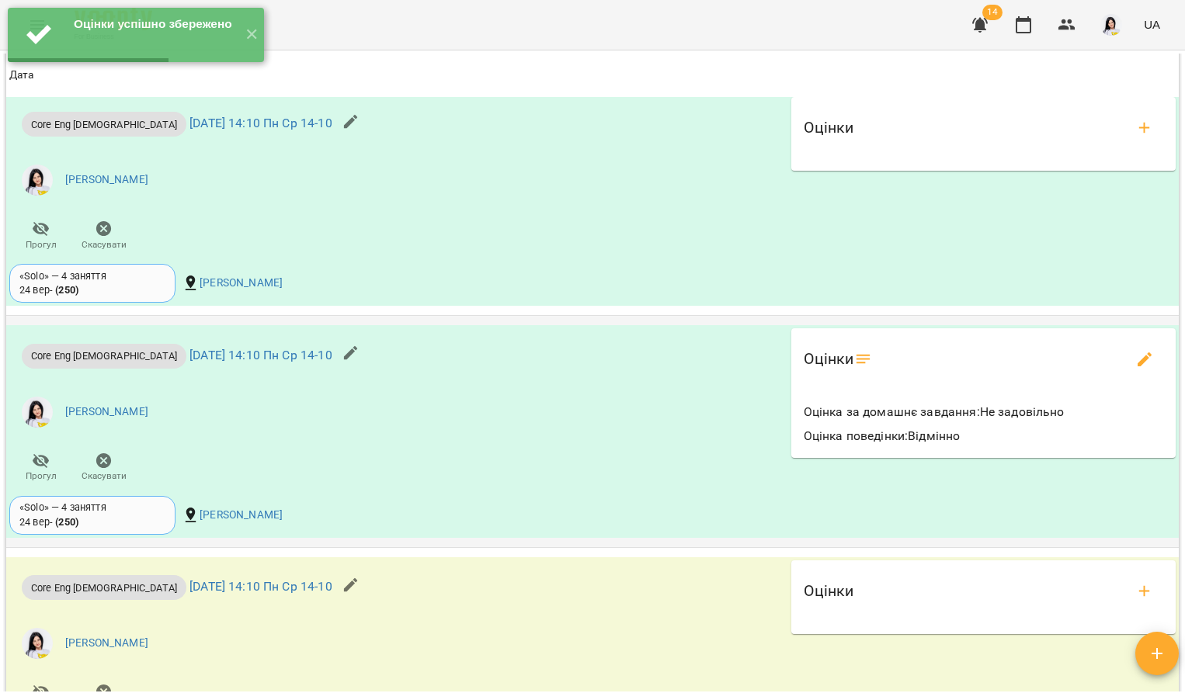
scroll to position [1452, 0]
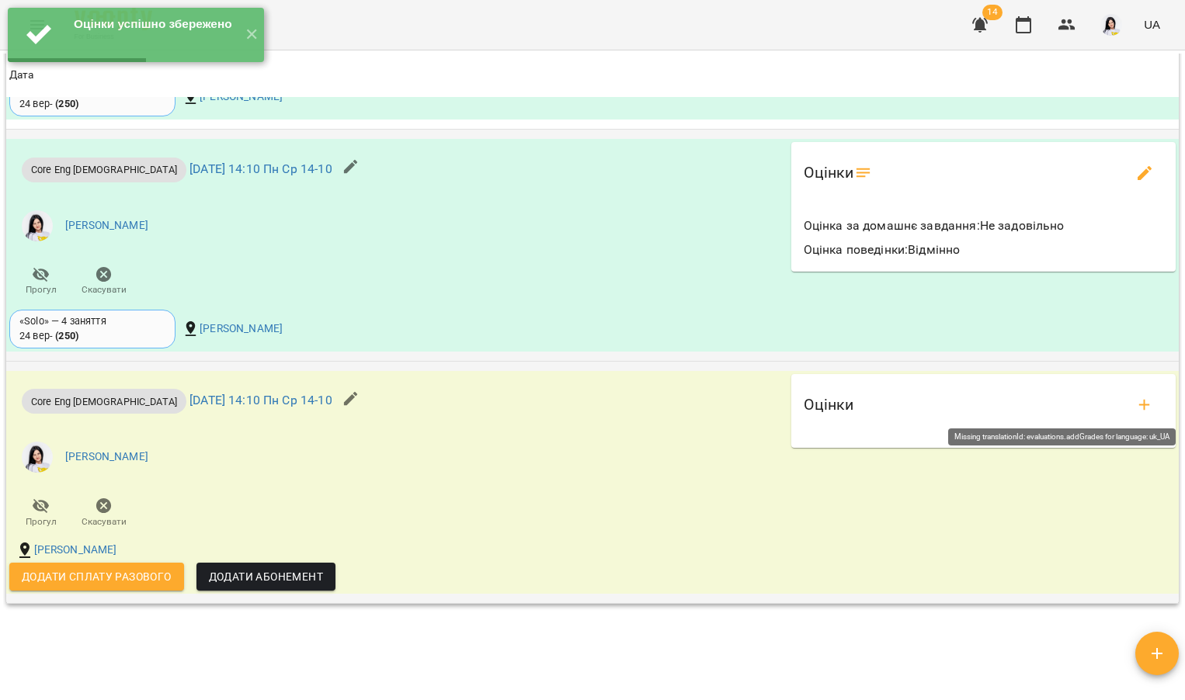
click at [1135, 397] on icon "add evaluations" at bounding box center [1144, 405] width 19 height 19
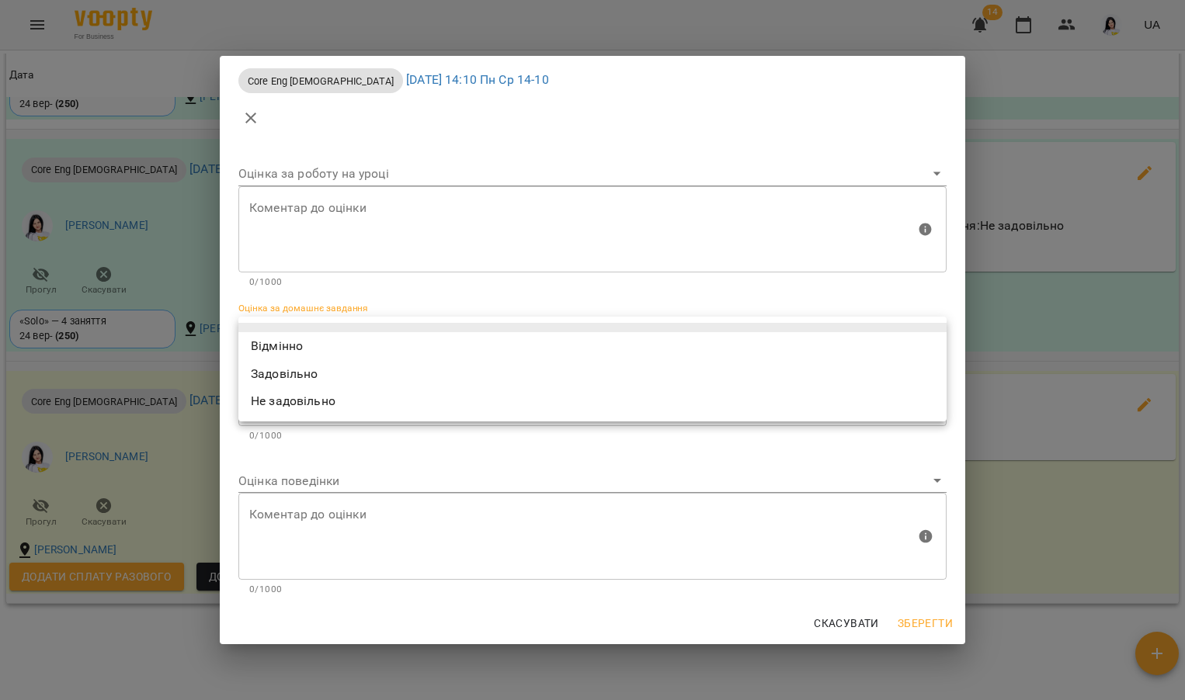
click at [271, 328] on body "For Business 14 UA Мої клієнти / [PERSON_NAME] [PERSON_NAME] tech_Пн Ср 14-10 0…" at bounding box center [592, 375] width 1185 height 751
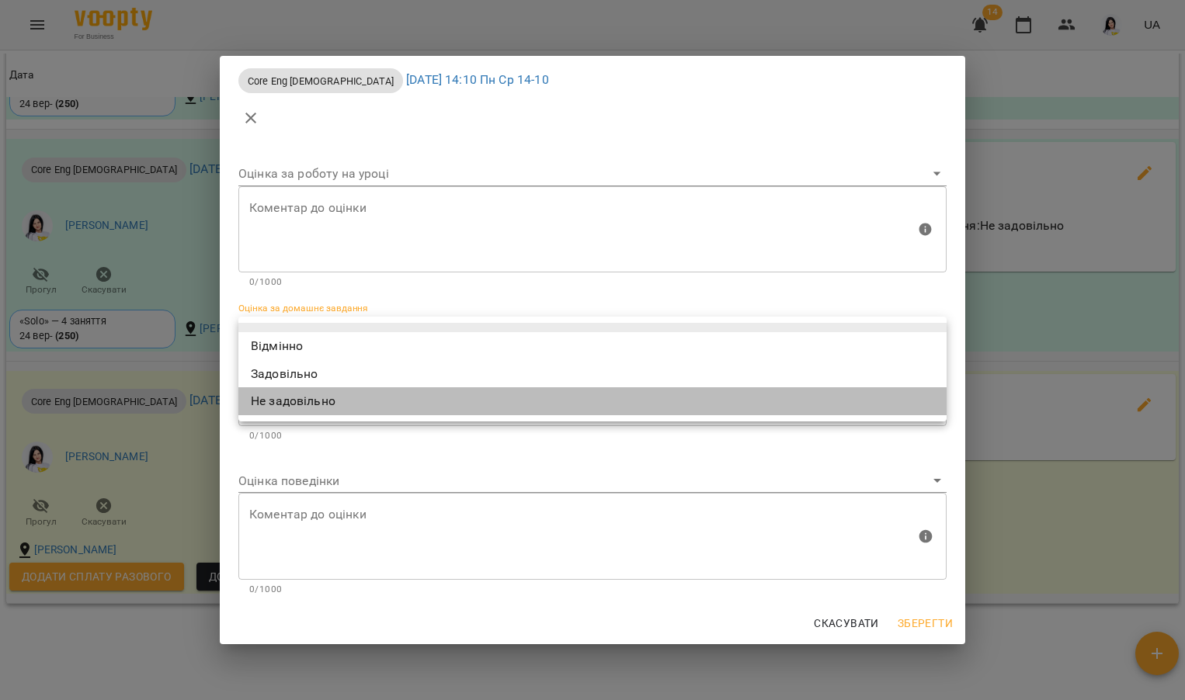
click at [271, 396] on li "Не задовільно" at bounding box center [592, 401] width 708 height 28
type input "**********"
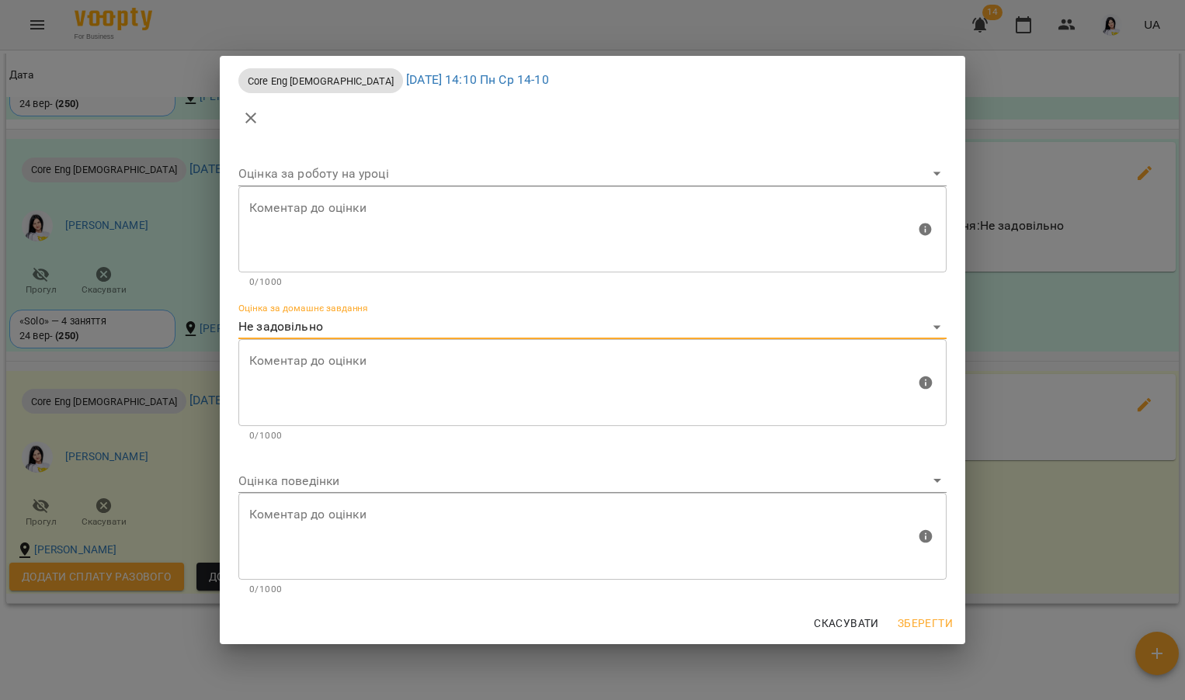
click at [271, 387] on textarea at bounding box center [582, 383] width 666 height 58
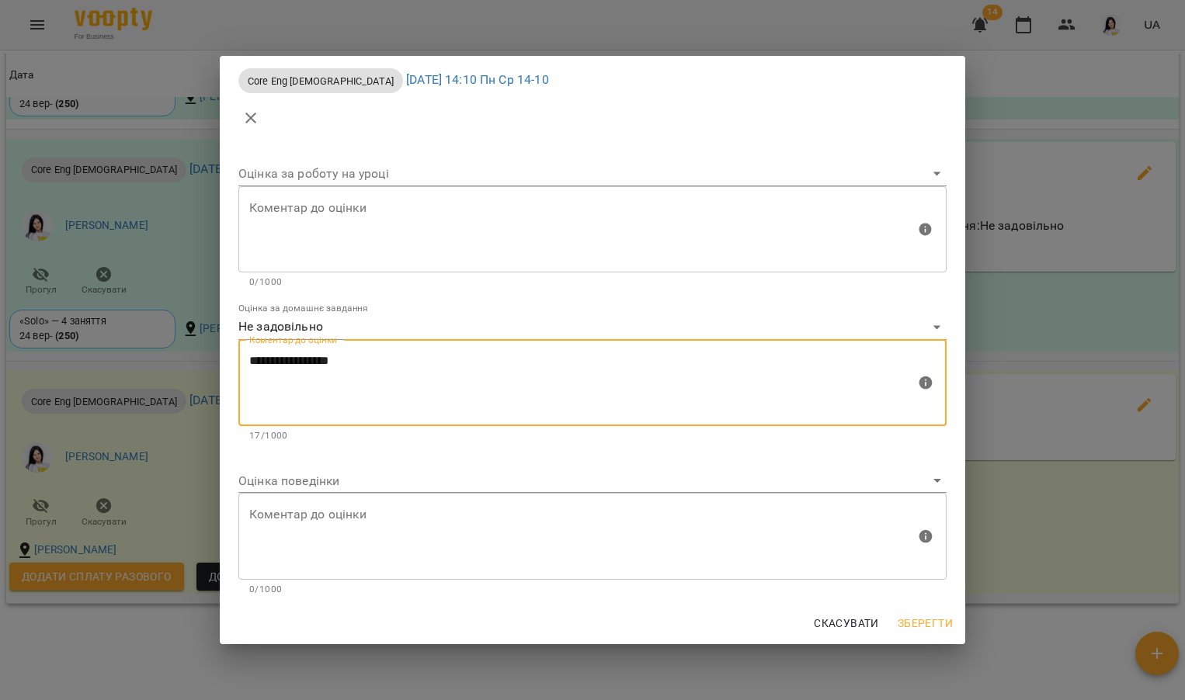
type textarea "**********"
click at [273, 493] on div "Коментар до оцінки" at bounding box center [592, 536] width 708 height 87
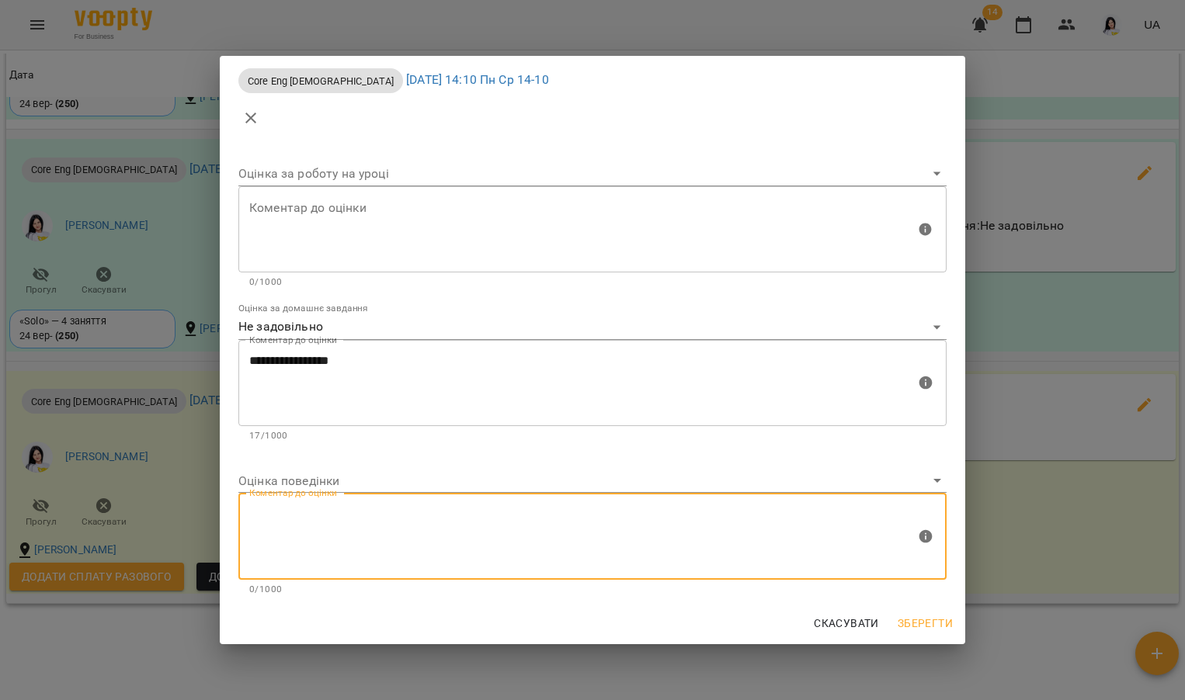
click at [276, 478] on body "For Business 14 UA Мої клієнти / [PERSON_NAME] [PERSON_NAME] tech_Пн Ср 14-10 0…" at bounding box center [592, 375] width 1185 height 751
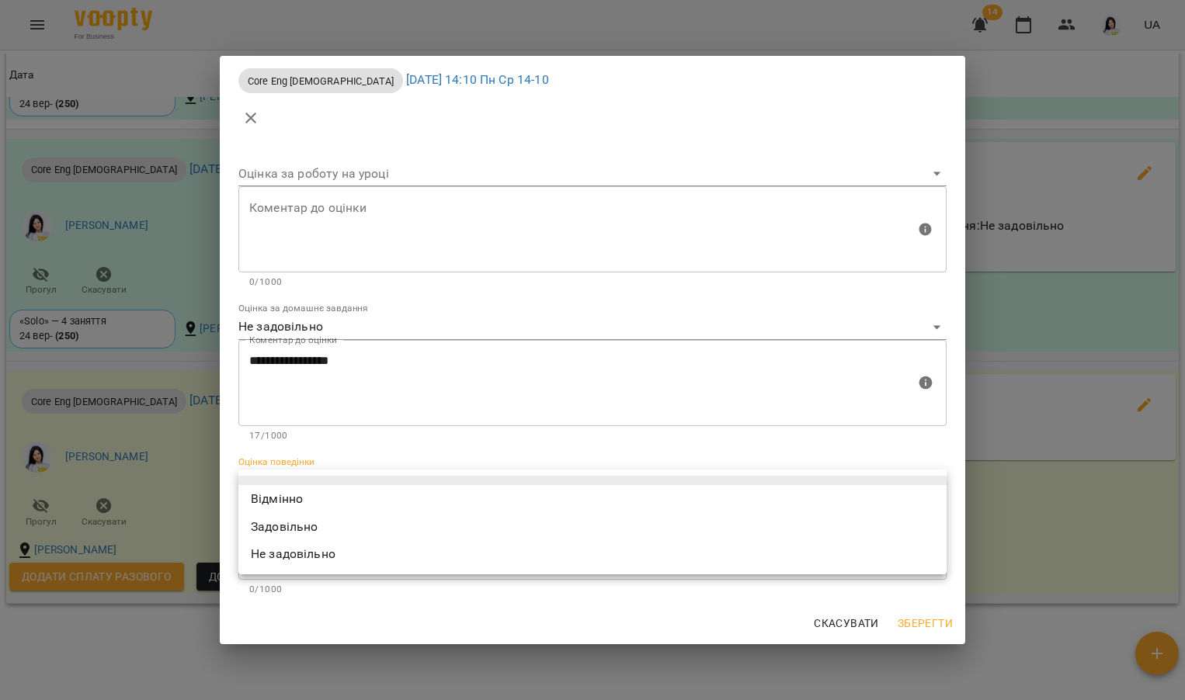
click at [276, 490] on li "Відмінно" at bounding box center [592, 499] width 708 height 28
type input "*********"
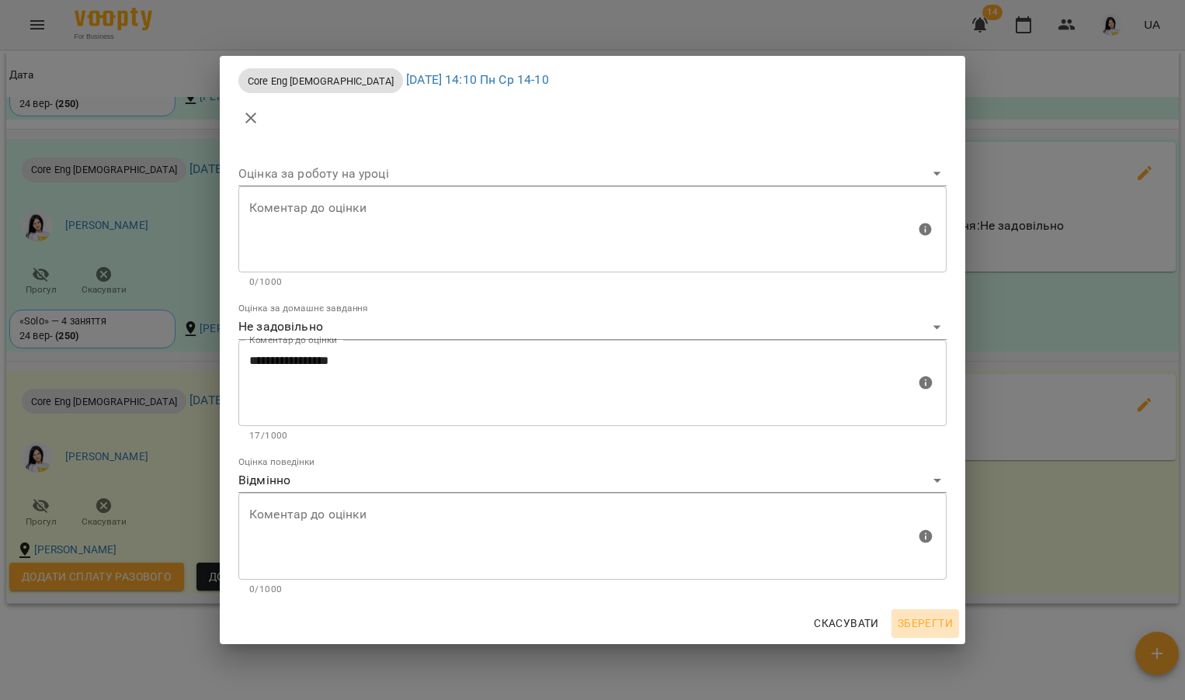
click at [900, 620] on span "Зберегти" at bounding box center [924, 623] width 55 height 19
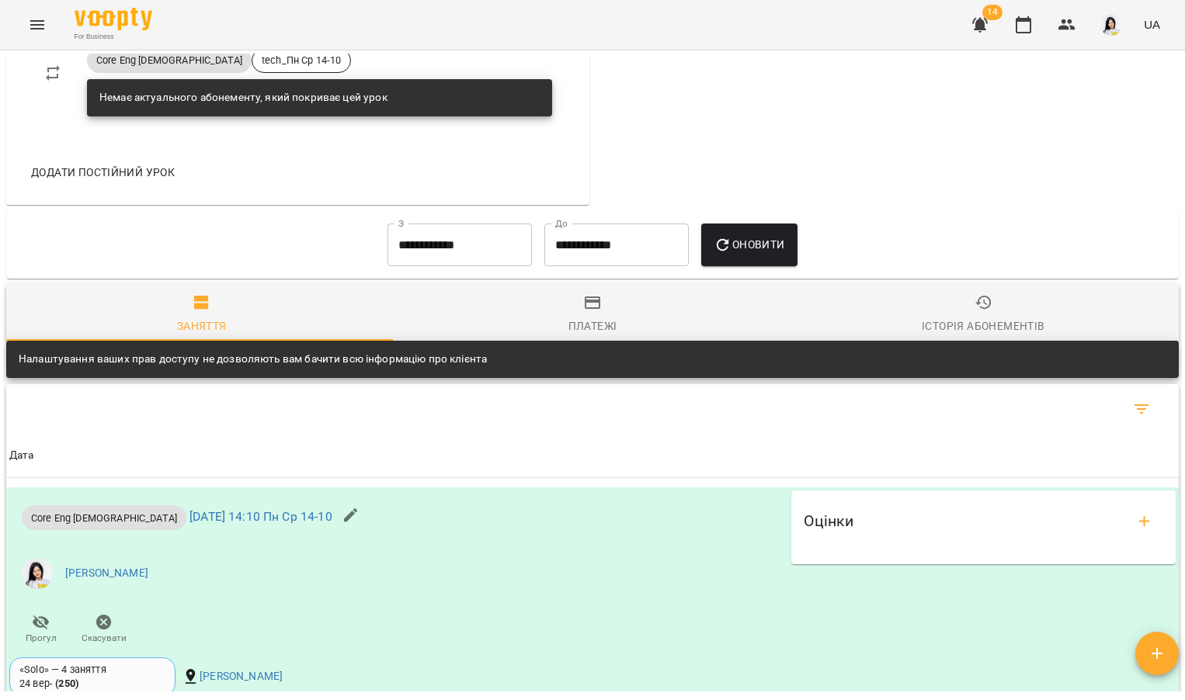
scroll to position [878, 0]
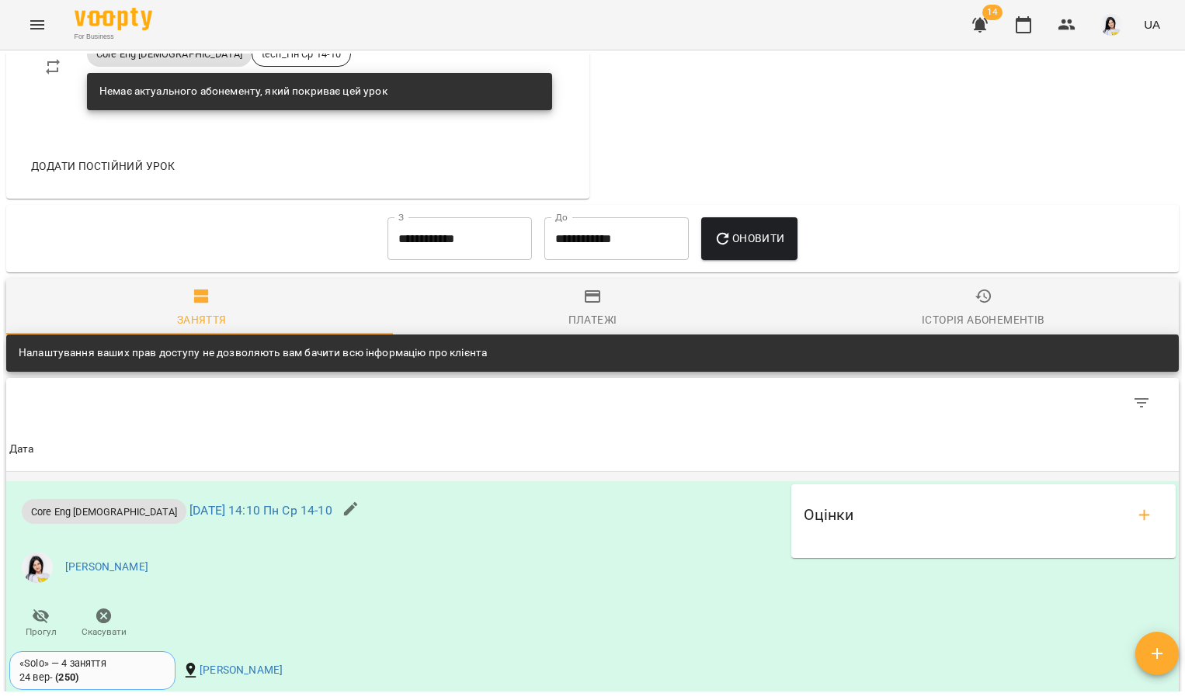
click at [1141, 519] on button "add evaluations" at bounding box center [1144, 515] width 37 height 37
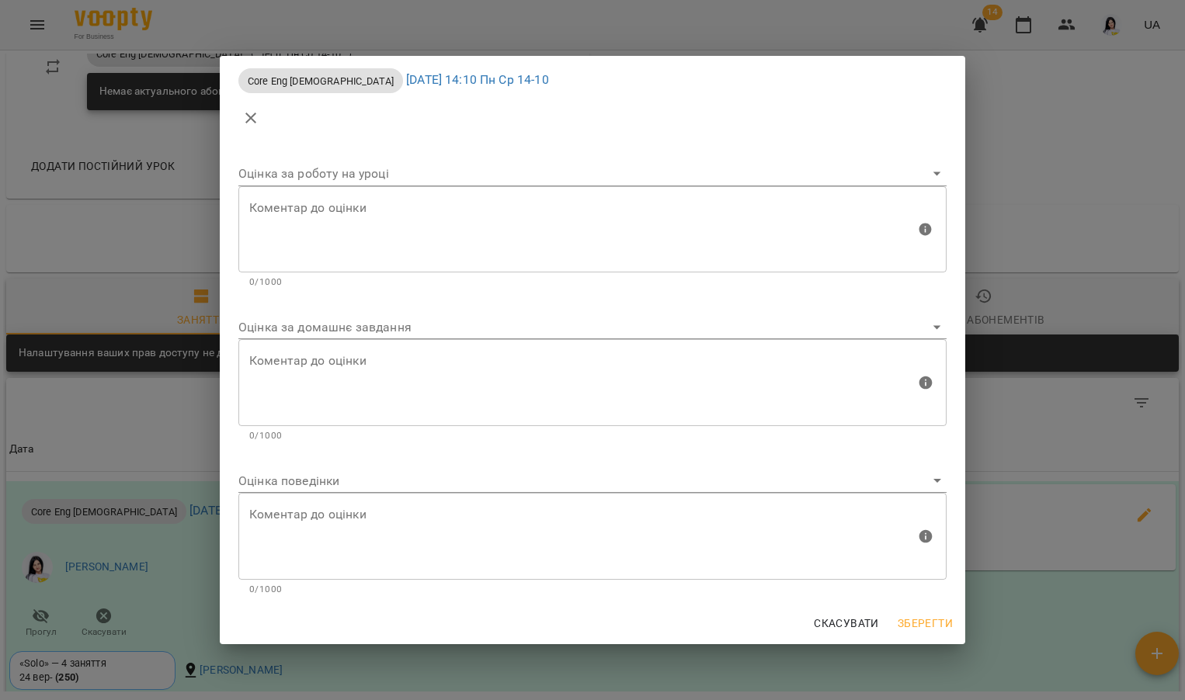
click at [568, 309] on div "Оцінка за домашнє завдання" at bounding box center [592, 321] width 708 height 37
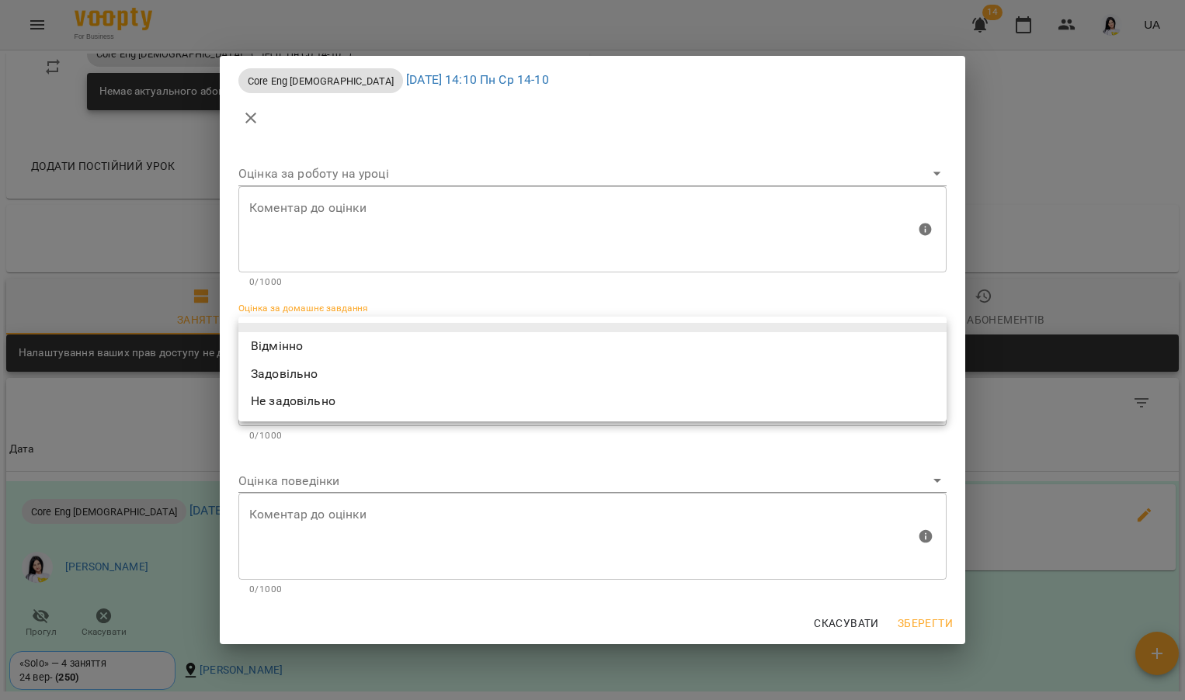
click at [359, 332] on body "For Business 14 UA Мої клієнти / [PERSON_NAME] [PERSON_NAME] tech_Пн Ср 14-10 0…" at bounding box center [592, 375] width 1185 height 751
click at [311, 345] on li "Відмінно" at bounding box center [592, 346] width 708 height 28
type input "*********"
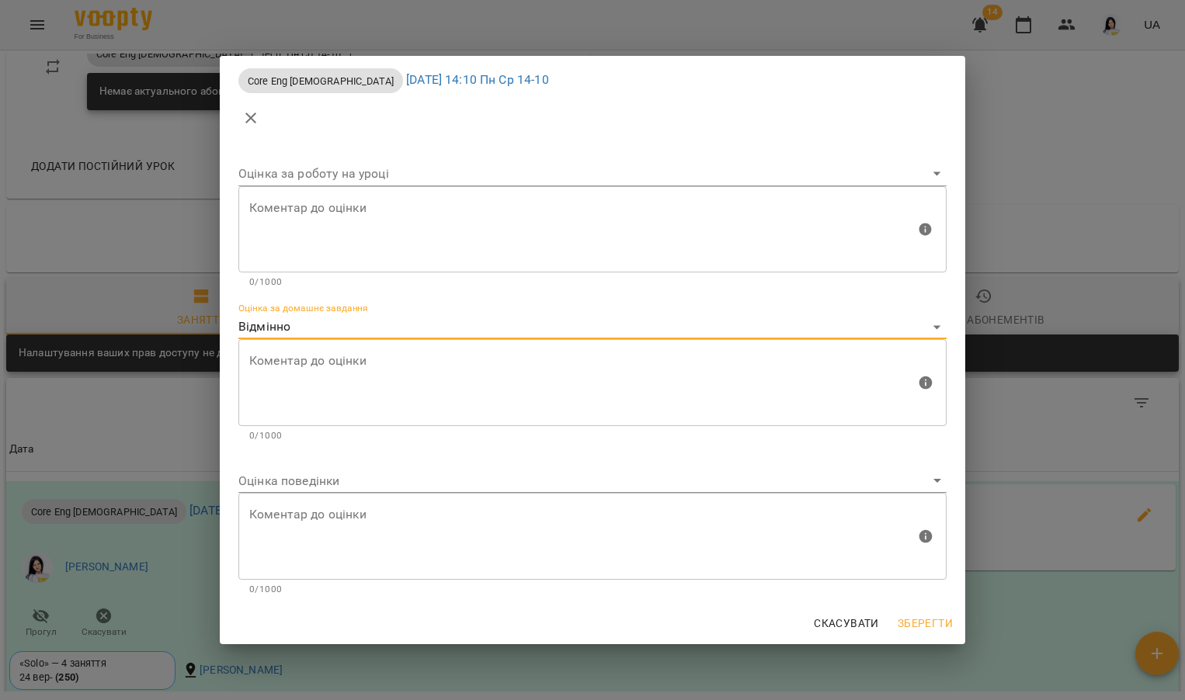
click at [307, 481] on body "For Business 14 UA Мої клієнти / [PERSON_NAME] [PERSON_NAME] tech_Пн Ср 14-10 0…" at bounding box center [592, 375] width 1185 height 751
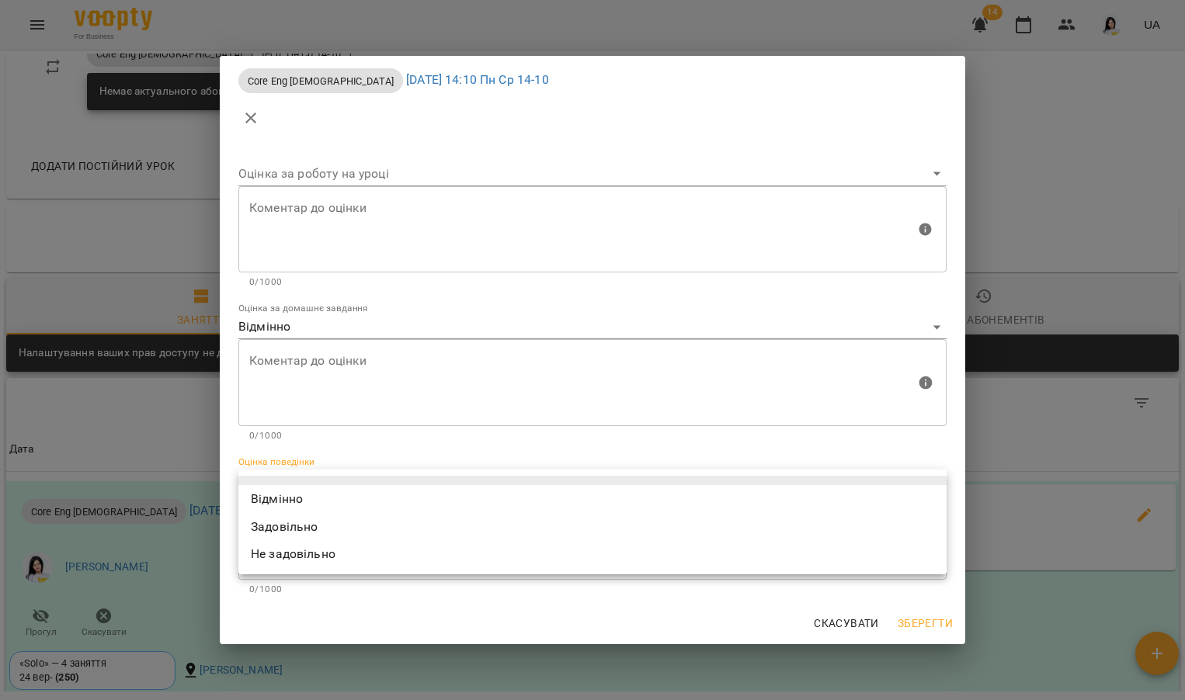
click at [303, 512] on li "Відмінно" at bounding box center [592, 499] width 708 height 28
type input "*********"
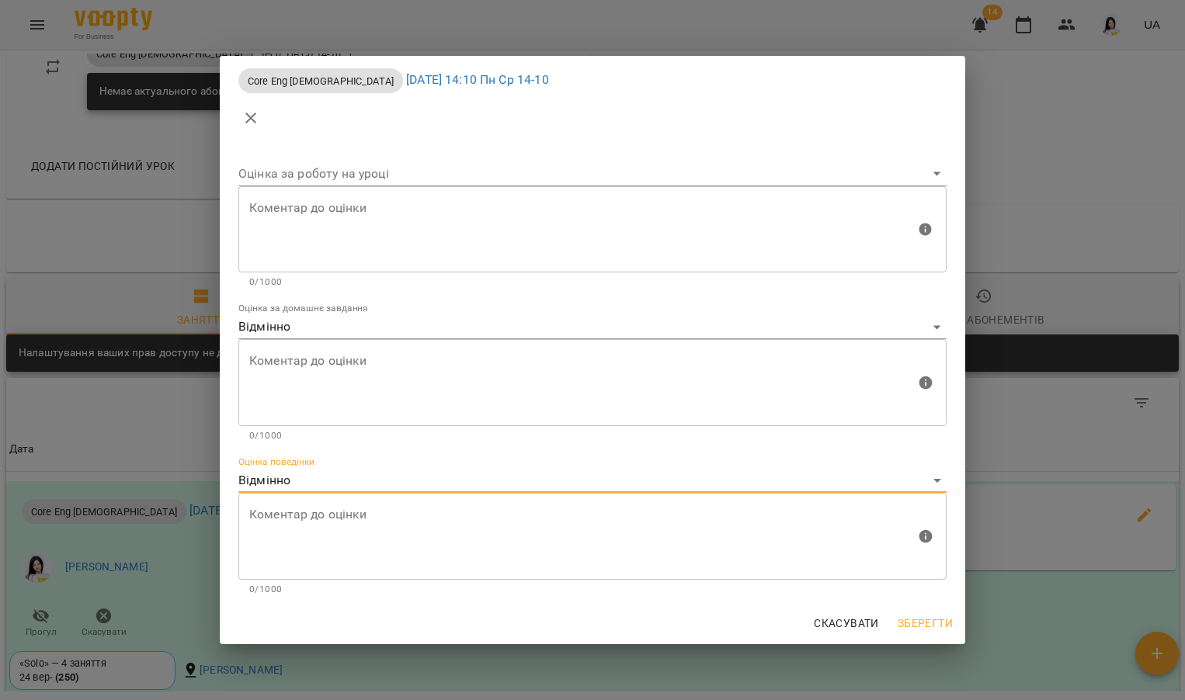
click at [922, 632] on span "Зберегти" at bounding box center [924, 623] width 55 height 19
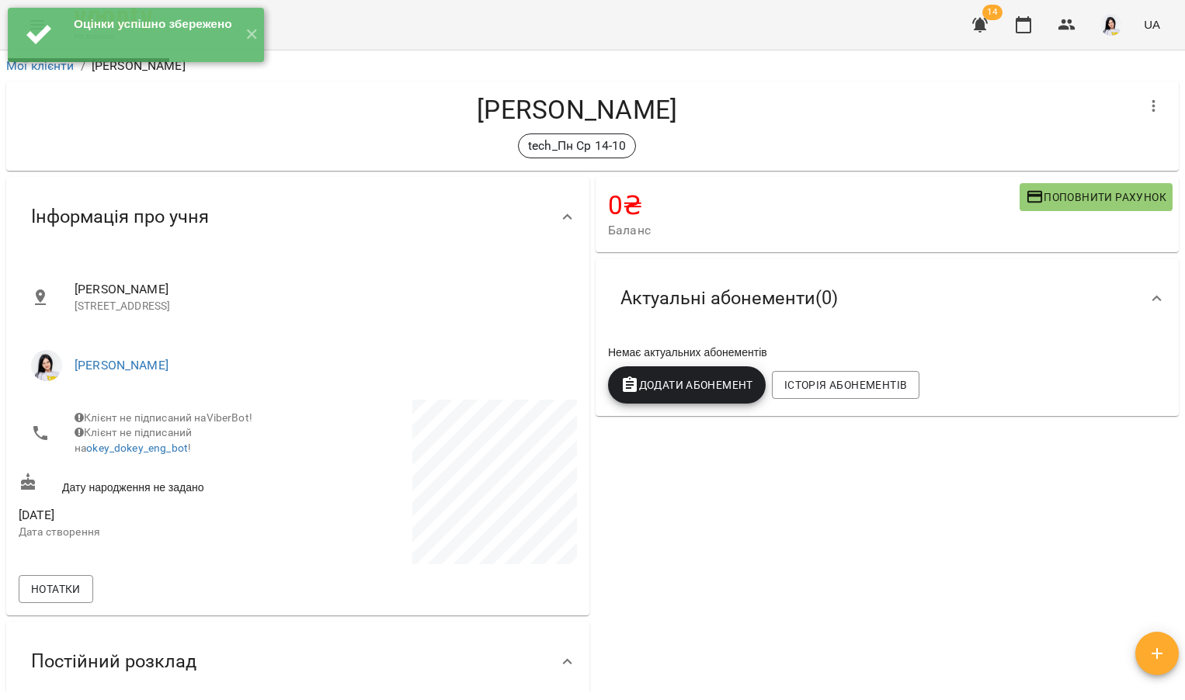
scroll to position [0, 0]
click at [241, 23] on button "✕" at bounding box center [251, 35] width 26 height 54
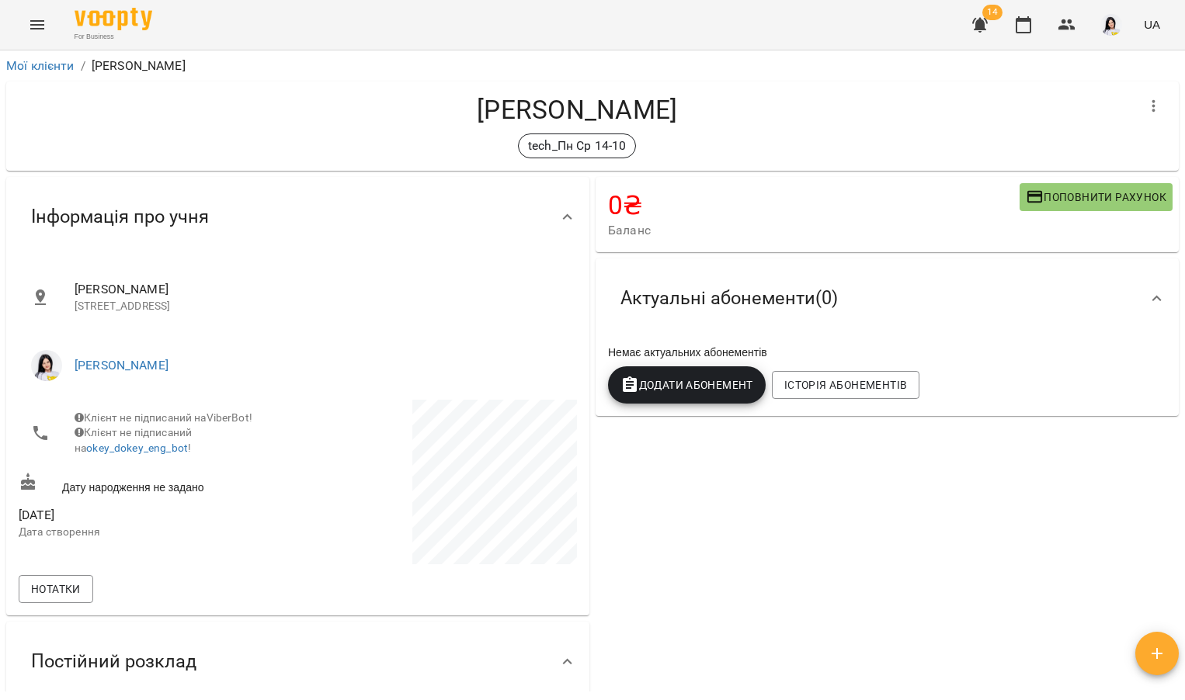
click at [38, 39] on button "Menu" at bounding box center [37, 24] width 37 height 37
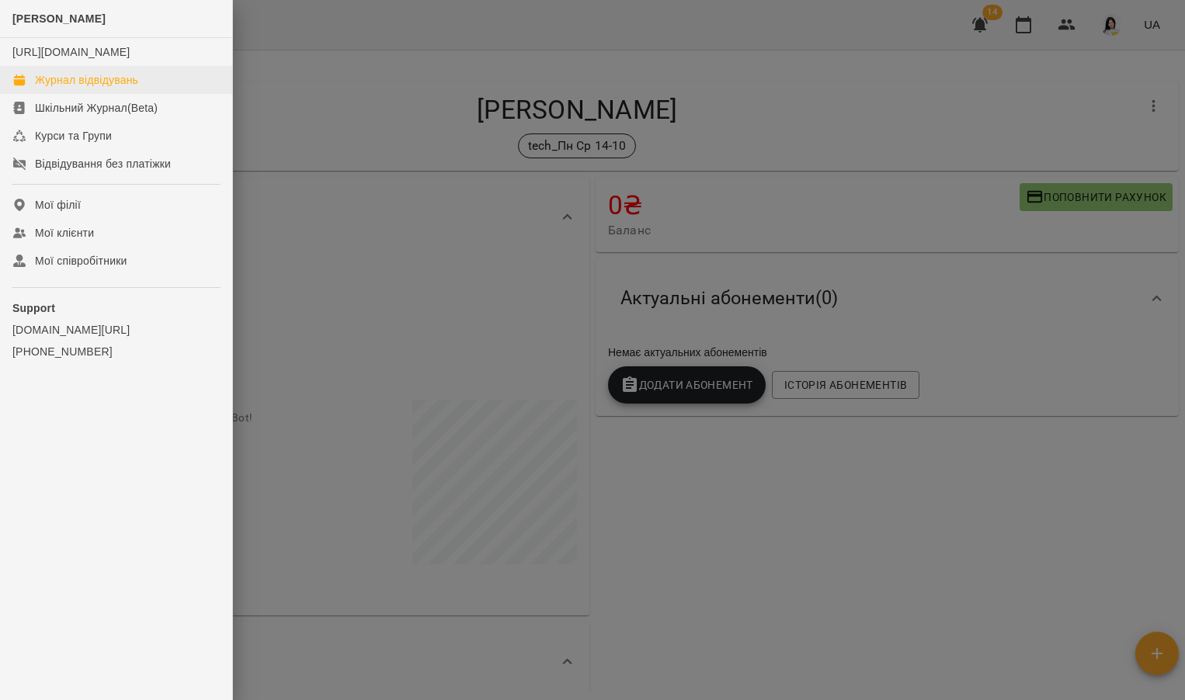
click at [69, 94] on link "Журнал відвідувань" at bounding box center [116, 80] width 232 height 28
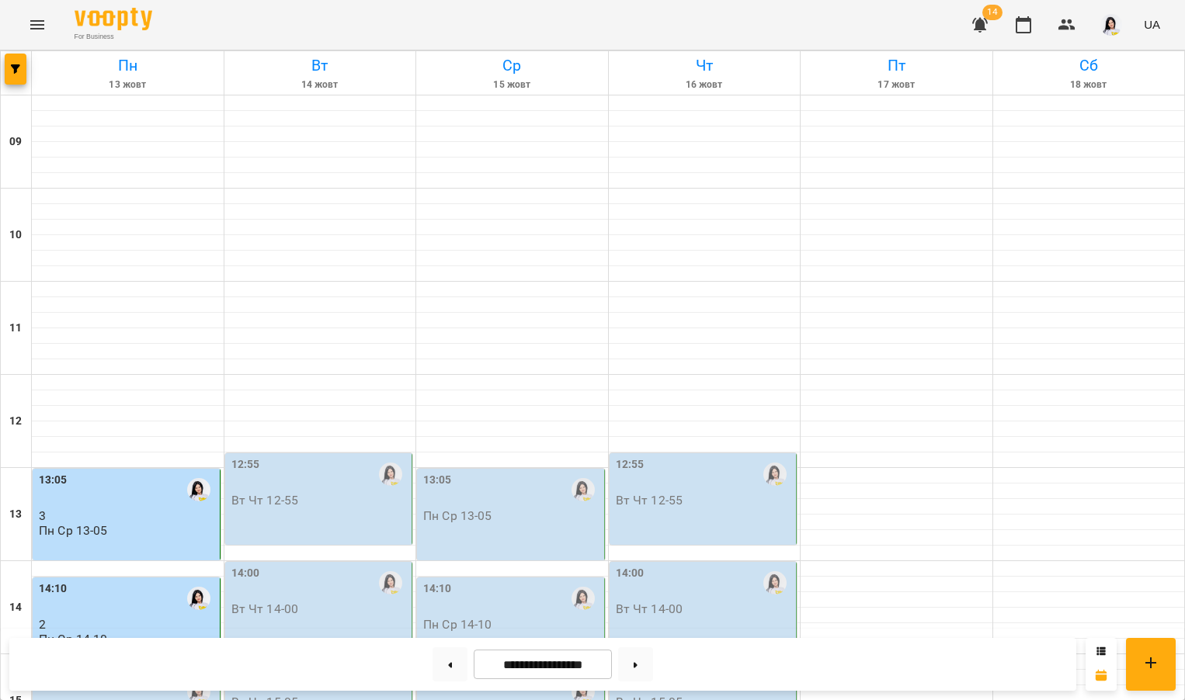
scroll to position [241, 0]
click at [138, 581] on div "14:10 2 Пн Ср 14-10" at bounding box center [128, 614] width 178 height 66
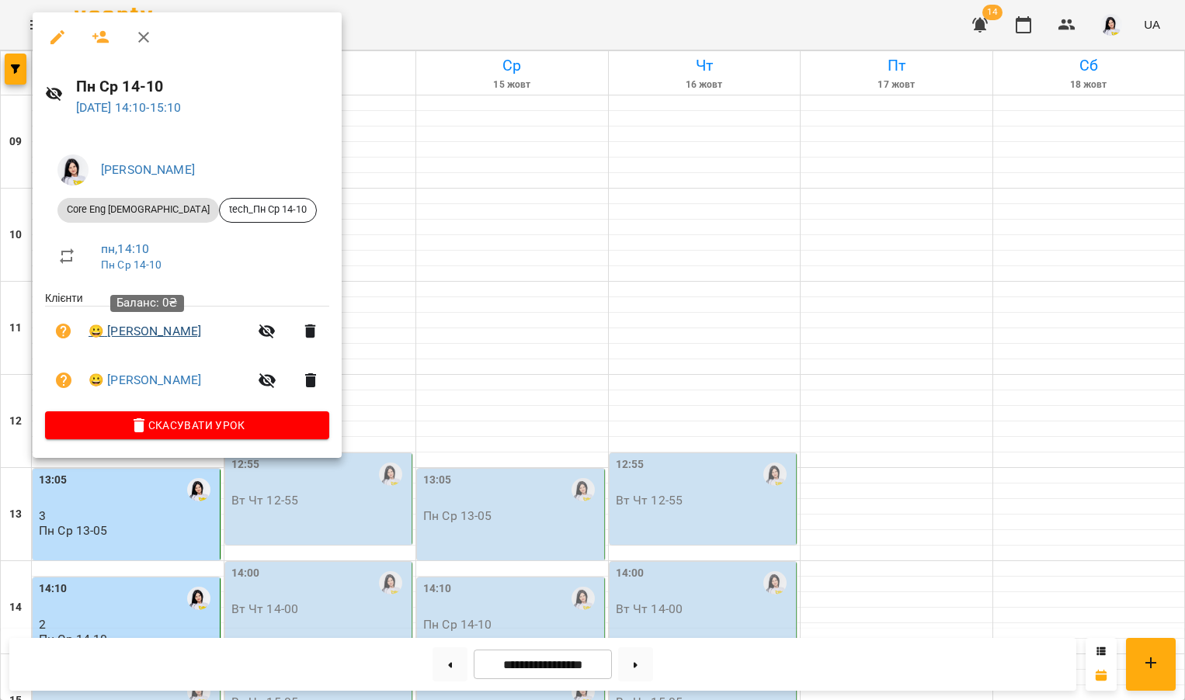
click at [115, 334] on link "😀 [PERSON_NAME]" at bounding box center [145, 331] width 113 height 19
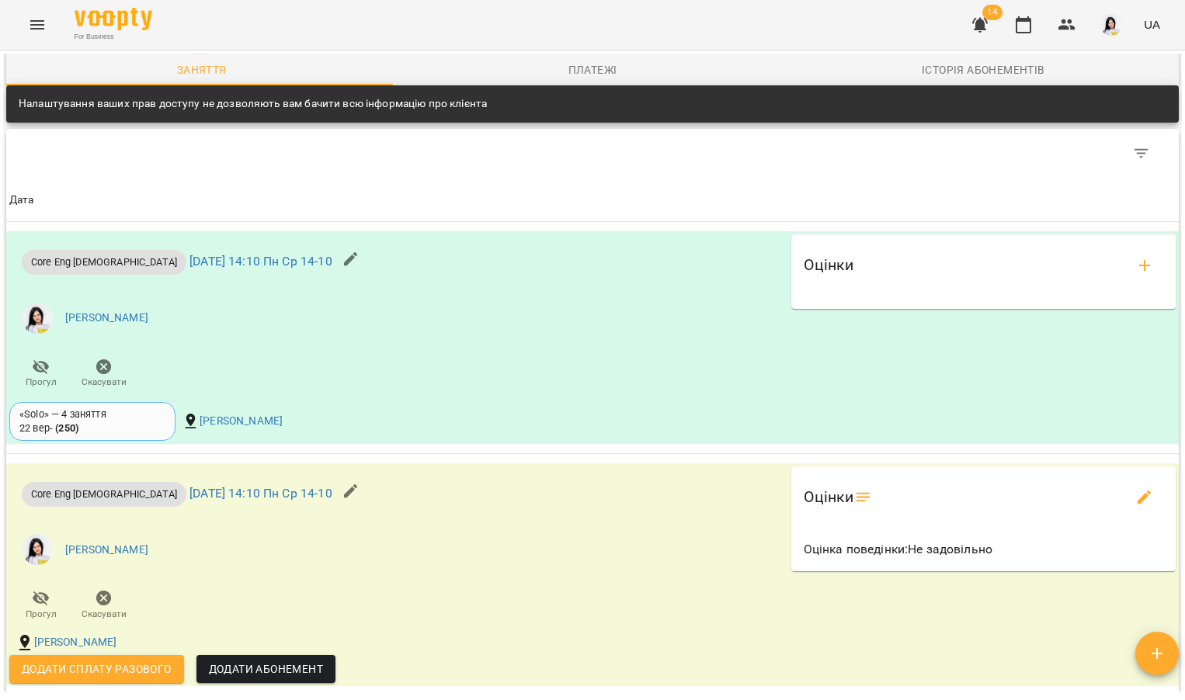
scroll to position [1246, 0]
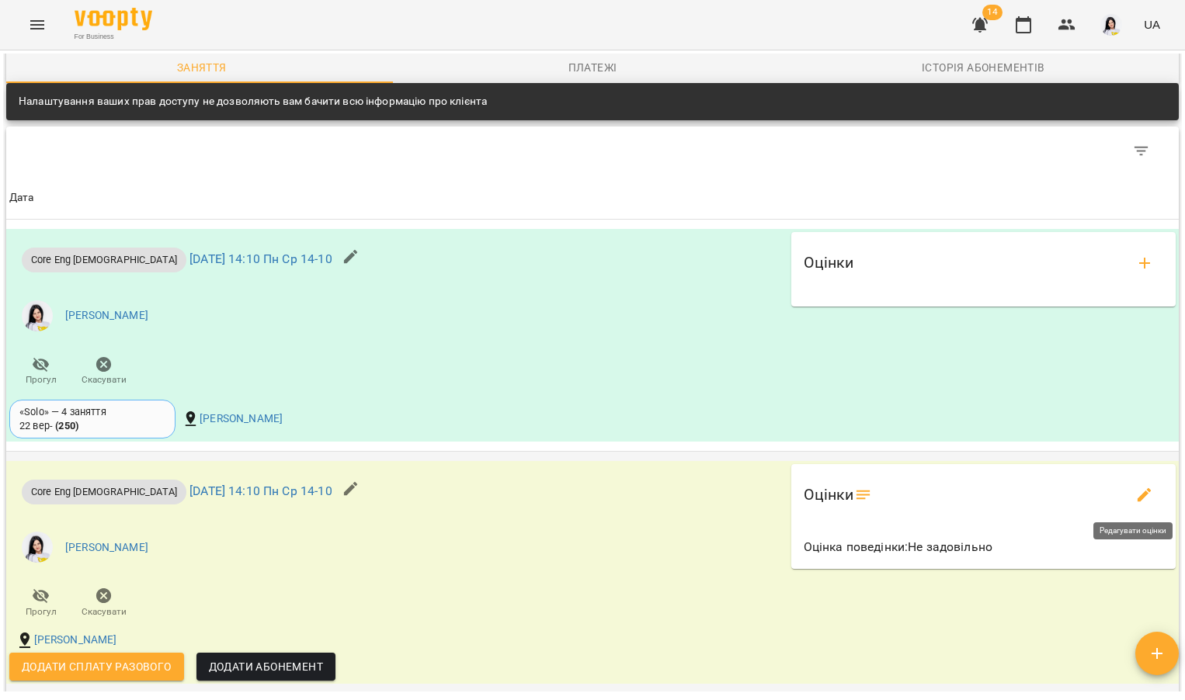
click at [1135, 490] on icon "edit evaluations" at bounding box center [1144, 495] width 19 height 19
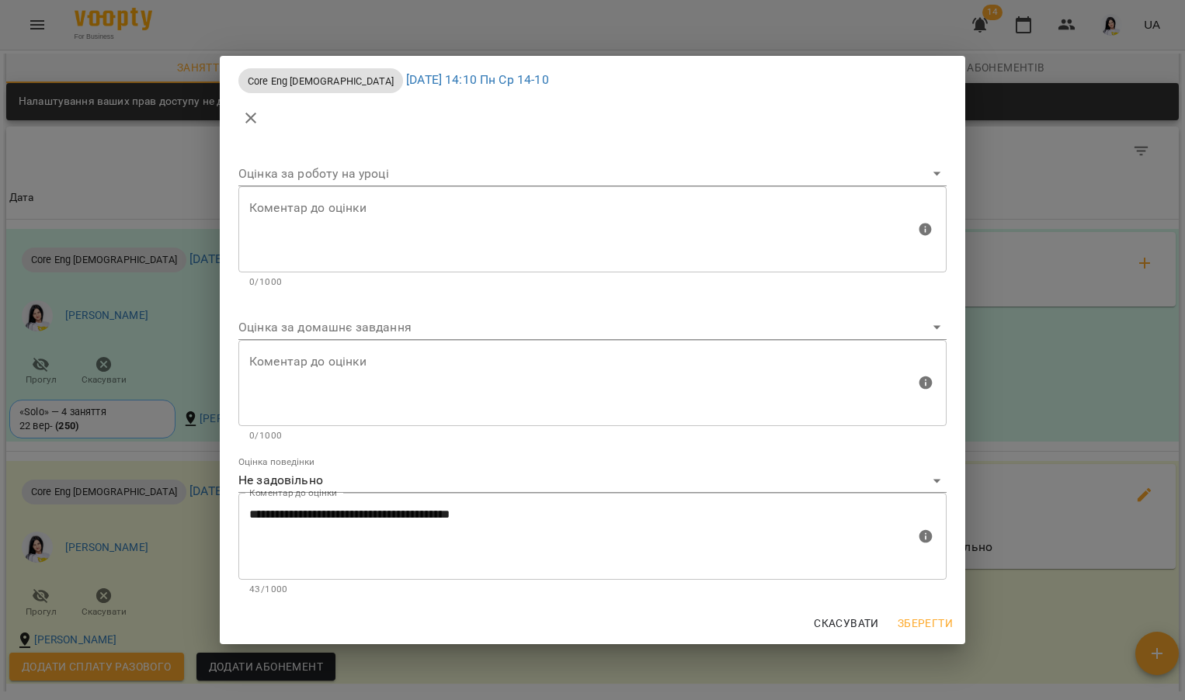
click at [426, 328] on body "For Business 14 UA Мої клієнти / [PERSON_NAME] [PERSON_NAME] tech_Пн Ср 14-10 0…" at bounding box center [592, 375] width 1185 height 751
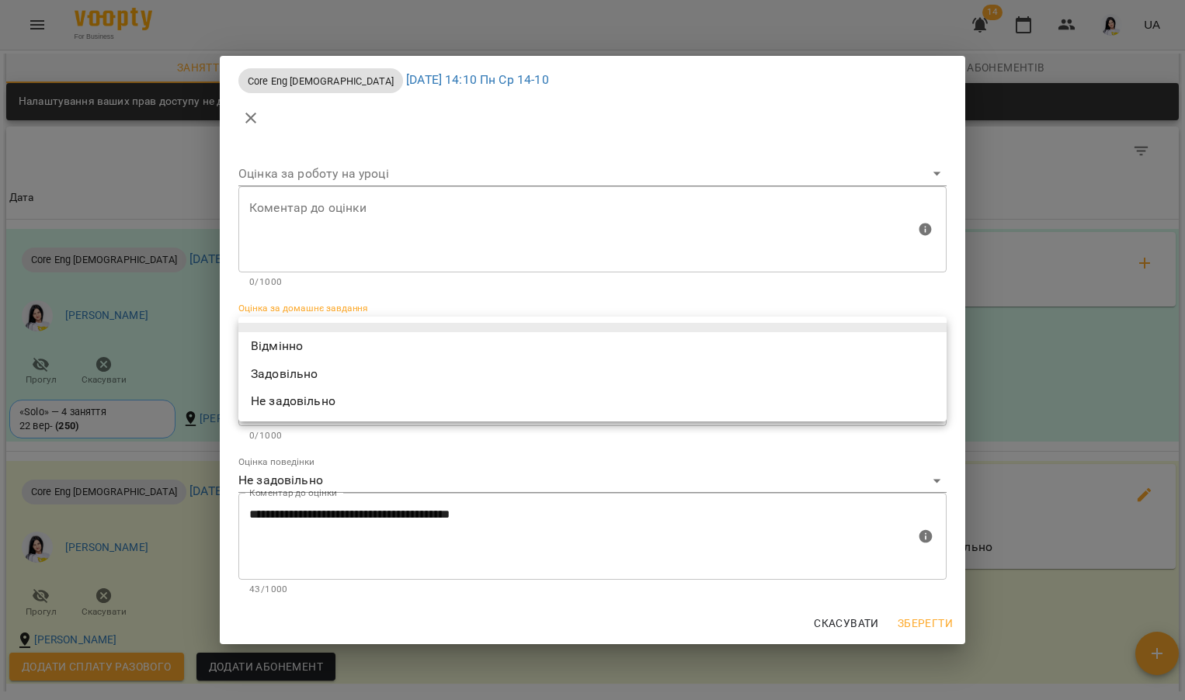
click at [322, 399] on li "Не задовільно" at bounding box center [592, 401] width 708 height 28
type input "**********"
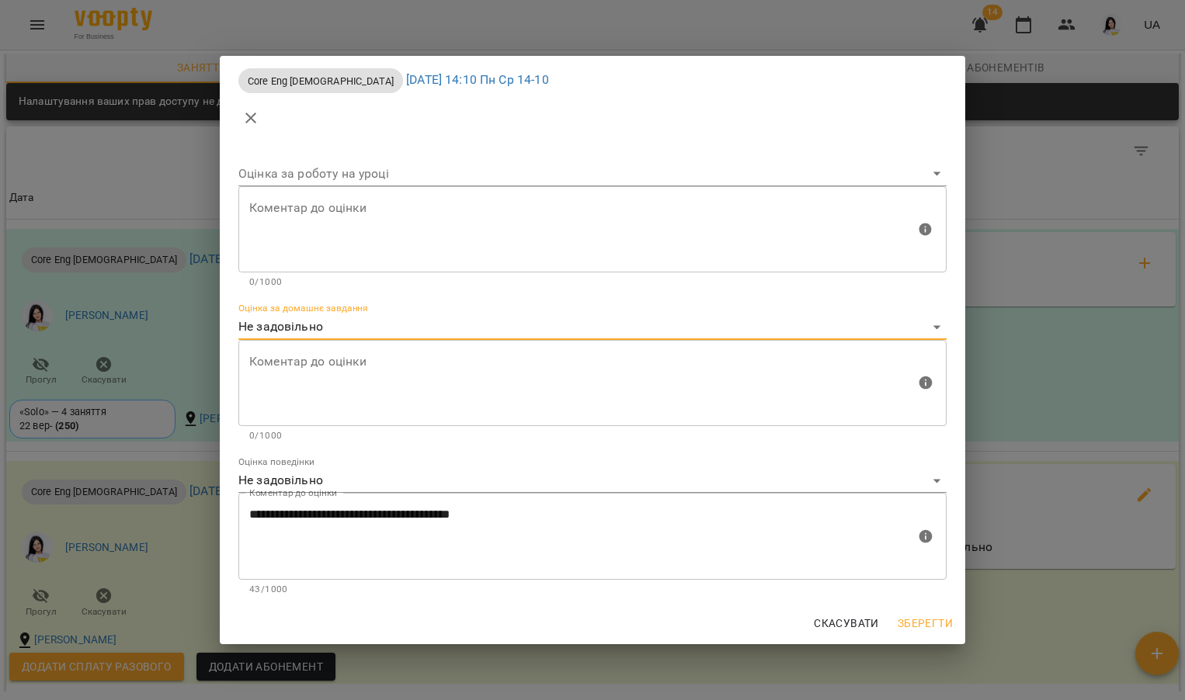
click at [321, 374] on textarea at bounding box center [582, 383] width 666 height 58
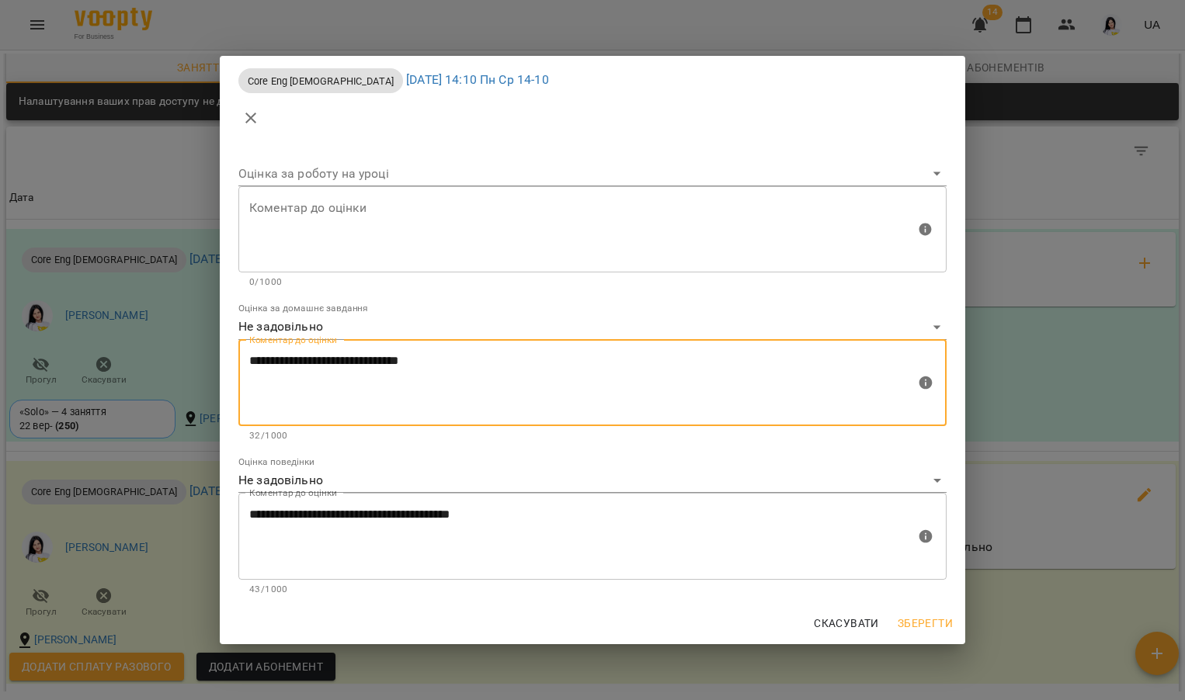
type textarea "**********"
click at [904, 615] on span "Зберегти" at bounding box center [924, 623] width 55 height 19
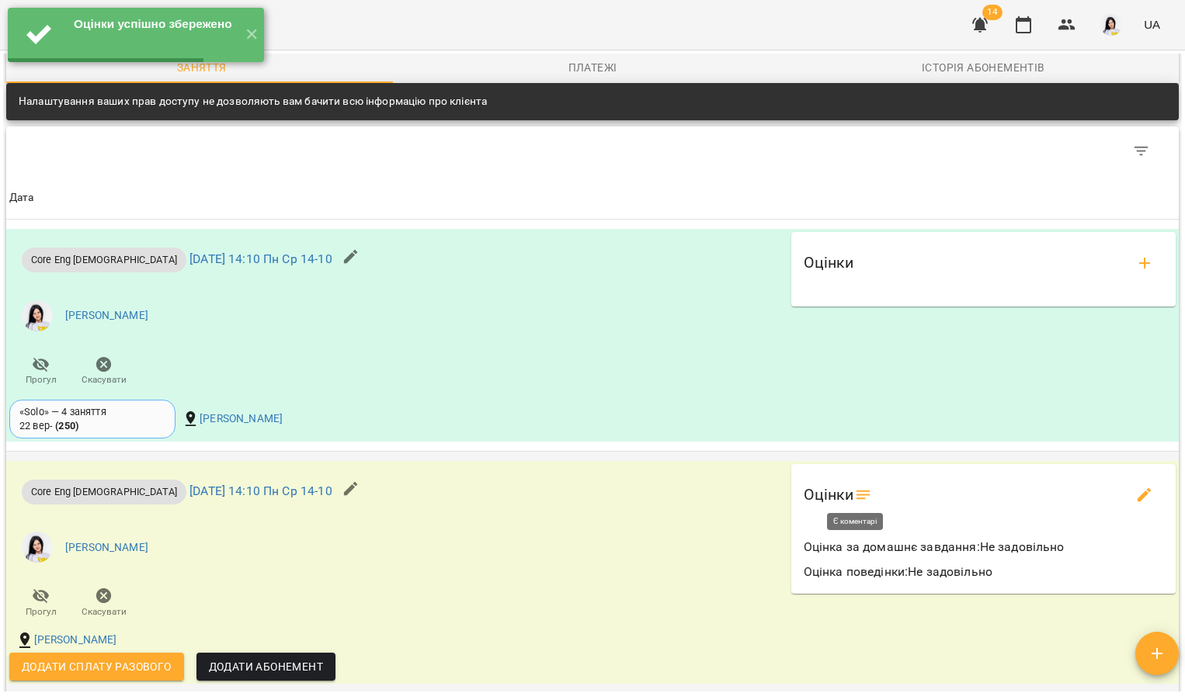
scroll to position [1207, 0]
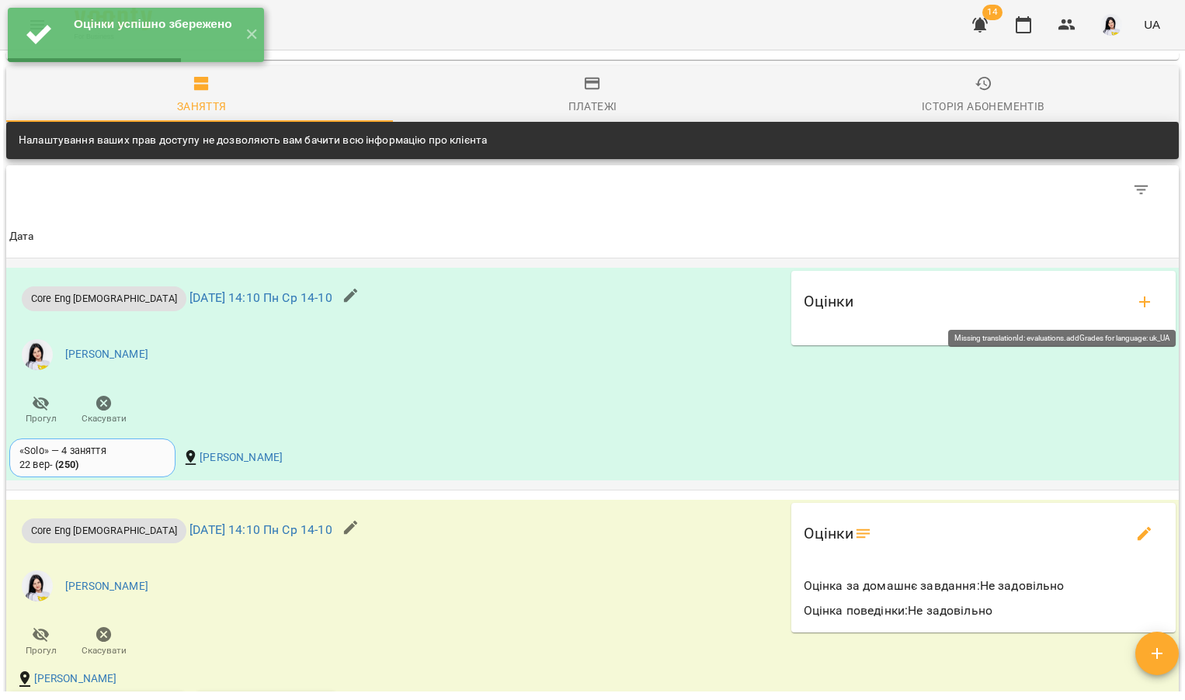
click at [1155, 304] on div "Оцінки" at bounding box center [983, 308] width 372 height 62
click at [1143, 300] on button "add evaluations" at bounding box center [1144, 301] width 37 height 37
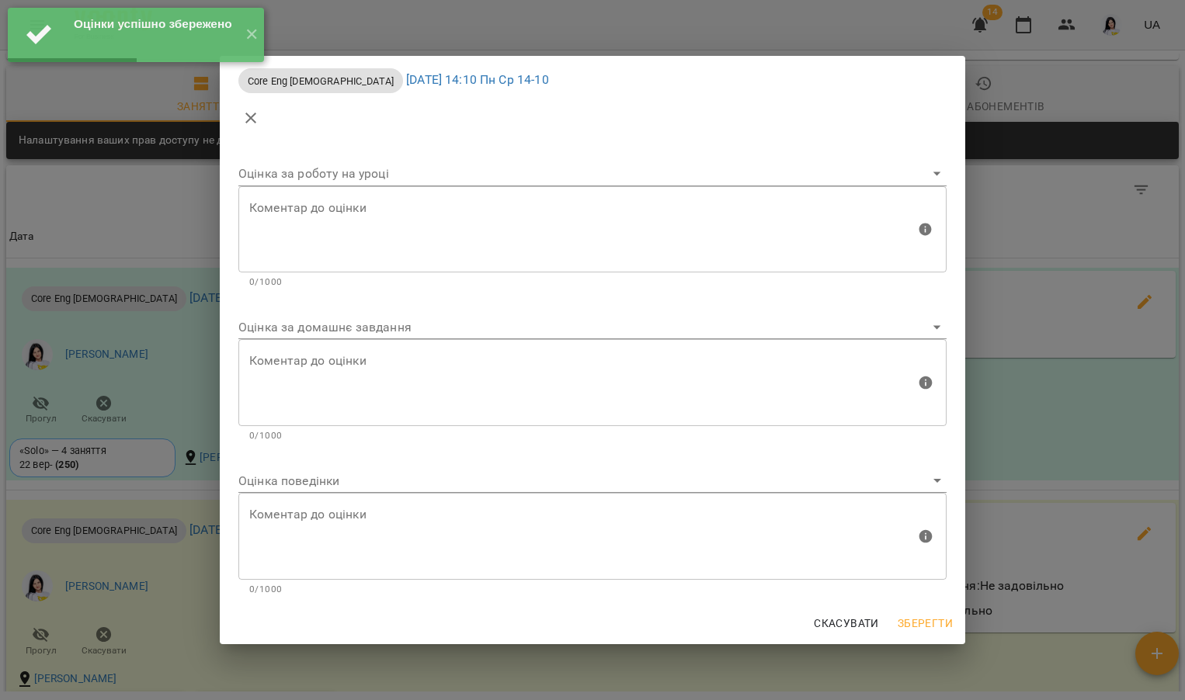
click at [372, 329] on body "Оцінки успішно збережено ✕ For Business 14 UA Мої клієнти / [PERSON_NAME] [PERS…" at bounding box center [592, 375] width 1185 height 751
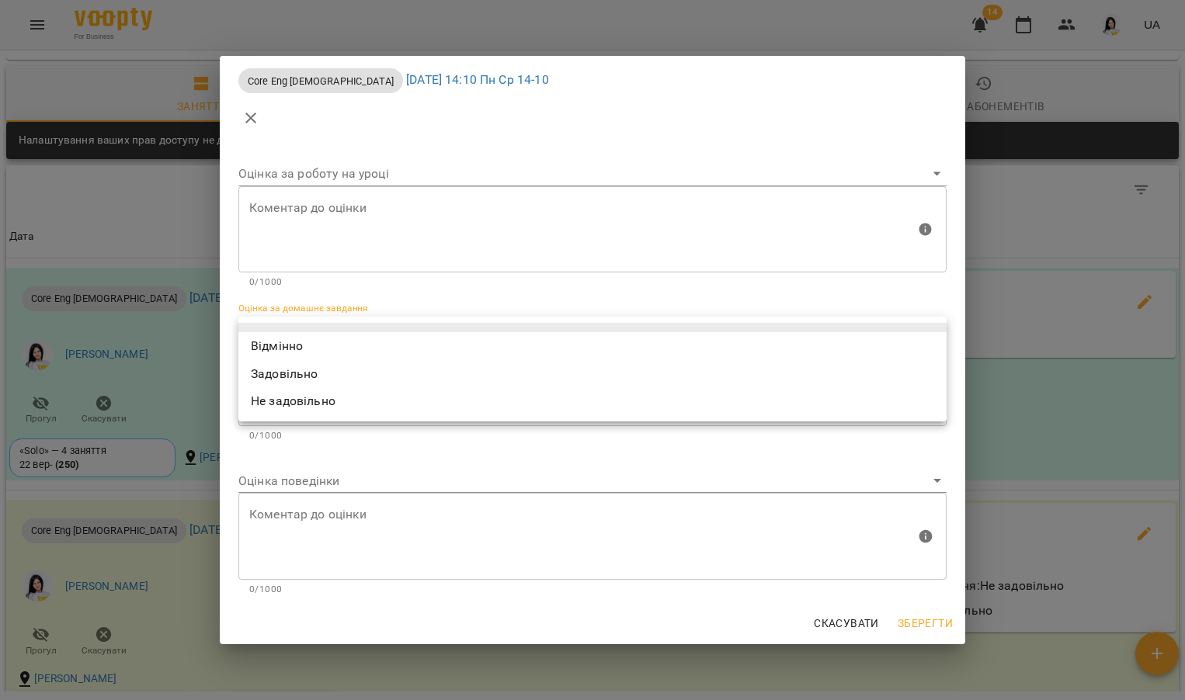
click at [292, 353] on li "Відмінно" at bounding box center [592, 346] width 708 height 28
type input "*********"
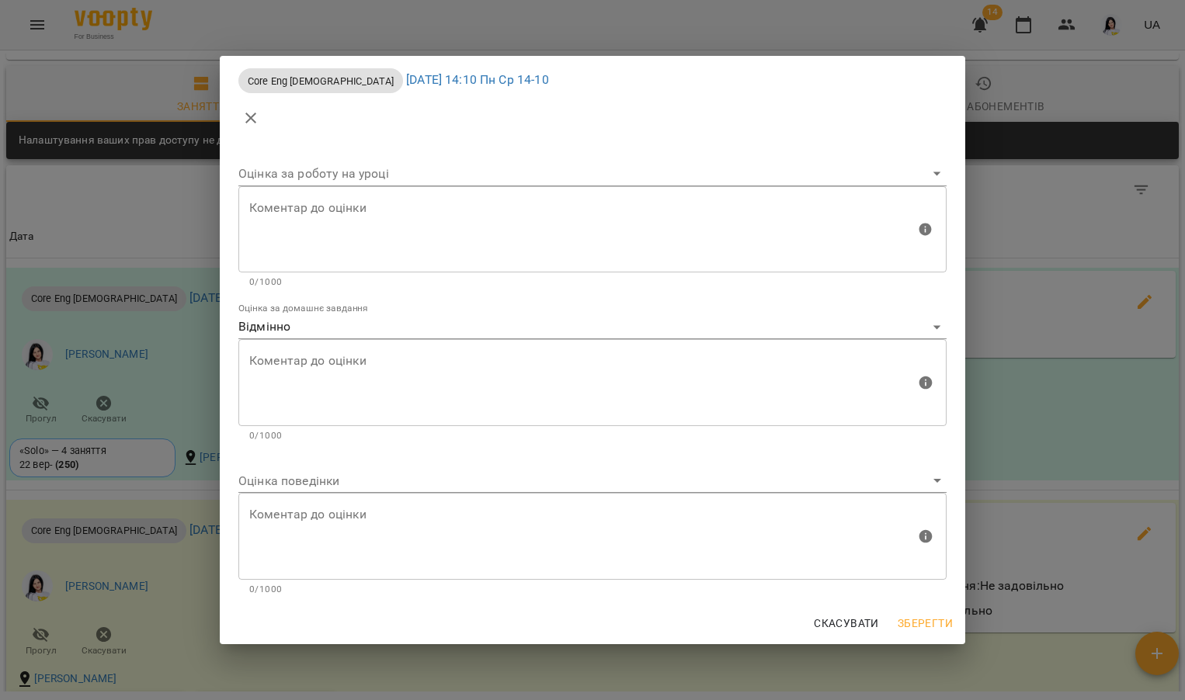
click at [286, 495] on div "Коментар до оцінки" at bounding box center [592, 536] width 708 height 87
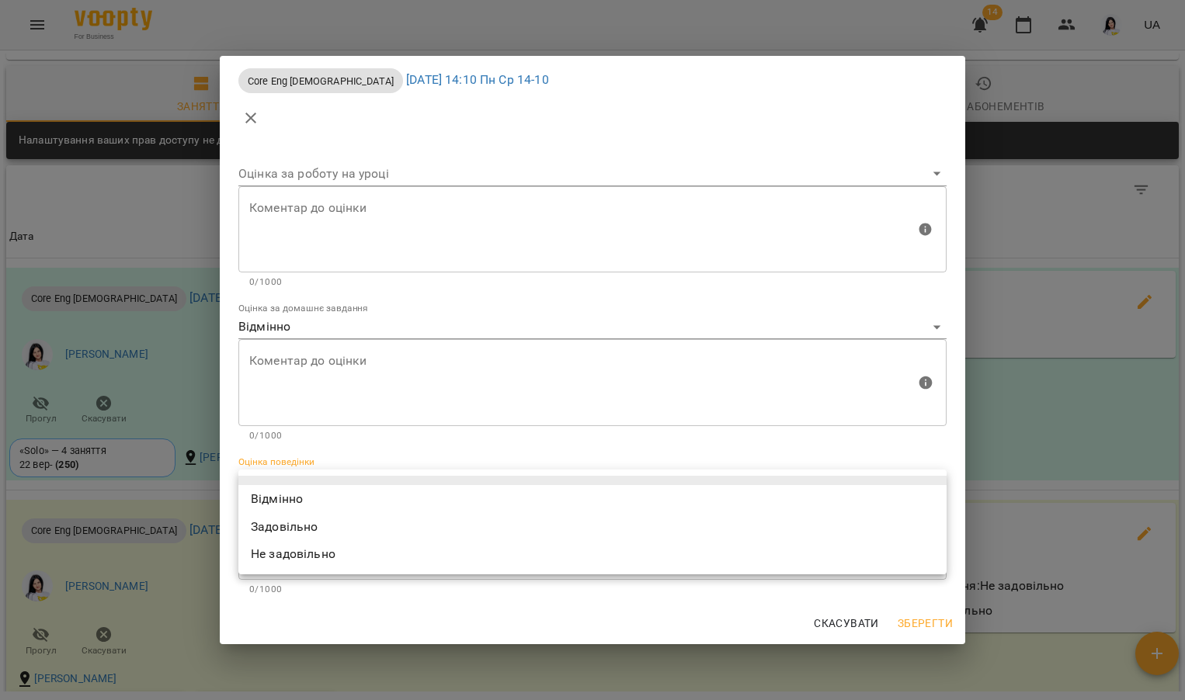
click at [286, 488] on body "For Business 14 UA Мої клієнти / [PERSON_NAME] [PERSON_NAME] tech_Пн Ср 14-10 0…" at bounding box center [592, 375] width 1185 height 751
click at [283, 496] on li "Відмінно" at bounding box center [592, 499] width 708 height 28
type input "*********"
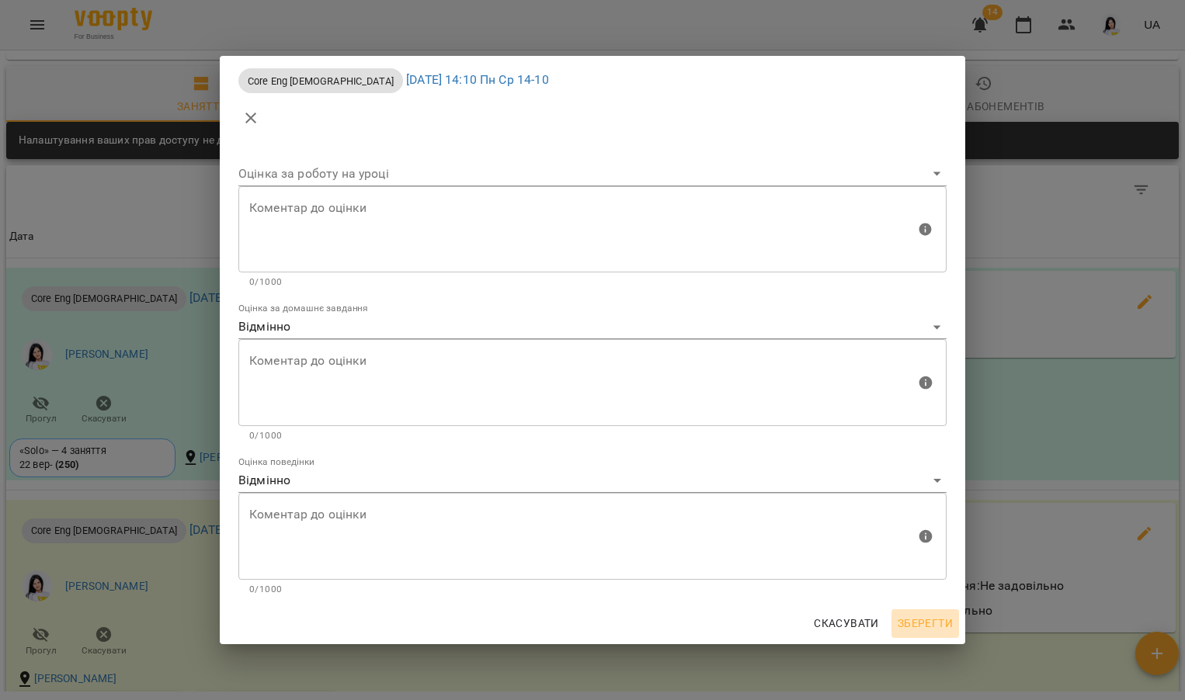
click at [922, 620] on span "Зберегти" at bounding box center [924, 623] width 55 height 19
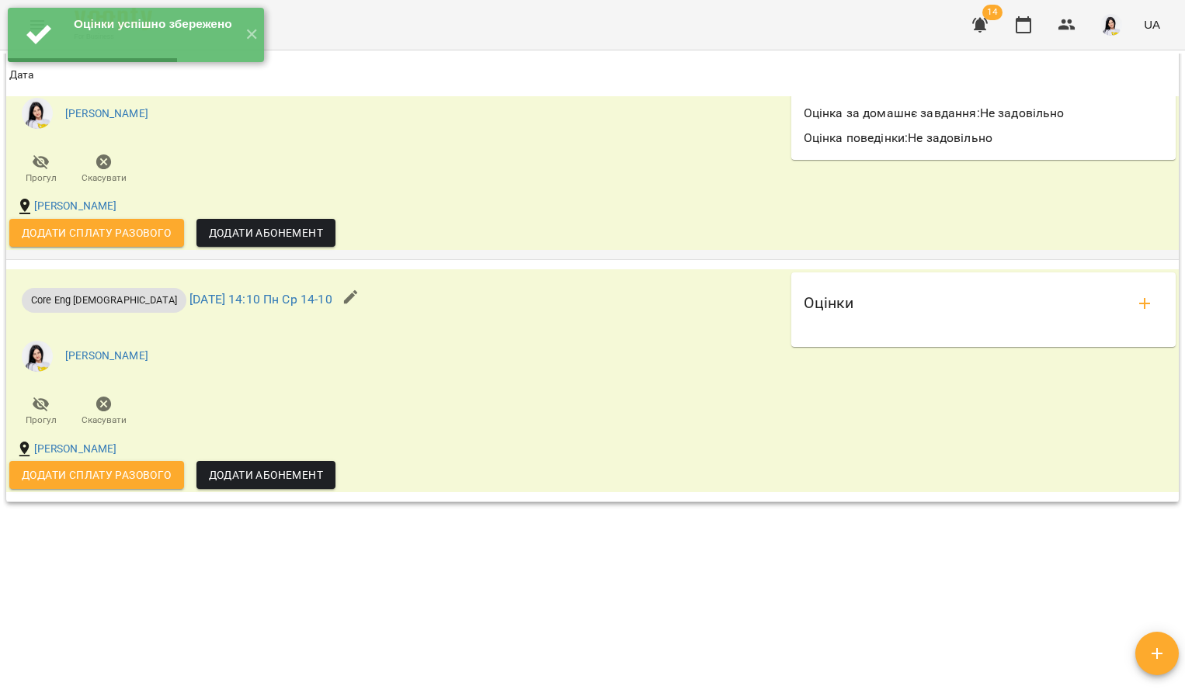
scroll to position [1679, 0]
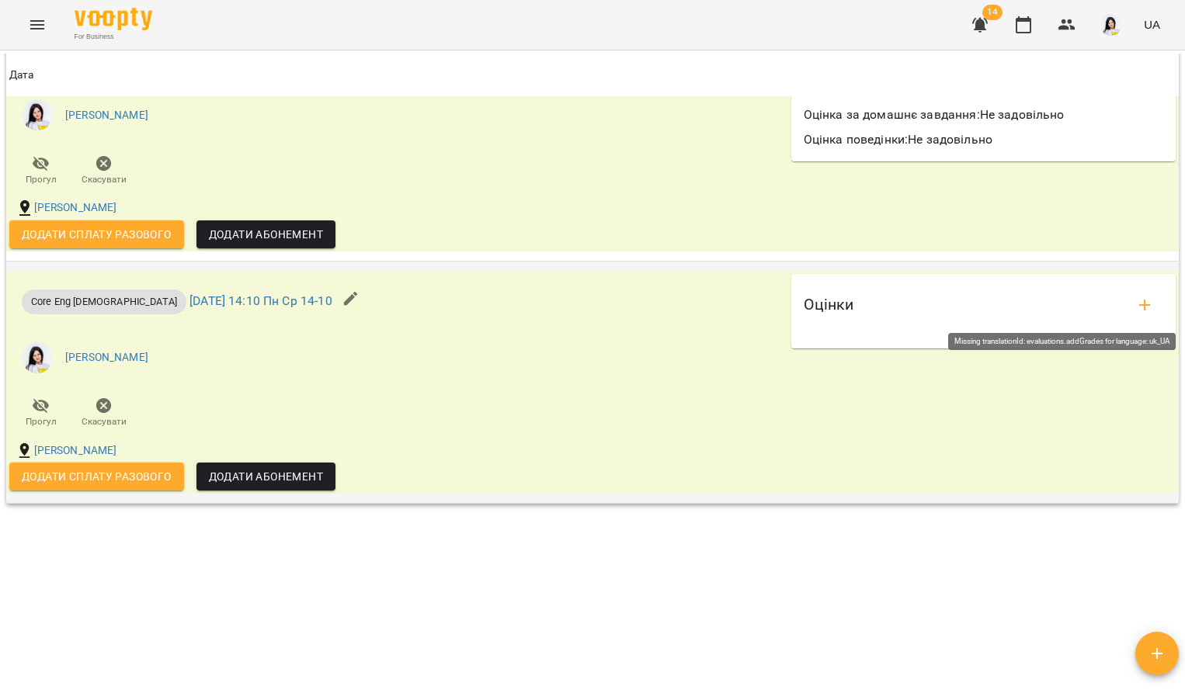
click at [1135, 308] on icon "add evaluations" at bounding box center [1144, 305] width 19 height 19
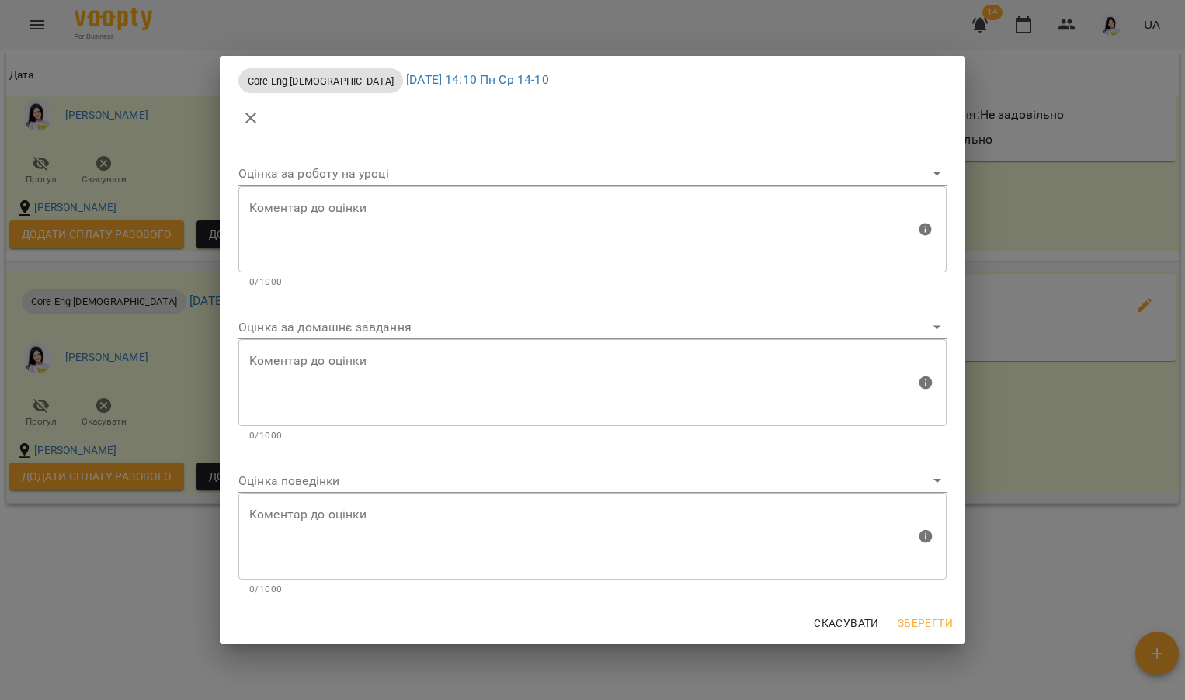
click at [297, 487] on body "For Business 14 UA Мої клієнти / [PERSON_NAME] [PERSON_NAME] tech_Пн Ср 14-10 0…" at bounding box center [592, 375] width 1185 height 751
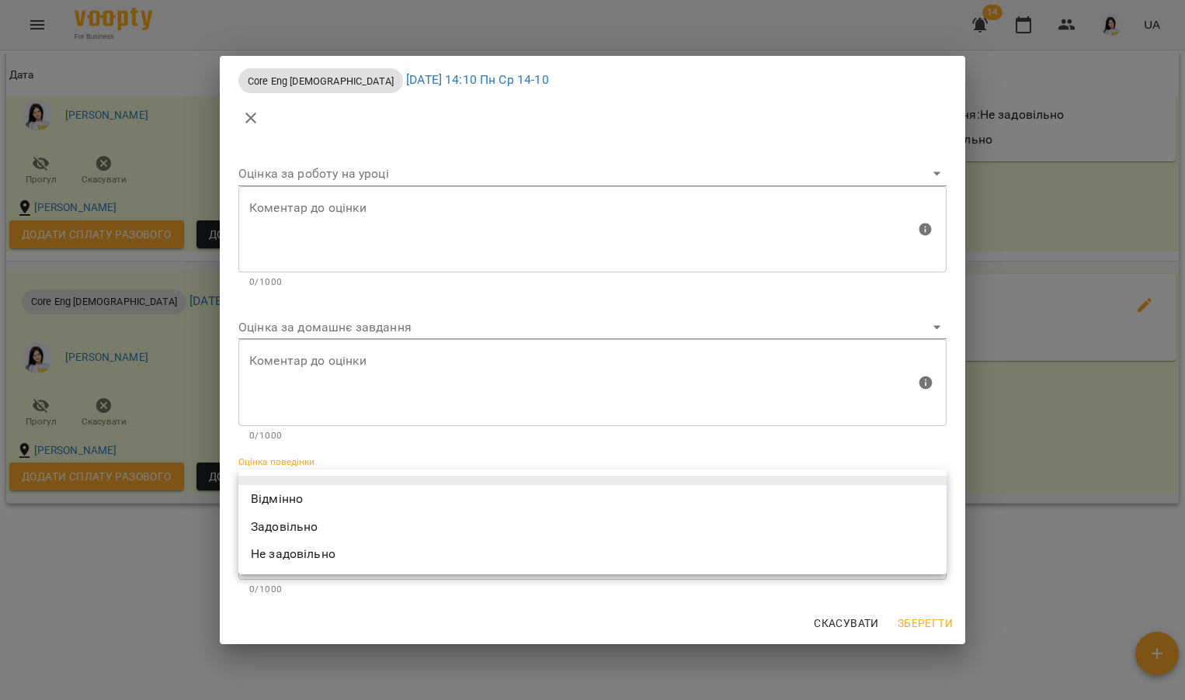
click at [297, 491] on li "Відмінно" at bounding box center [592, 499] width 708 height 28
type input "*********"
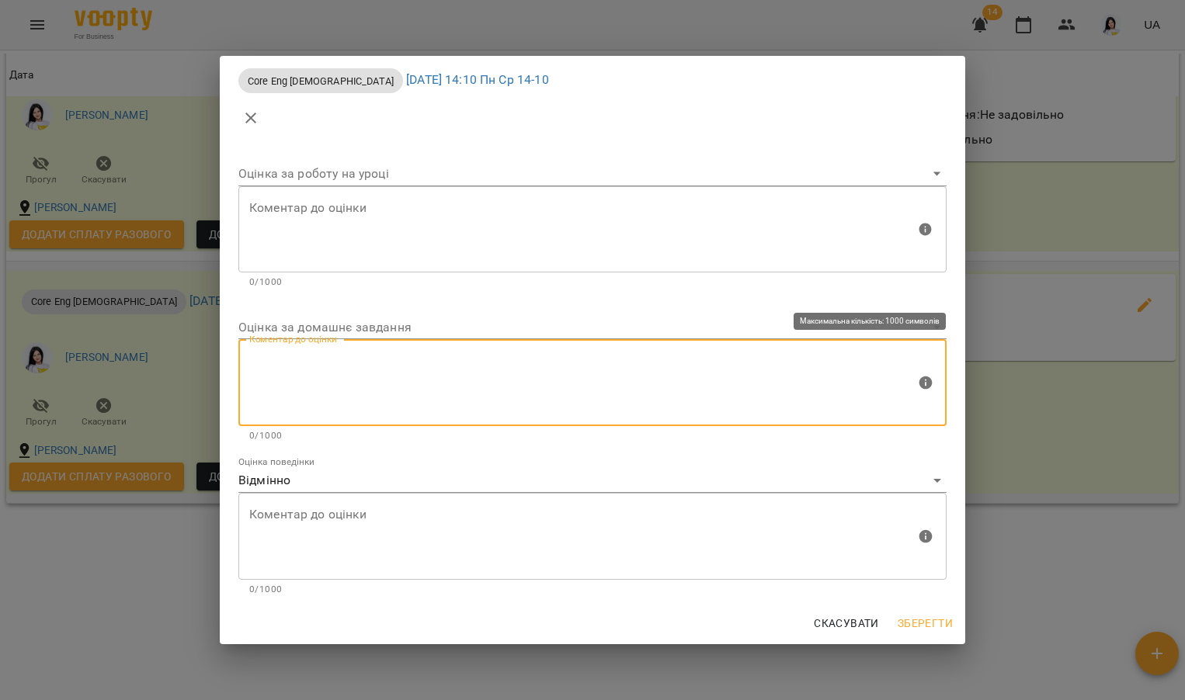
click at [333, 369] on textarea at bounding box center [582, 383] width 666 height 58
click at [333, 322] on body "For Business 14 UA Мої клієнти / [PERSON_NAME] [PERSON_NAME] tech_Пн Ср 14-10 0…" at bounding box center [592, 375] width 1185 height 751
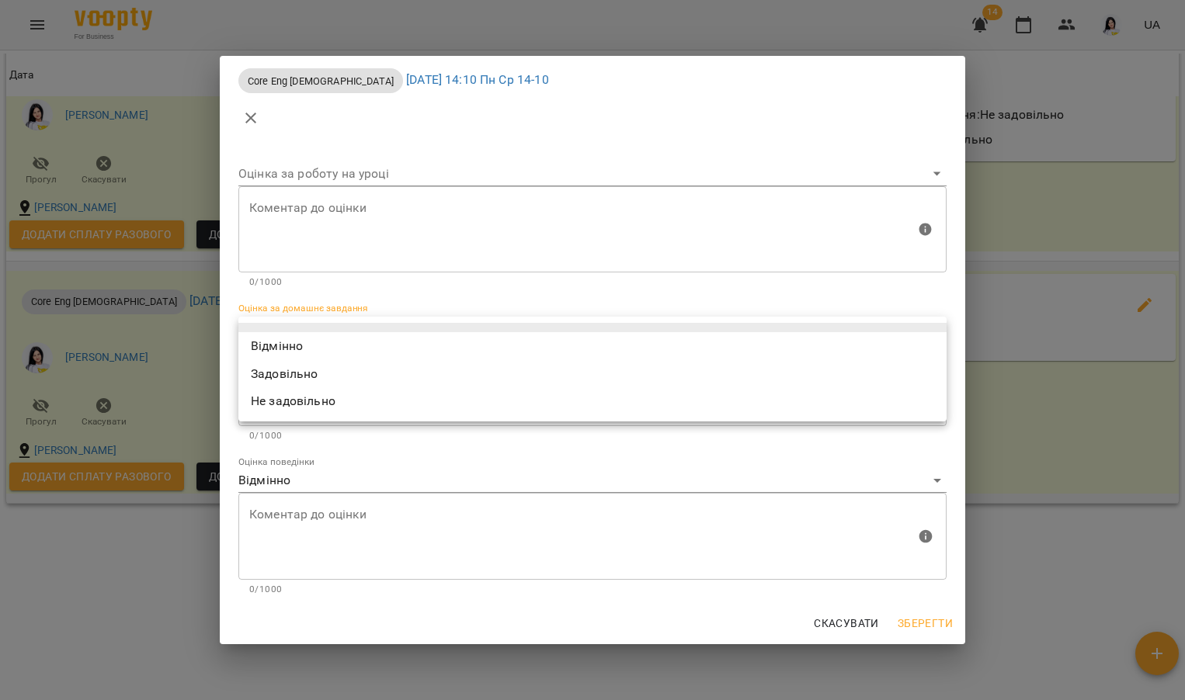
click at [291, 394] on li "Не задовільно" at bounding box center [592, 401] width 708 height 28
type input "**********"
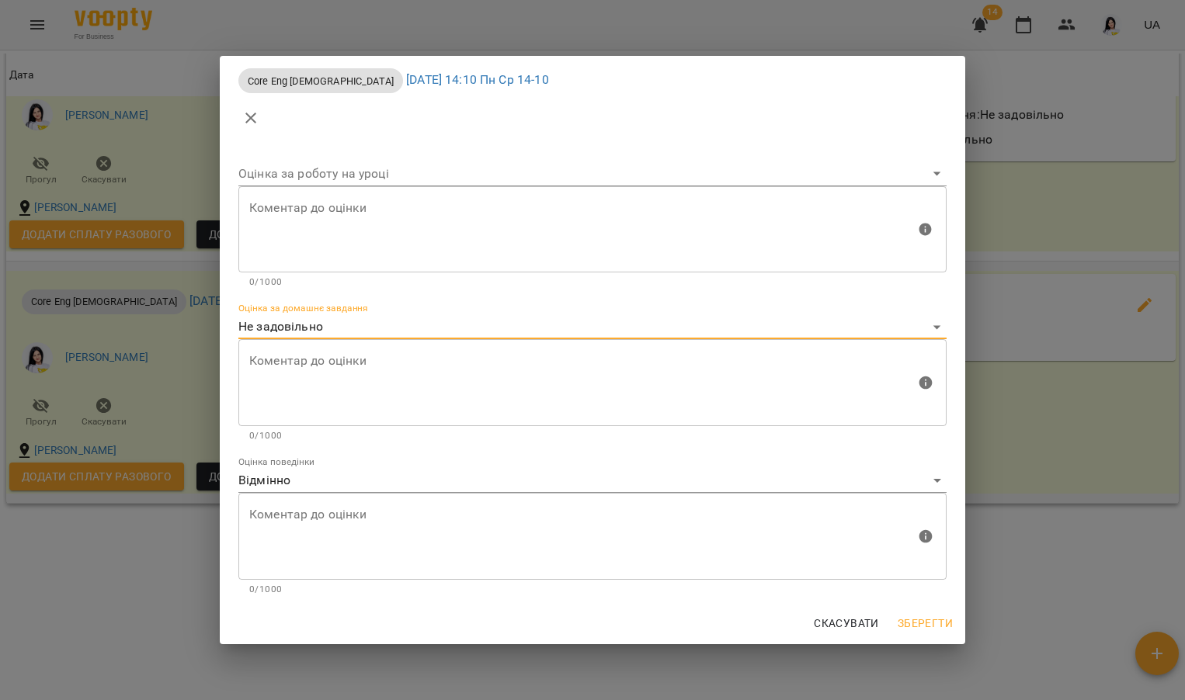
click at [290, 387] on textarea at bounding box center [582, 383] width 666 height 58
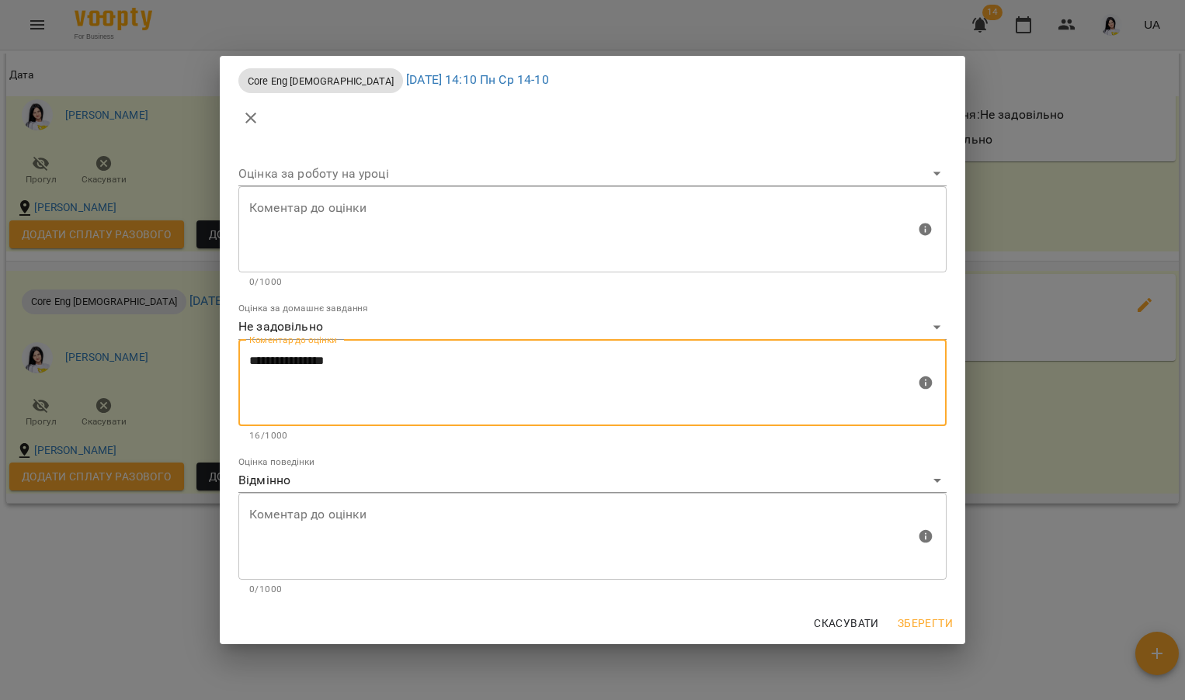
type textarea "**********"
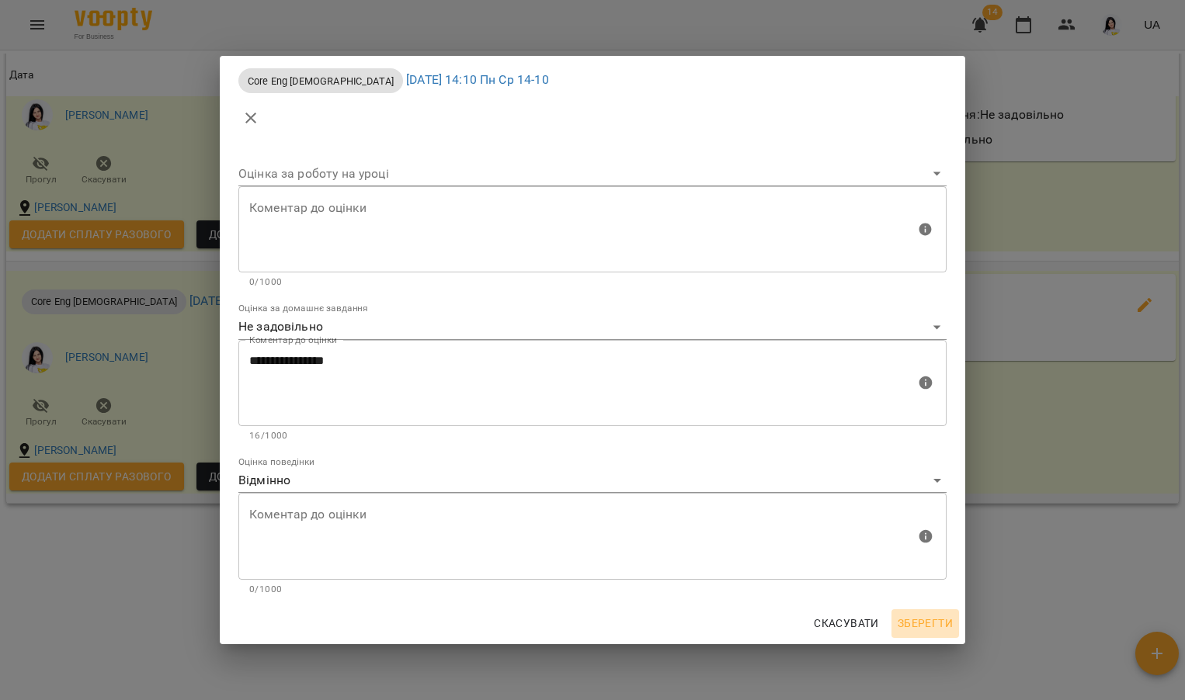
click at [920, 625] on span "Зберегти" at bounding box center [924, 623] width 55 height 19
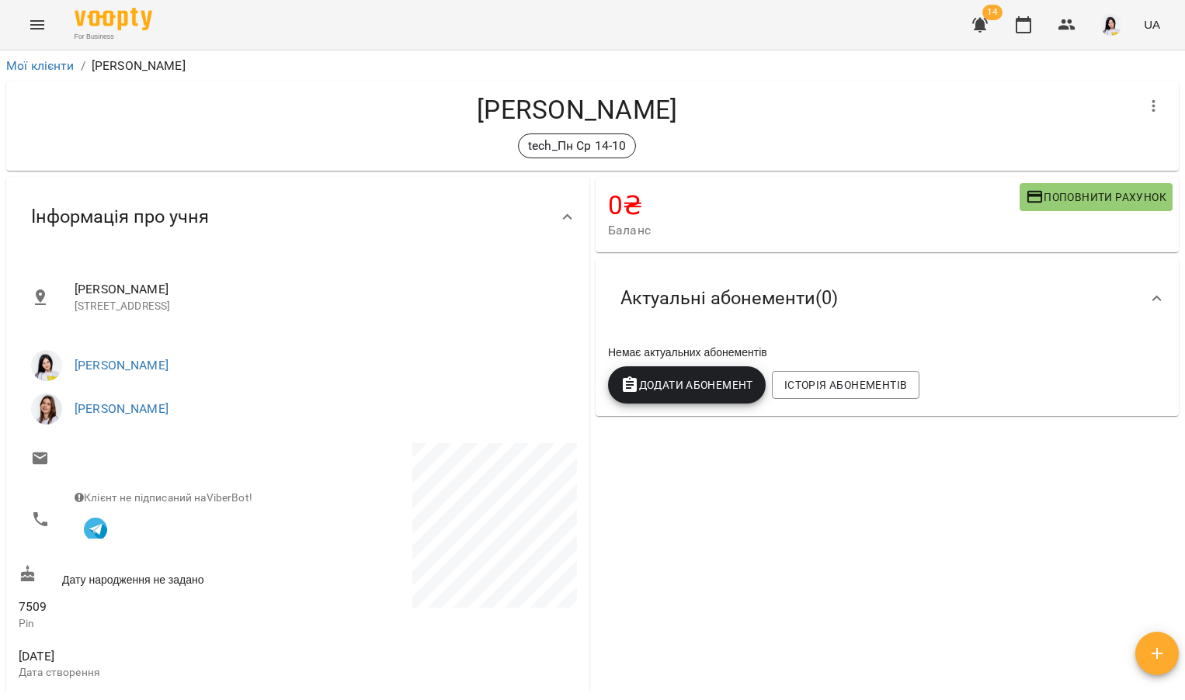
scroll to position [0, 0]
click at [32, 26] on icon "Menu" at bounding box center [37, 25] width 19 height 19
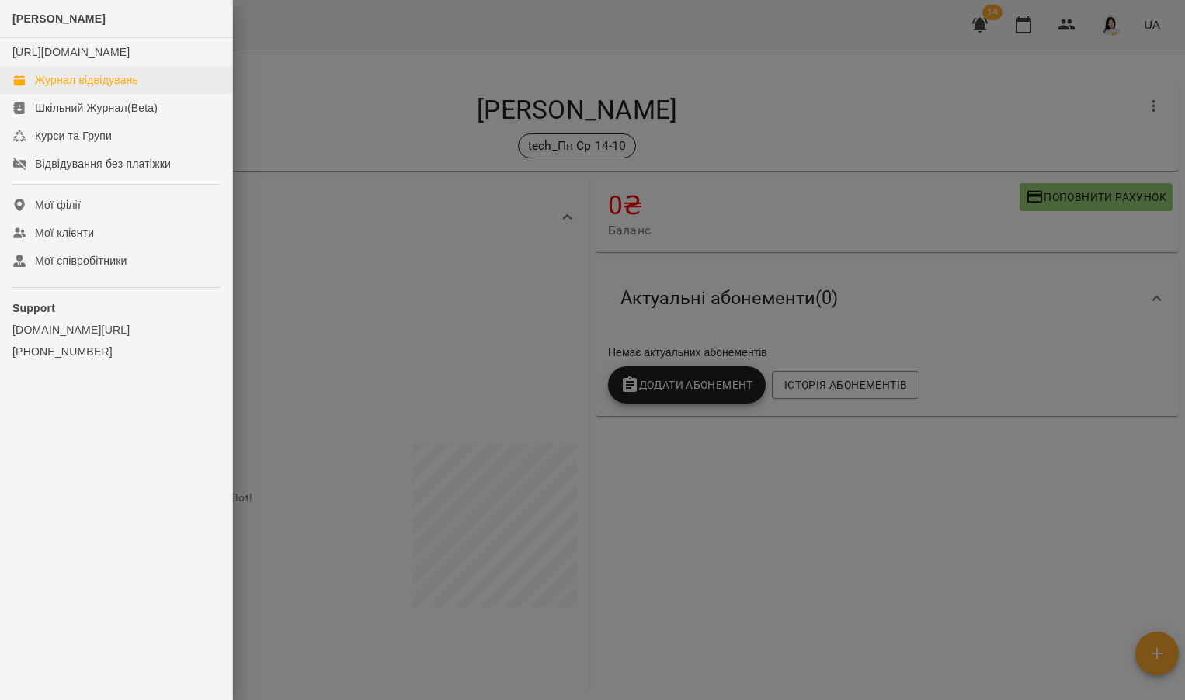
click at [78, 88] on div "Журнал відвідувань" at bounding box center [86, 80] width 103 height 16
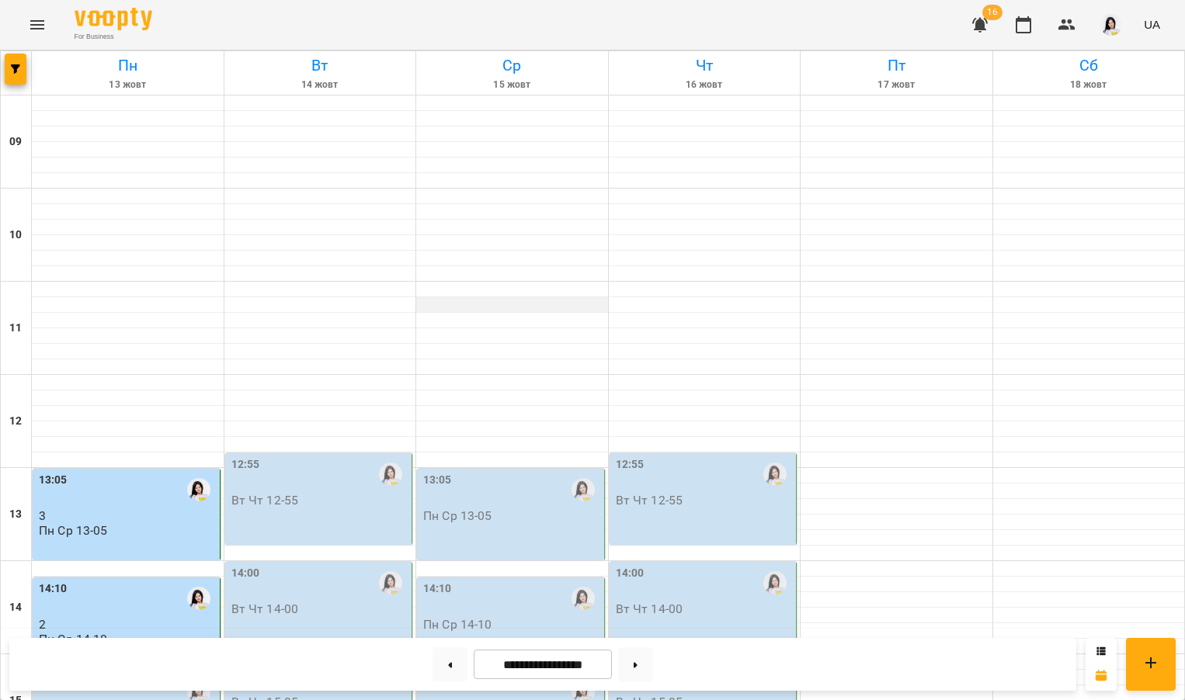
scroll to position [474, 0]
click at [117, 618] on p "2" at bounding box center [128, 624] width 178 height 13
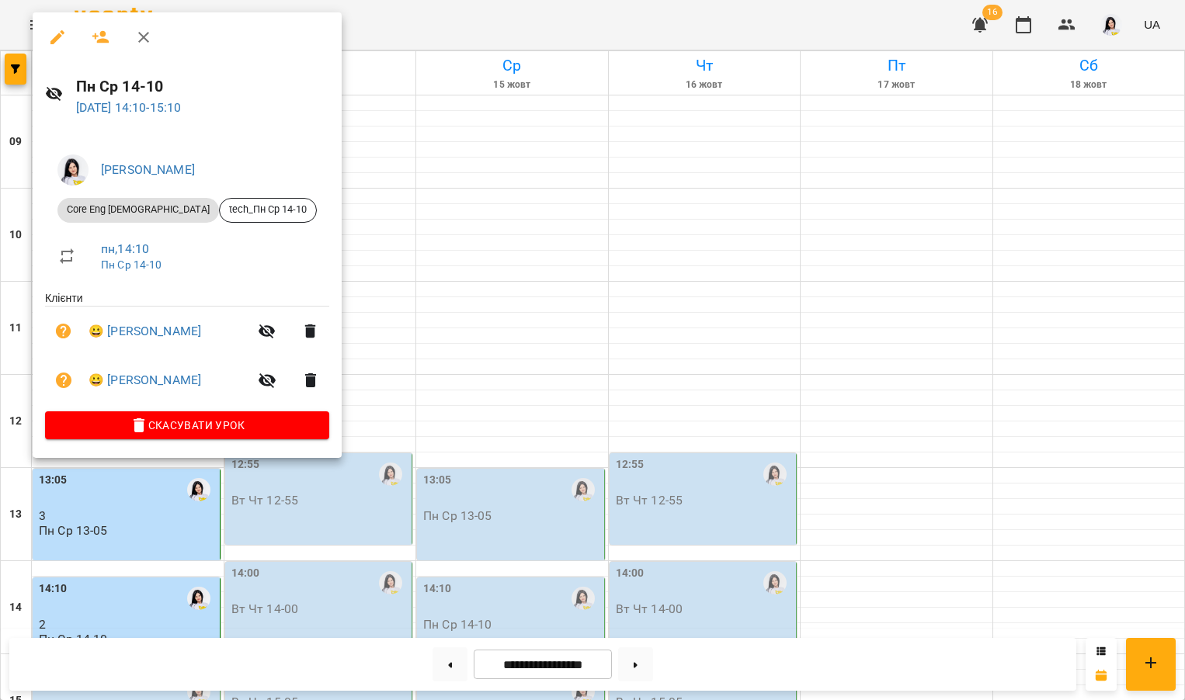
click at [436, 188] on div at bounding box center [592, 350] width 1185 height 700
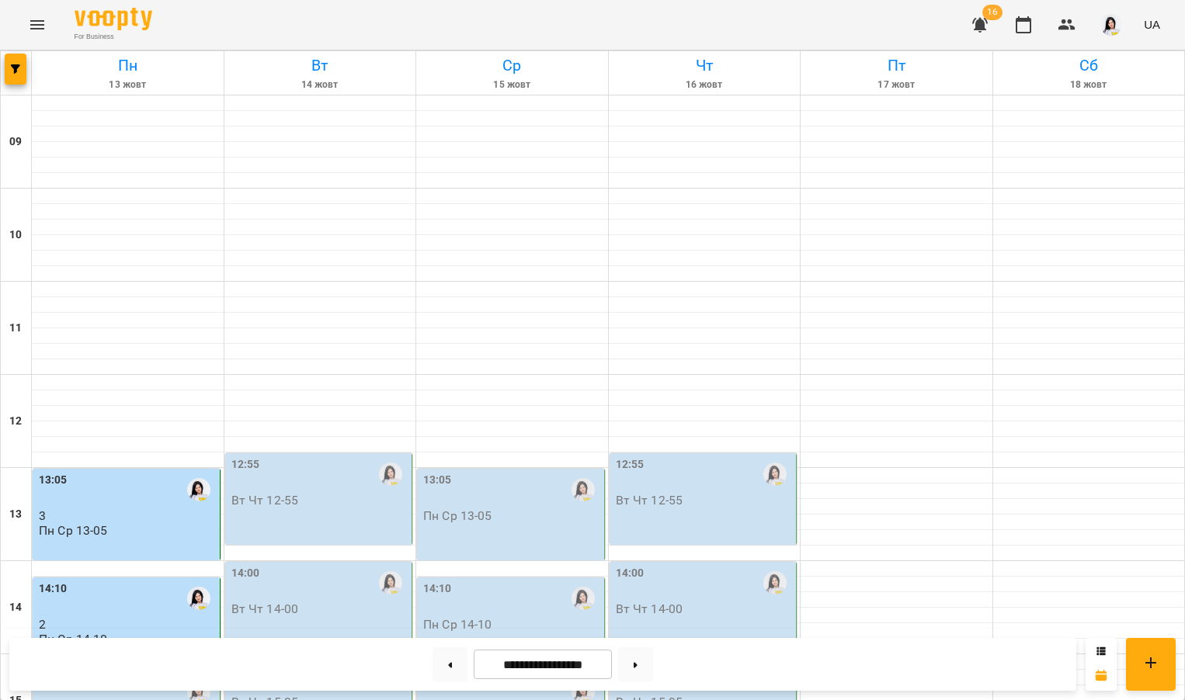
click at [134, 581] on div "14:10" at bounding box center [128, 599] width 178 height 37
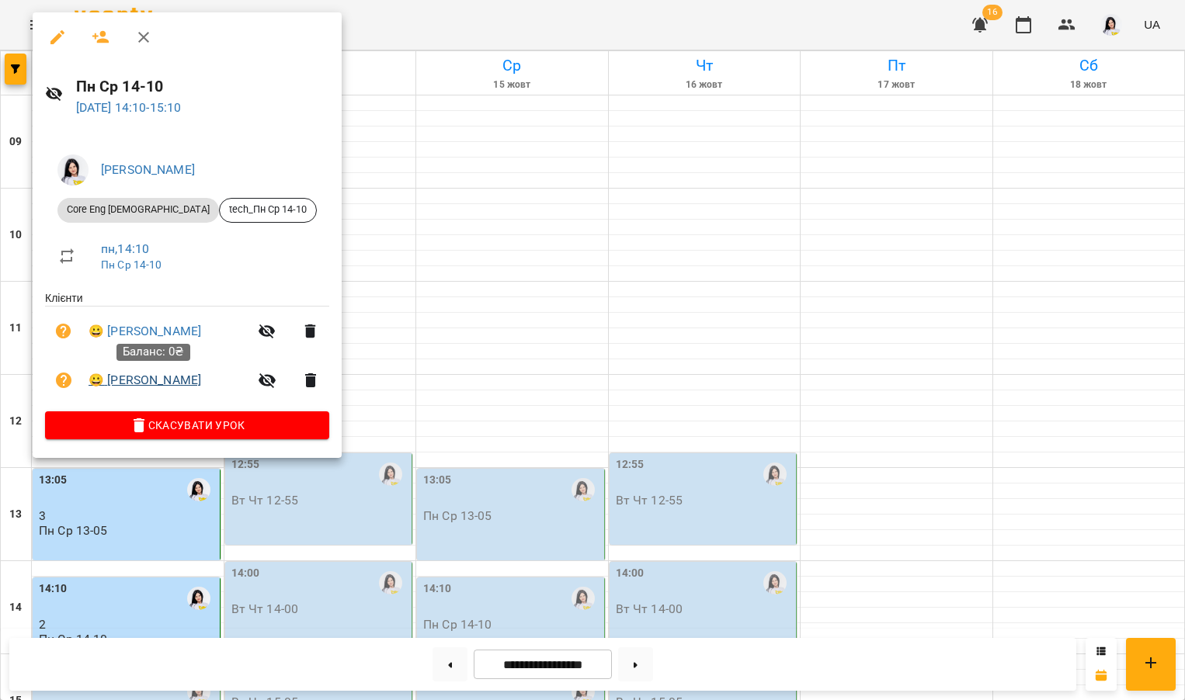
click at [133, 383] on link "😀 [PERSON_NAME]" at bounding box center [145, 380] width 113 height 19
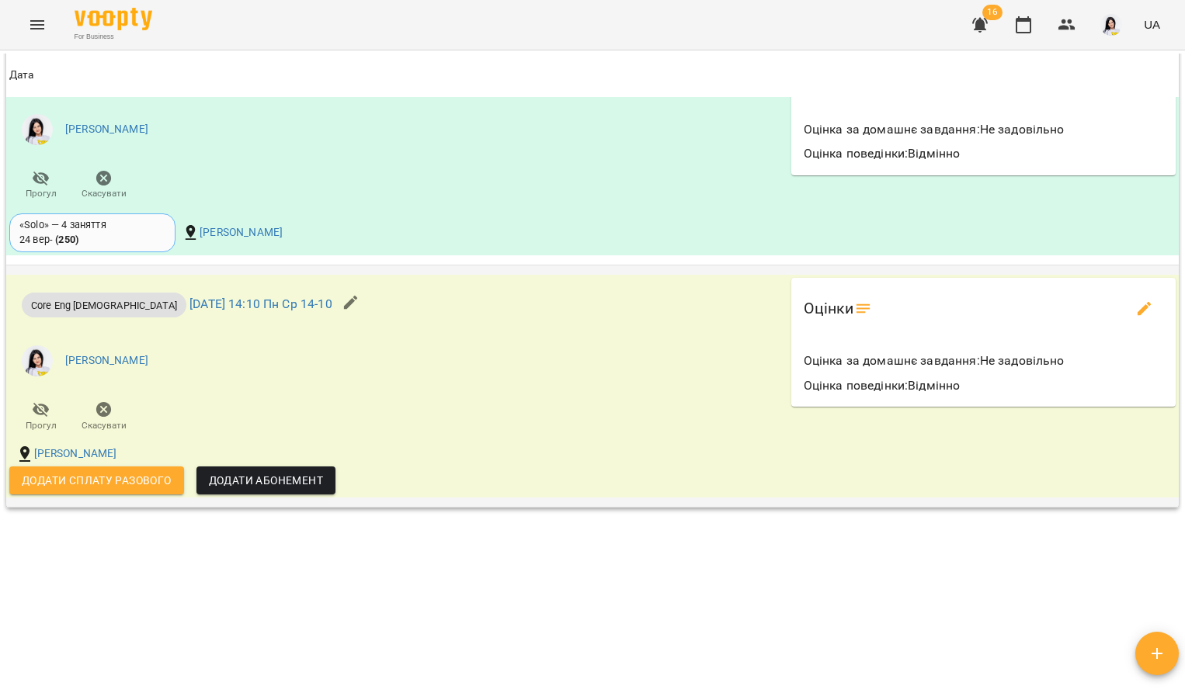
scroll to position [1547, 0]
click at [1137, 307] on icon "edit evaluations" at bounding box center [1144, 310] width 14 height 14
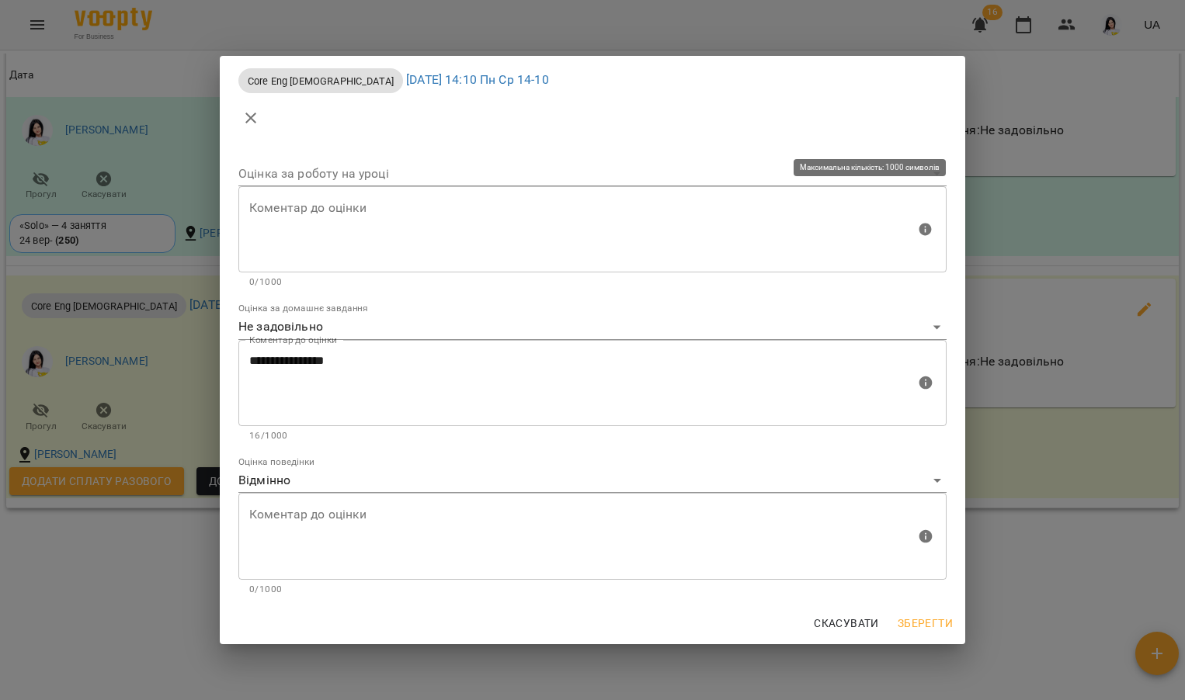
click at [367, 189] on div "Коментар до оцінки" at bounding box center [592, 229] width 708 height 87
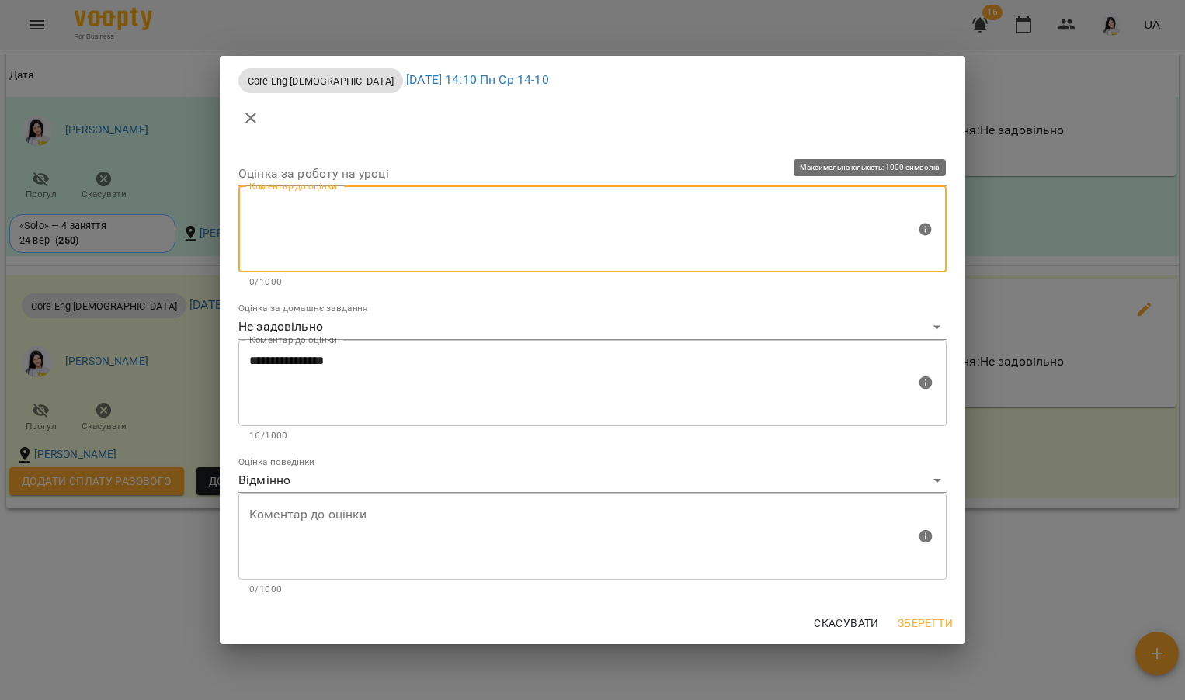
click at [339, 186] on div "Коментар до оцінки" at bounding box center [592, 229] width 708 height 87
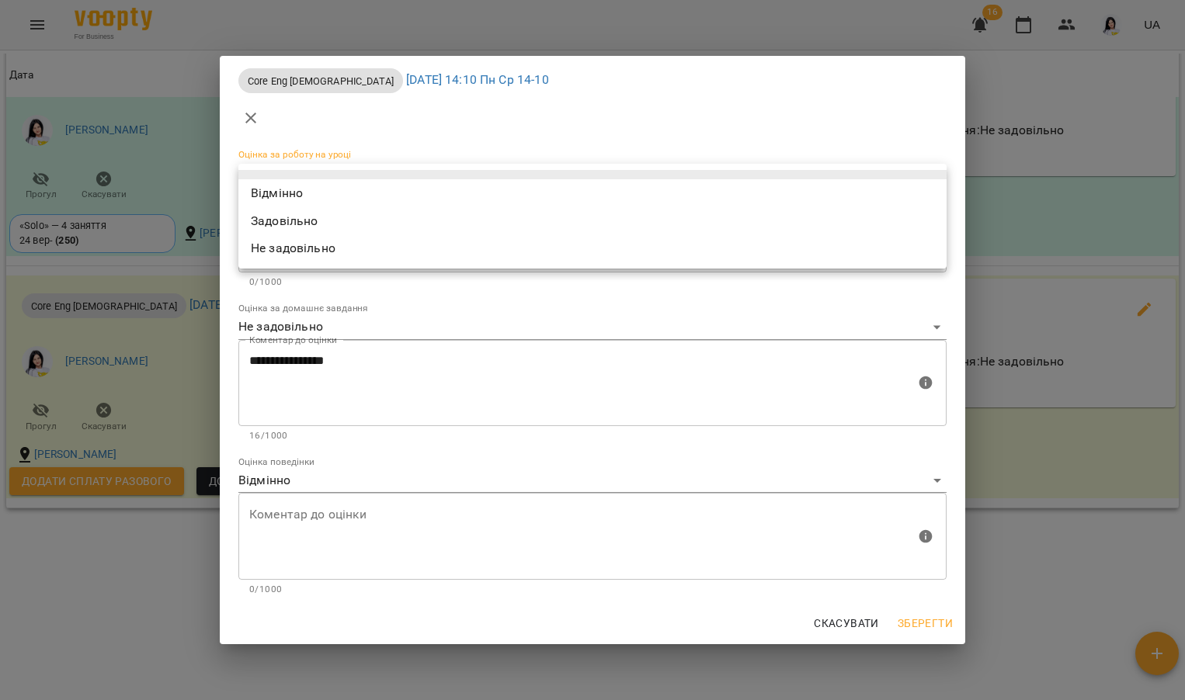
click at [303, 163] on body "For Business 16 UA Мої клієнти / [PERSON_NAME] [PERSON_NAME] tech_Пн Ср 14-10 0…" at bounding box center [592, 375] width 1185 height 751
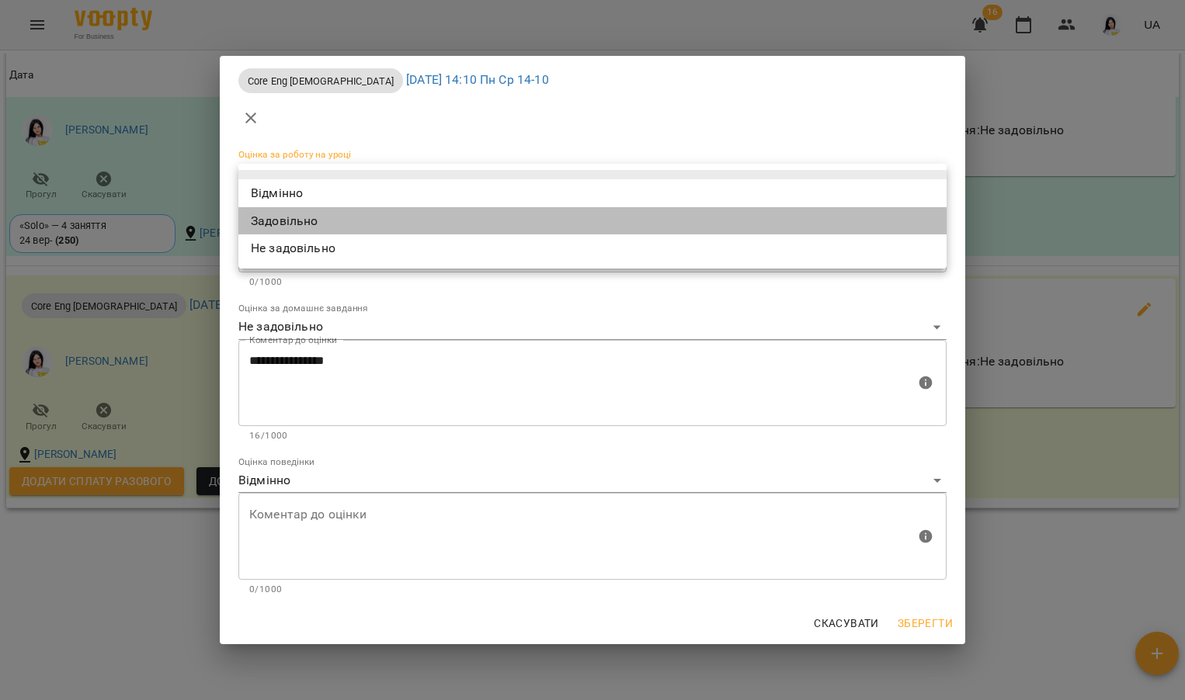
click at [288, 221] on li "Задовільно" at bounding box center [592, 221] width 708 height 28
type input "**********"
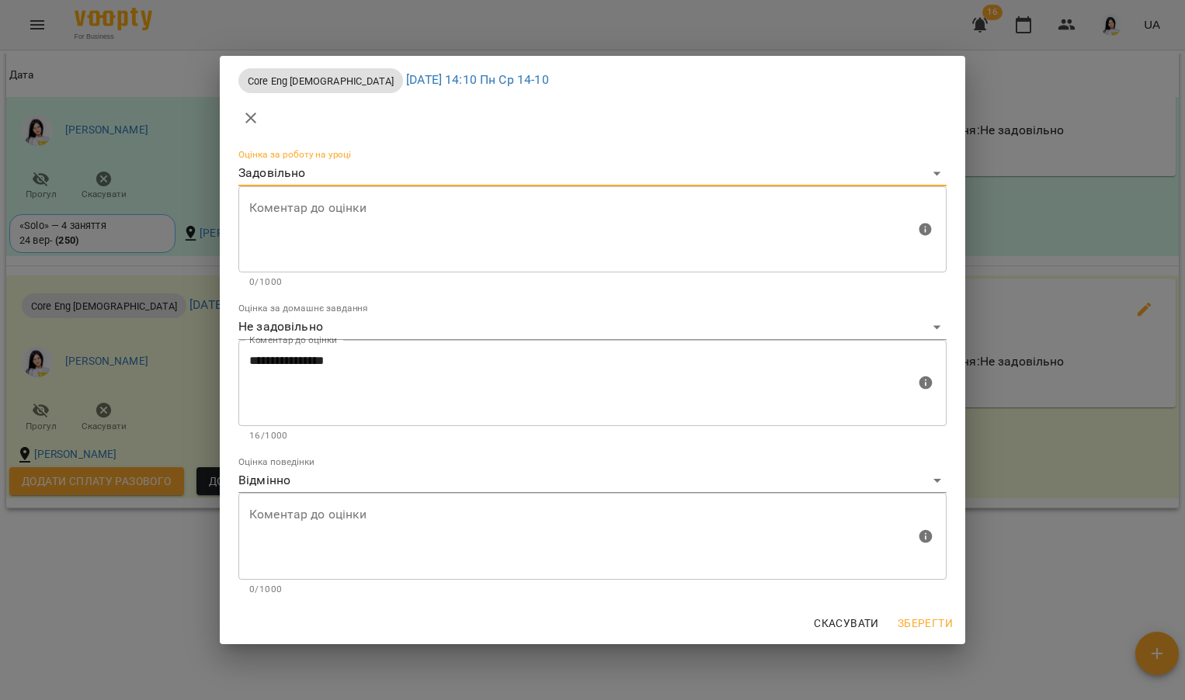
click at [288, 218] on textarea at bounding box center [582, 229] width 666 height 58
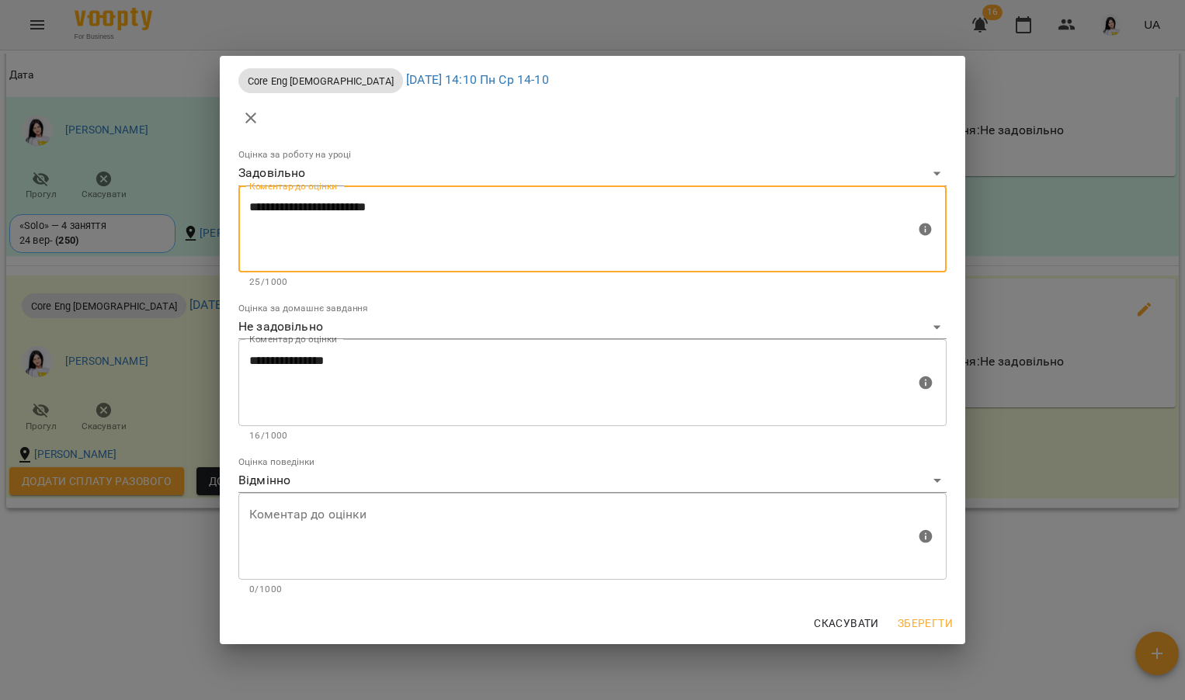
type textarea "**********"
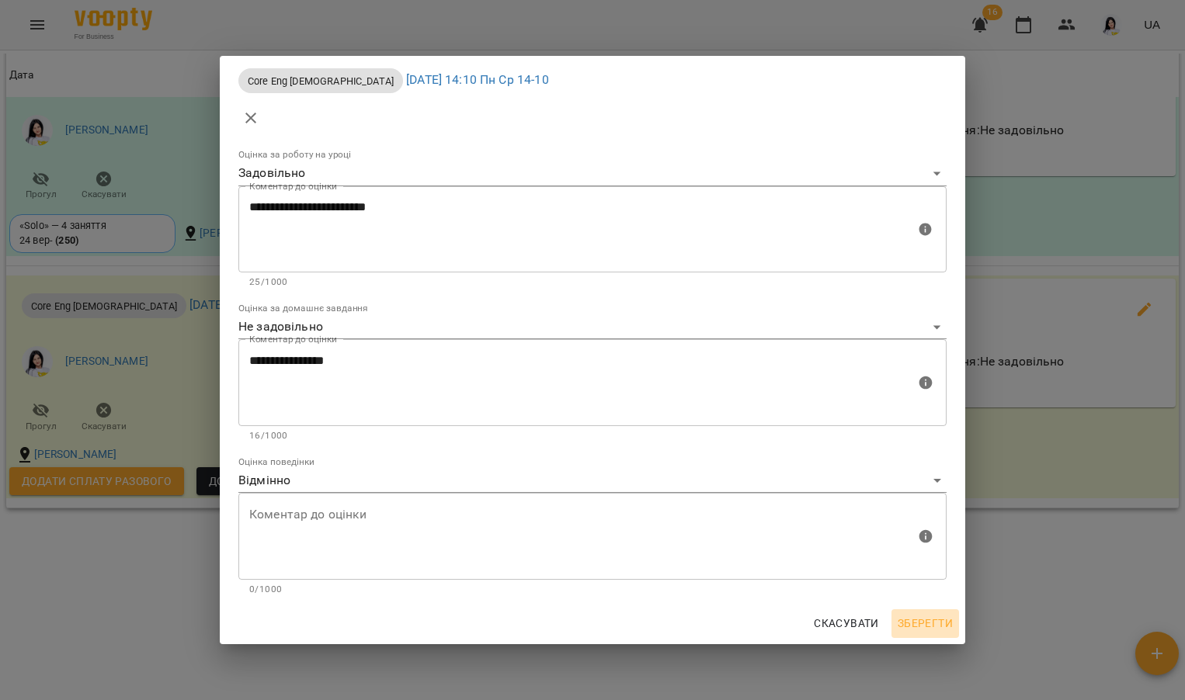
click at [923, 627] on span "Зберегти" at bounding box center [924, 623] width 55 height 19
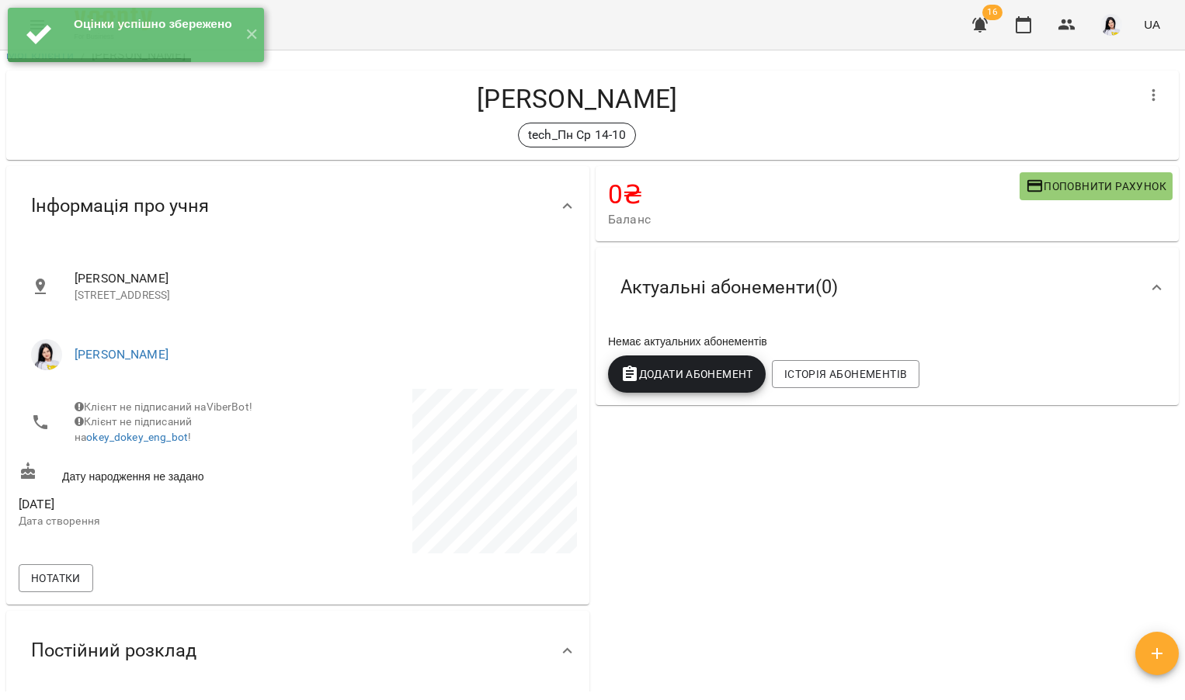
scroll to position [0, 0]
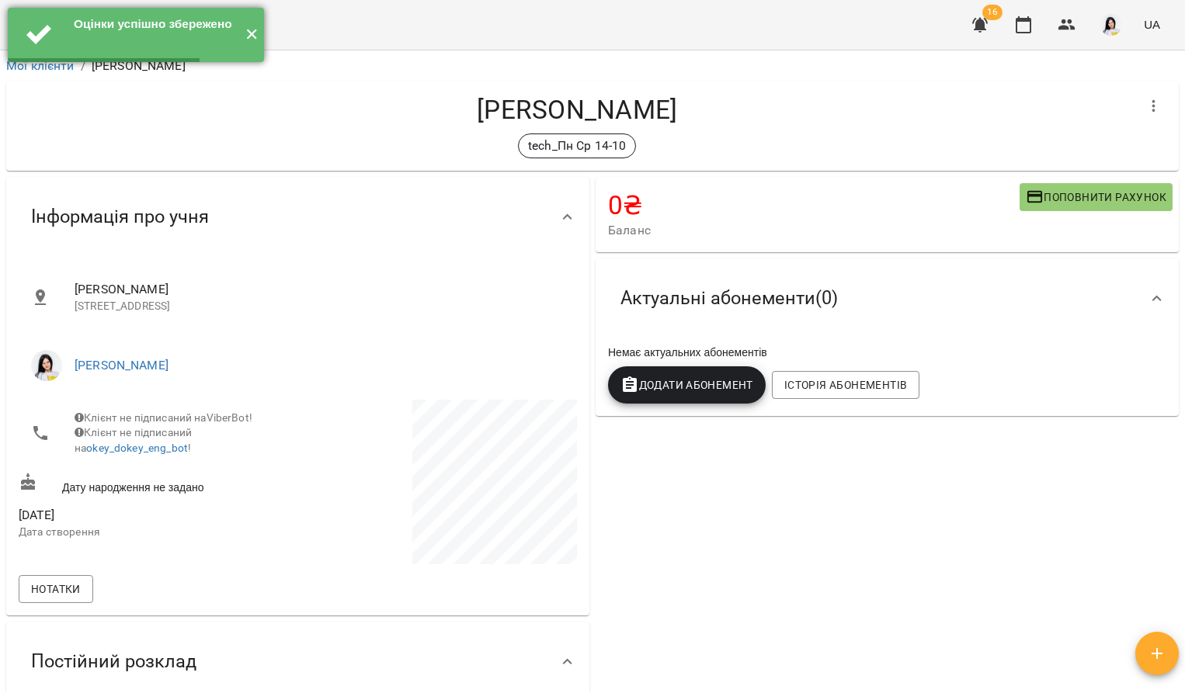
click at [262, 29] on button "✕" at bounding box center [251, 35] width 26 height 54
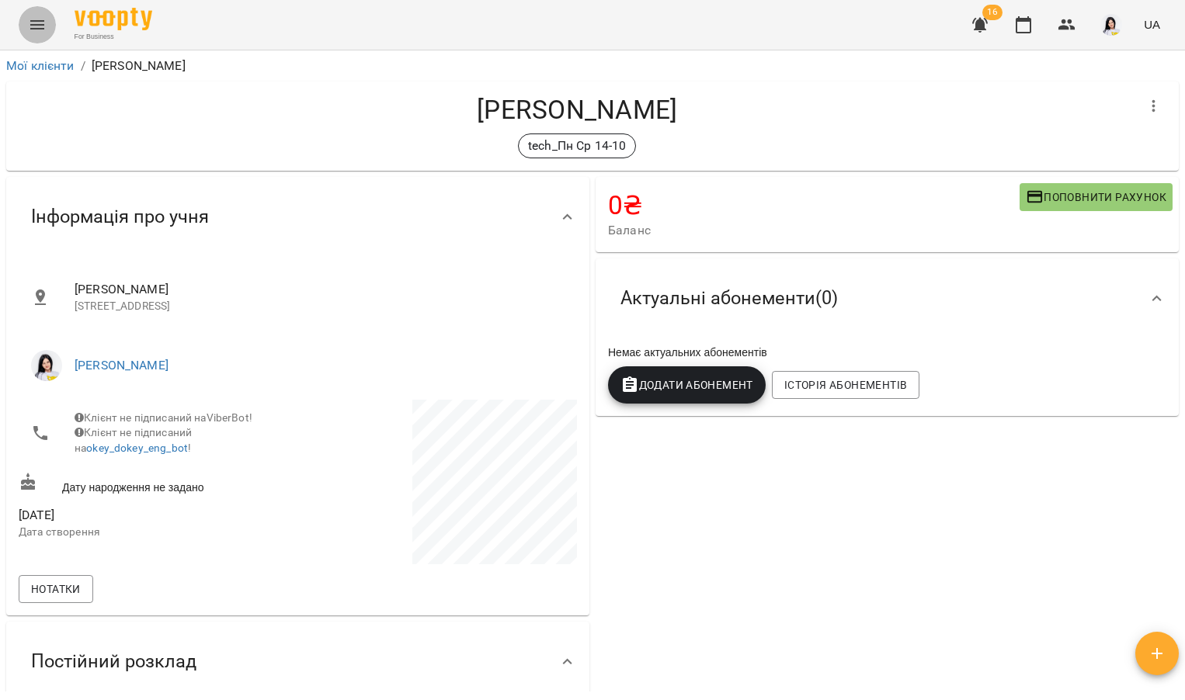
click at [28, 19] on icon "Menu" at bounding box center [37, 25] width 19 height 19
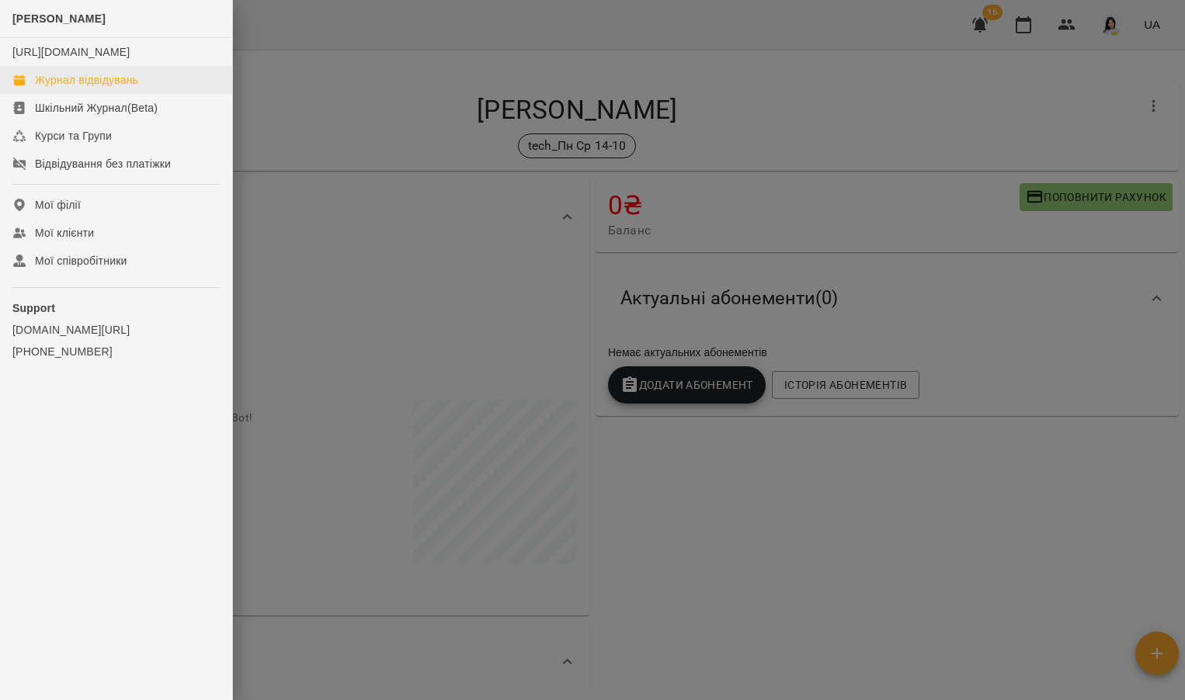
click at [122, 88] on div "Журнал відвідувань" at bounding box center [86, 80] width 103 height 16
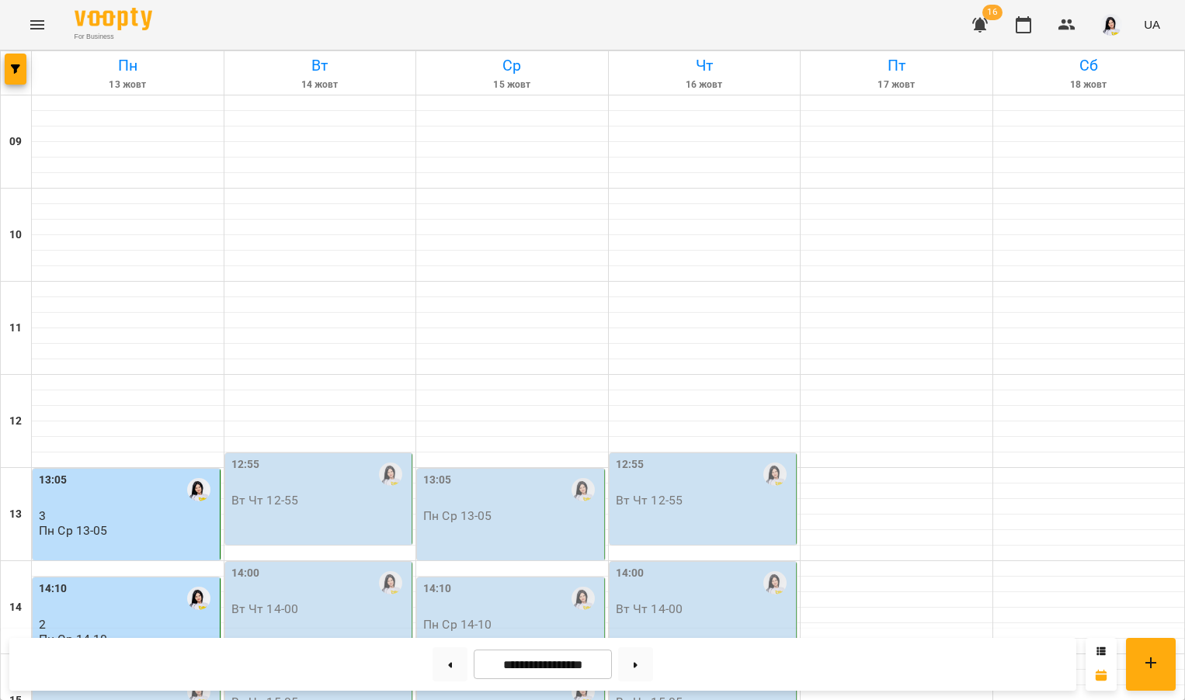
scroll to position [339, 0]
click at [109, 618] on p "2" at bounding box center [128, 624] width 178 height 13
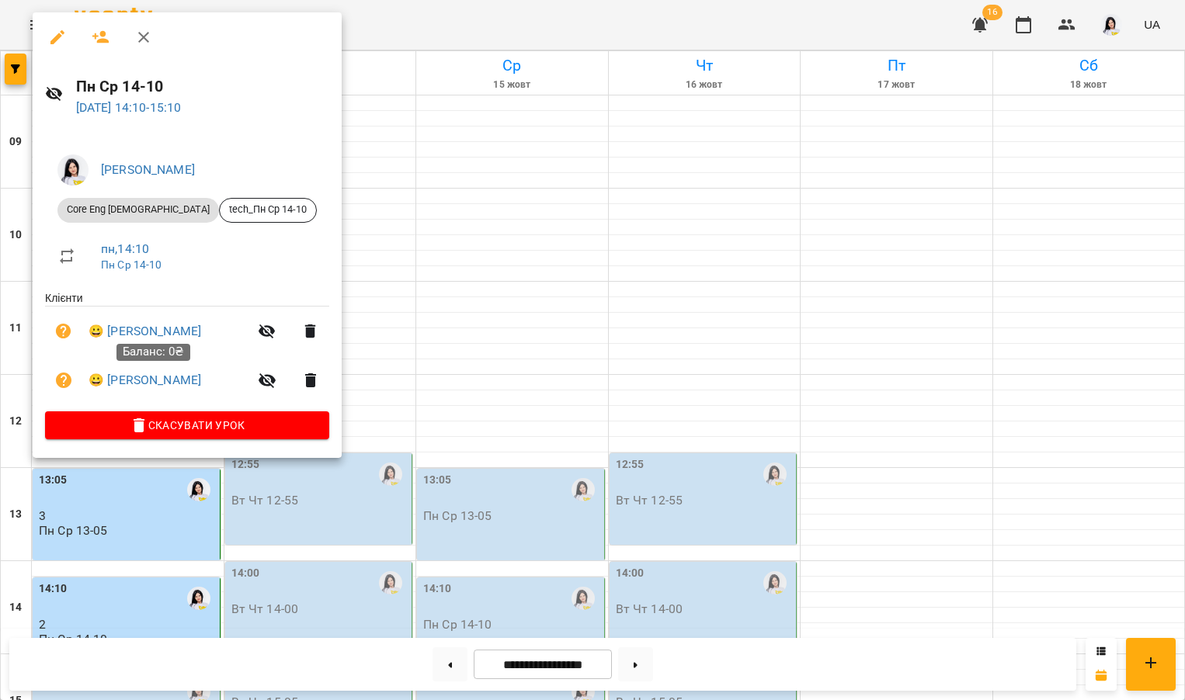
click at [165, 335] on div "Баланс: 0₴" at bounding box center [153, 352] width 74 height 39
click at [165, 331] on link "😀 [PERSON_NAME]" at bounding box center [145, 331] width 113 height 19
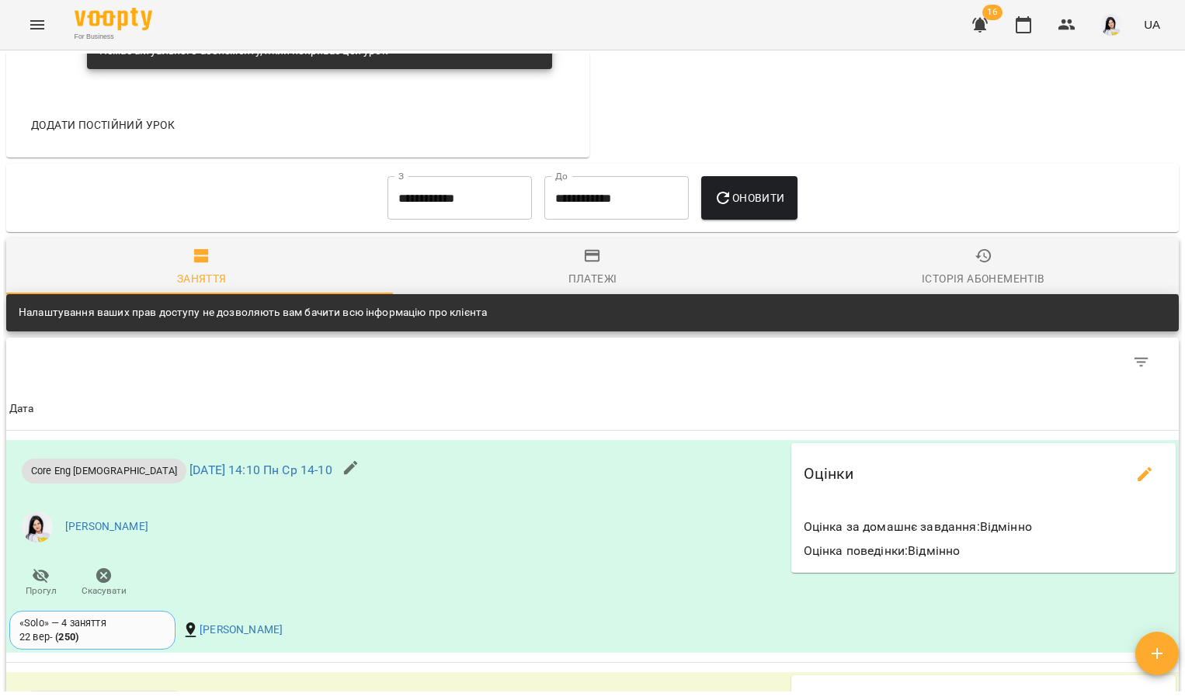
scroll to position [1552, 0]
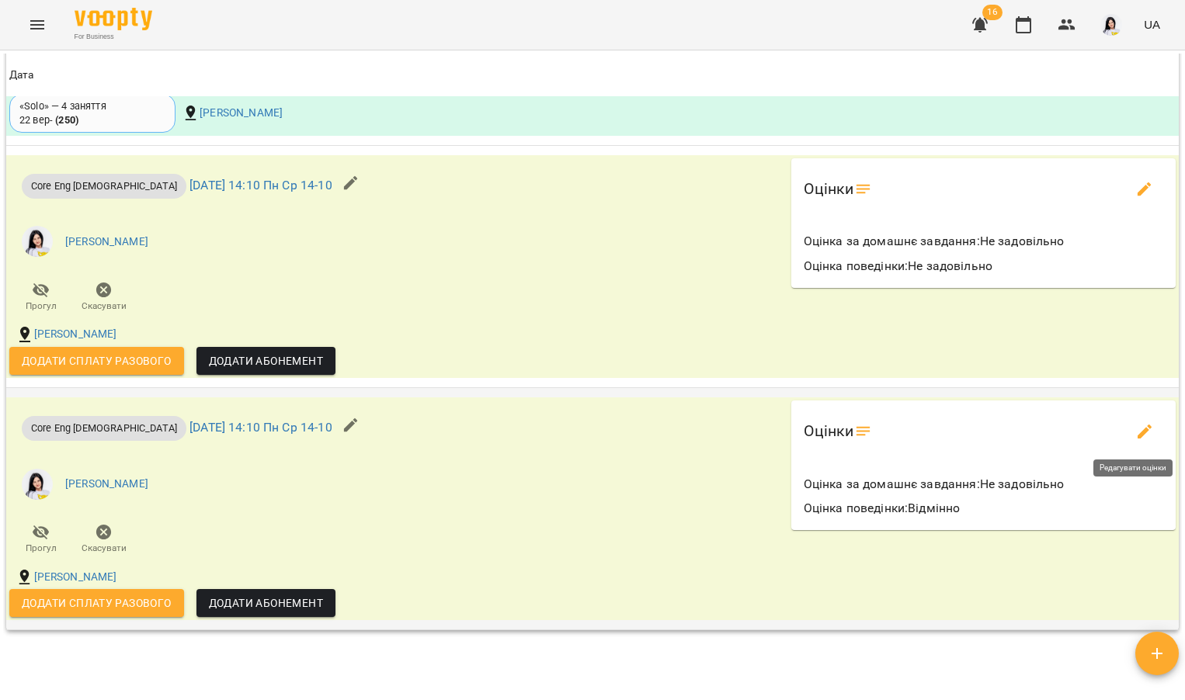
click at [1114, 423] on div "Оцінки" at bounding box center [983, 431] width 359 height 37
click at [1136, 433] on icon "edit evaluations" at bounding box center [1144, 431] width 19 height 19
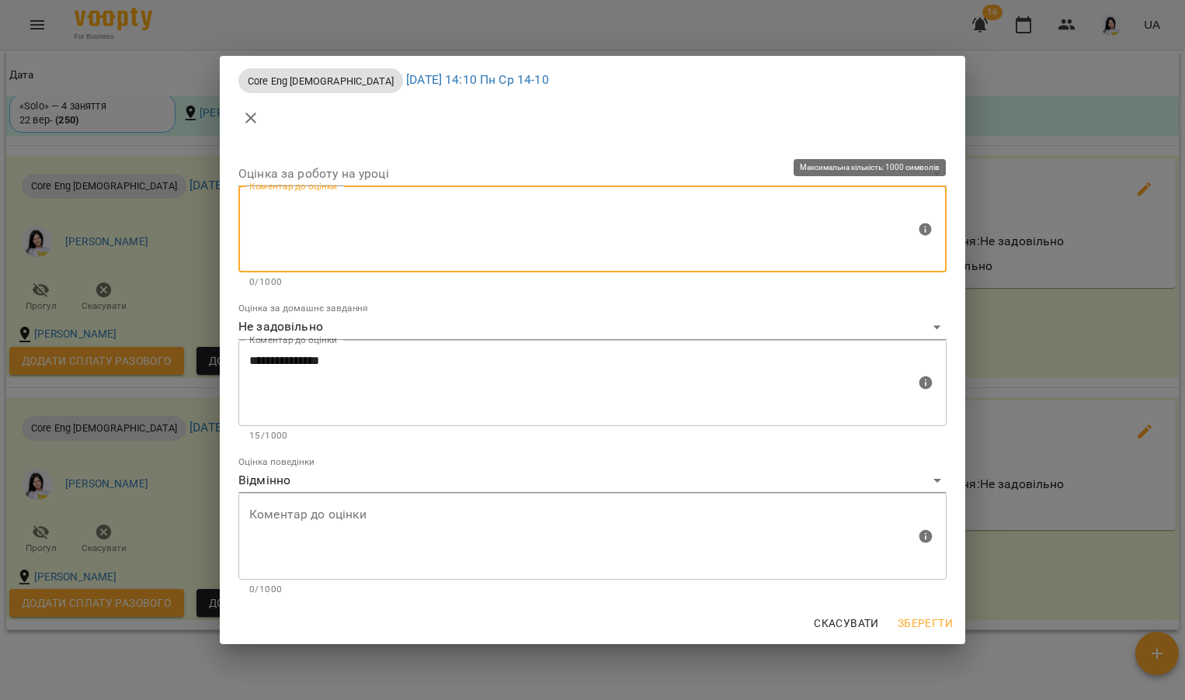
click at [367, 201] on textarea at bounding box center [582, 229] width 666 height 58
type textarea "*"
type textarea "**********"
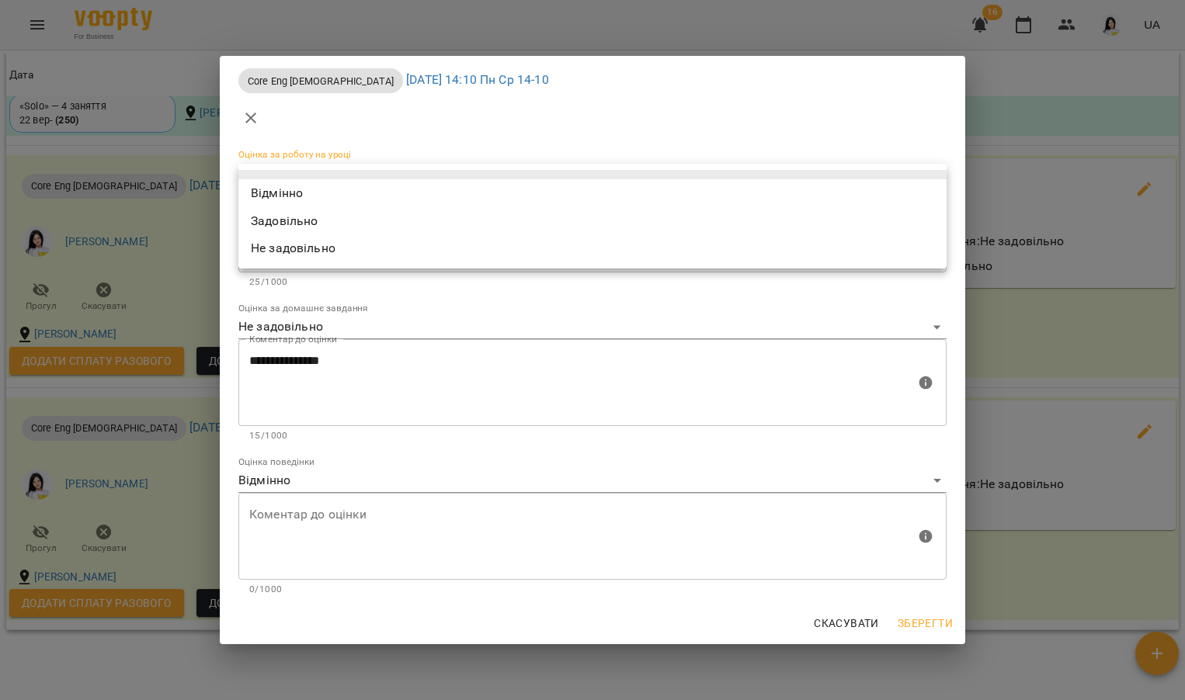
click at [344, 175] on body "For Business 16 UA Мої клієнти / [PERSON_NAME] [PERSON_NAME] tech_Пн Ср 14-10 0…" at bounding box center [592, 375] width 1185 height 751
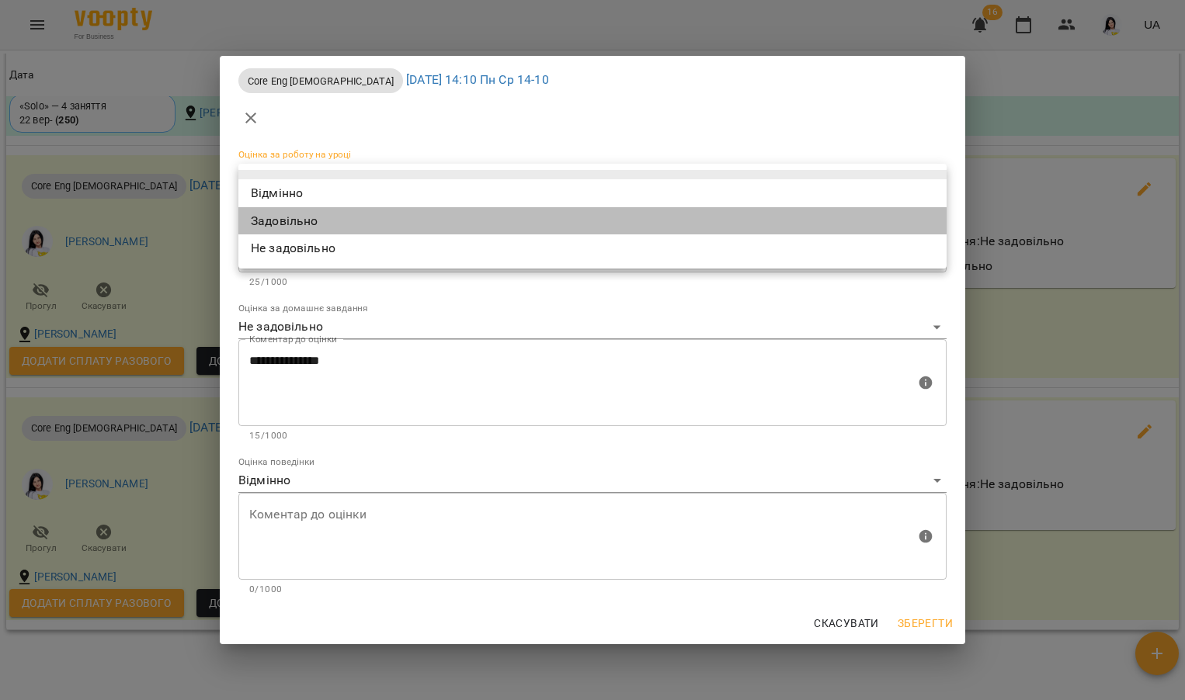
click at [313, 215] on li "Задовільно" at bounding box center [592, 221] width 708 height 28
type input "**********"
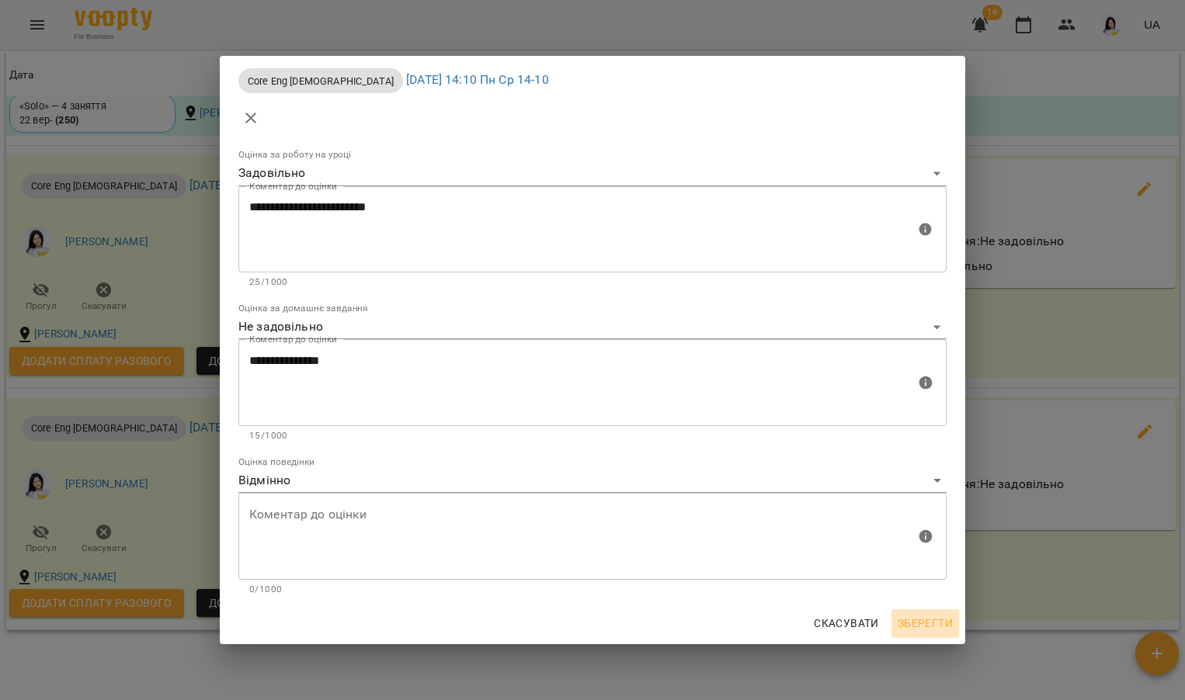
click at [926, 624] on span "Зберегти" at bounding box center [924, 623] width 55 height 19
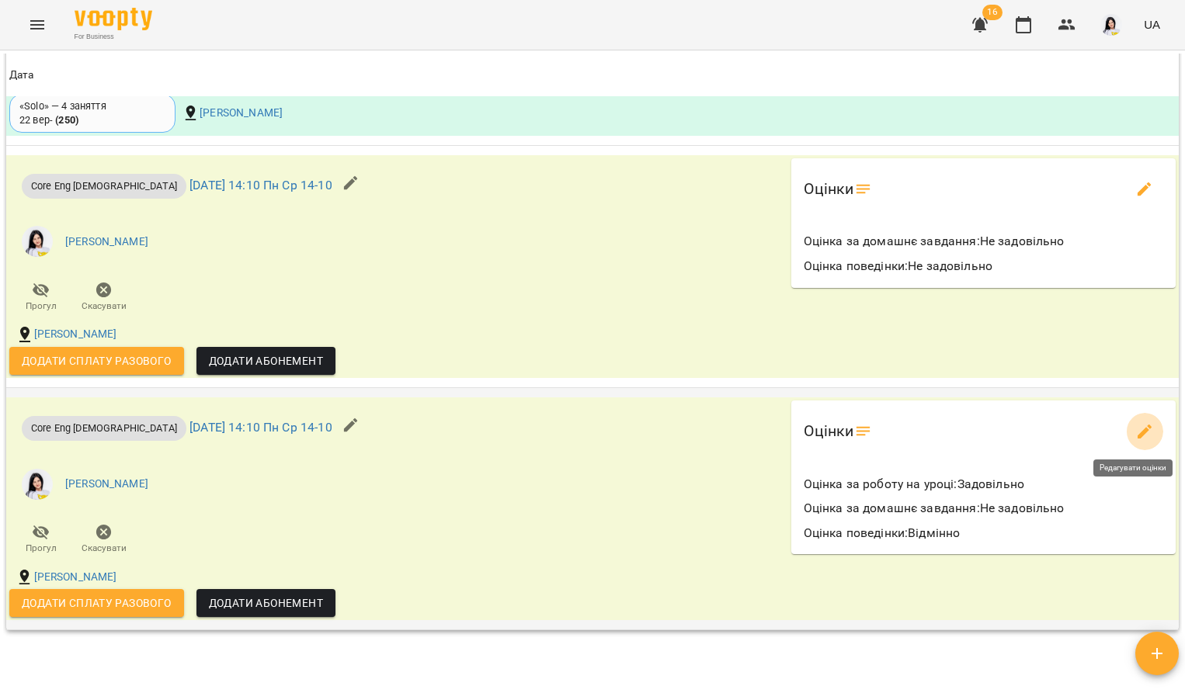
click at [1135, 435] on icon "edit evaluations" at bounding box center [1144, 431] width 19 height 19
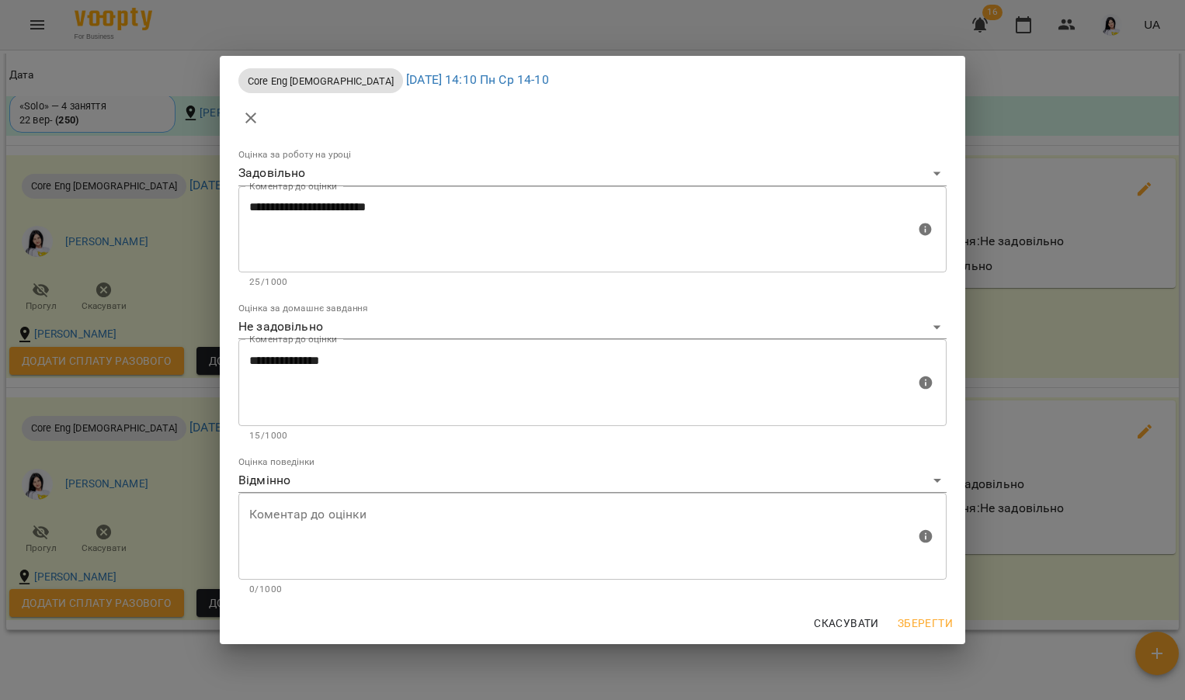
click at [918, 623] on span "Зберегти" at bounding box center [924, 623] width 55 height 19
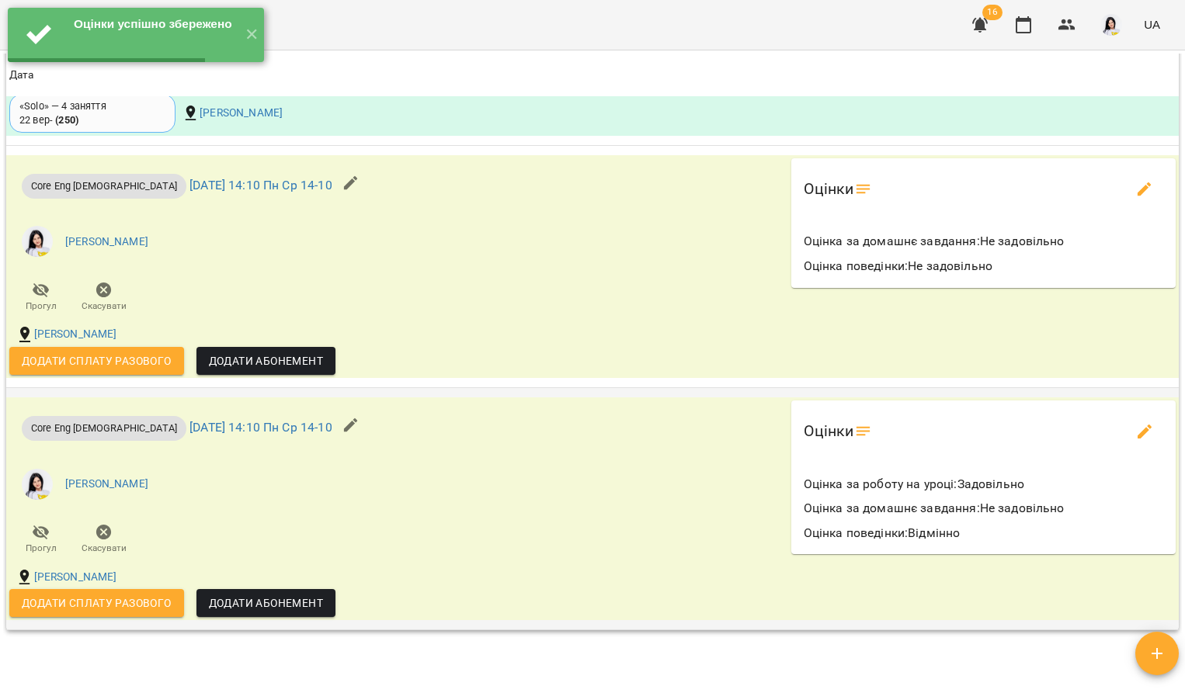
scroll to position [1079, 0]
